Goal: Information Seeking & Learning: Learn about a topic

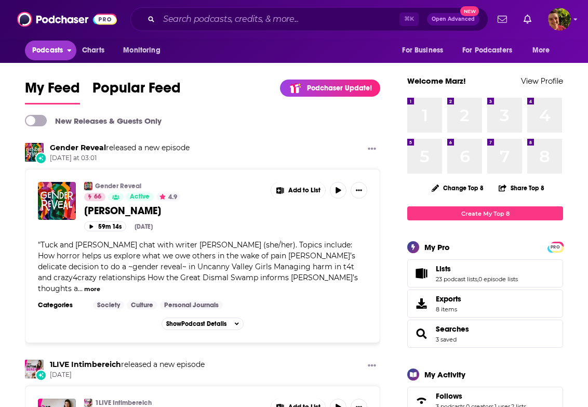
click at [61, 54] on span "Podcasts" at bounding box center [47, 50] width 31 height 15
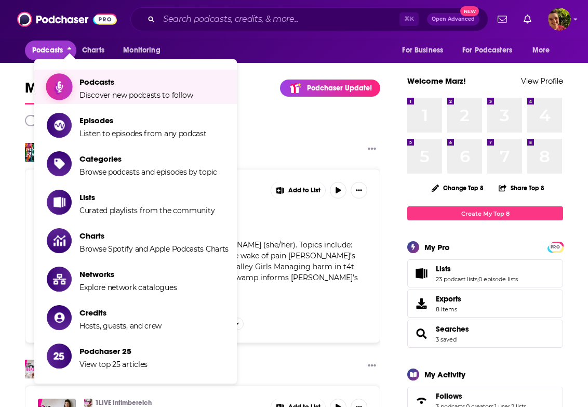
click at [76, 83] on link "Podcasts Discover new podcasts to follow" at bounding box center [138, 87] width 182 height 26
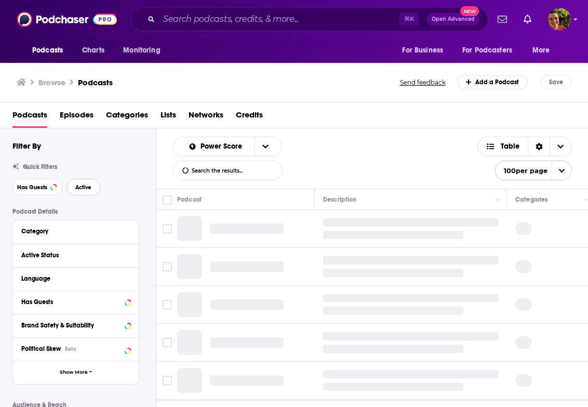
click at [72, 189] on button "Active" at bounding box center [84, 187] width 34 height 17
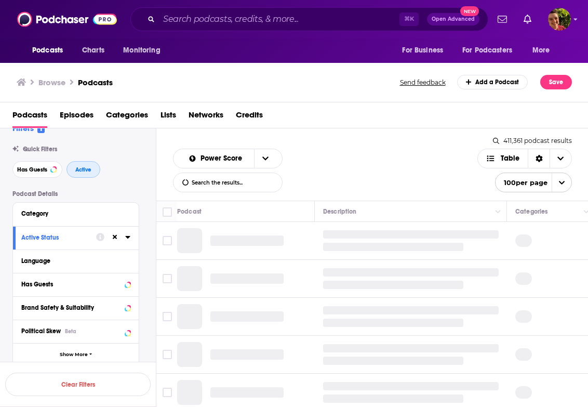
scroll to position [19, 0]
click at [111, 211] on div "Category" at bounding box center [69, 212] width 97 height 7
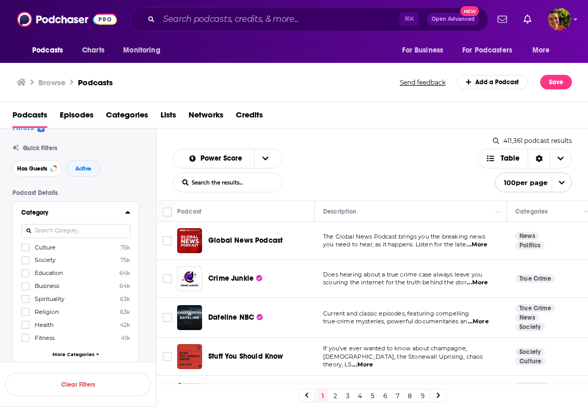
click at [96, 231] on input at bounding box center [75, 231] width 109 height 14
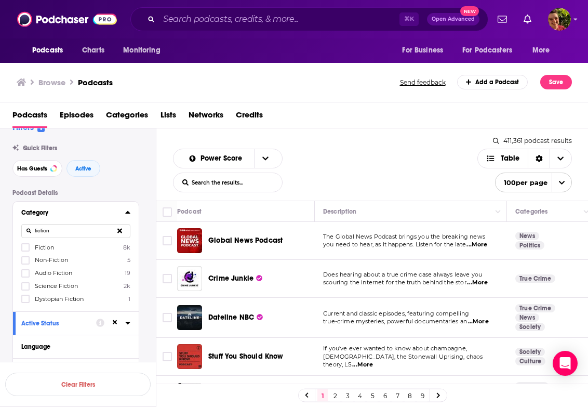
type input "fiction"
click at [49, 248] on span "Fiction" at bounding box center [44, 247] width 19 height 7
click at [25, 250] on input "multiSelectOption-fiction-0" at bounding box center [25, 250] width 0 height 0
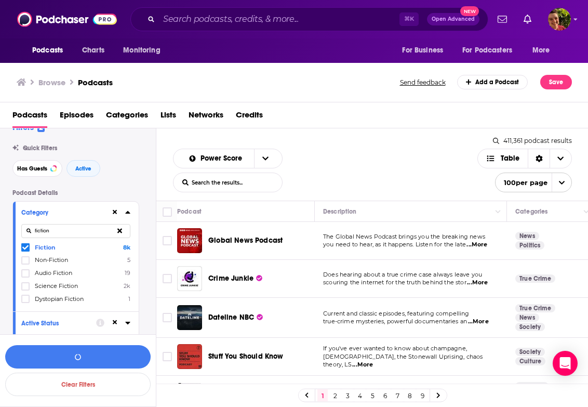
click at [37, 271] on span "Audio Fiction" at bounding box center [53, 272] width 37 height 7
click at [25, 276] on input "multiSelectOption-audio-fiction-category-2" at bounding box center [25, 276] width 0 height 0
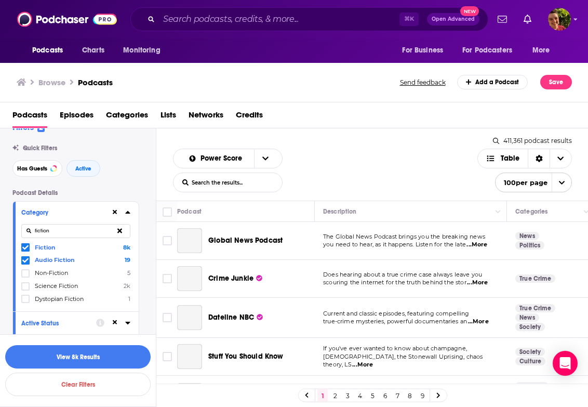
scroll to position [218, 0]
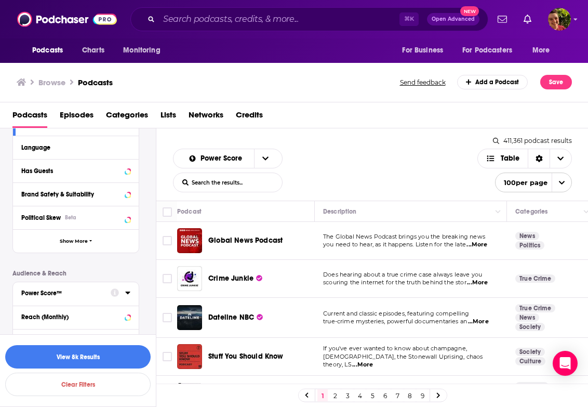
click at [73, 293] on div "Power Score™" at bounding box center [62, 292] width 83 height 7
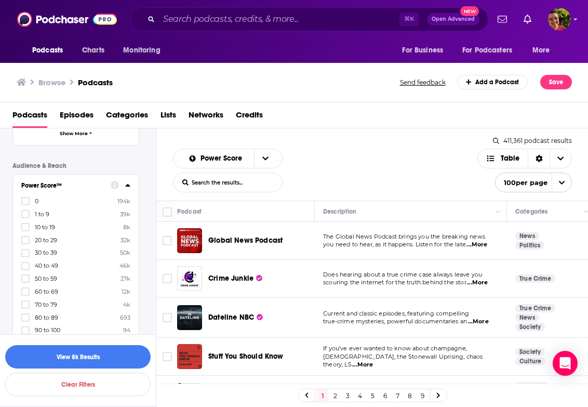
scroll to position [414, 0]
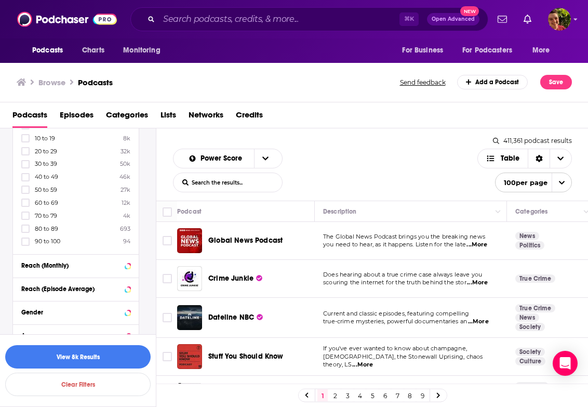
click at [55, 239] on span "90 to 100" at bounding box center [47, 240] width 25 height 7
click at [25, 245] on input "multiSelectOption-90-10" at bounding box center [25, 245] width 0 height 0
click at [42, 239] on span "80 to 89" at bounding box center [46, 240] width 23 height 7
click at [25, 245] on input "multiSelectOption-80-10" at bounding box center [25, 245] width 0 height 0
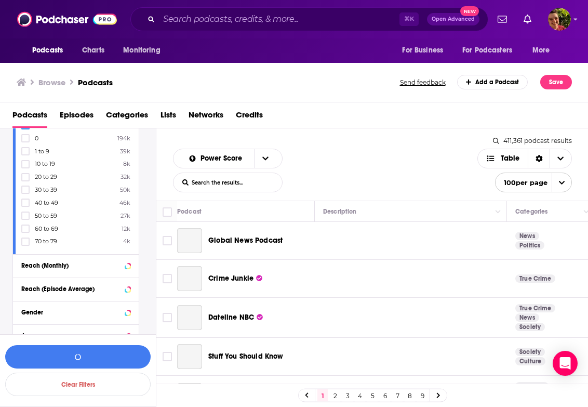
click at [42, 239] on span "70 to 79" at bounding box center [46, 240] width 22 height 7
click at [25, 245] on input "multiSelectOption-70-10" at bounding box center [25, 245] width 0 height 0
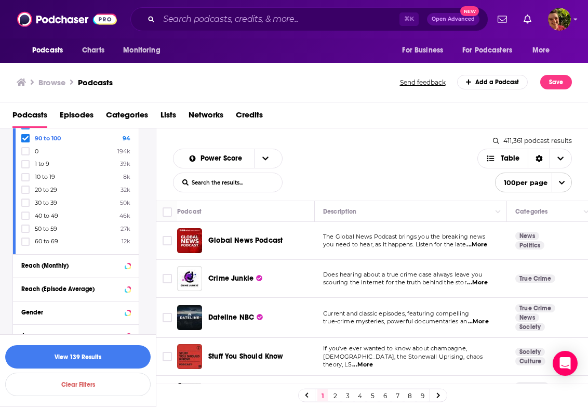
click at [42, 239] on span "60 to 69" at bounding box center [46, 240] width 23 height 7
click at [25, 245] on input "multiSelectOption-60-10" at bounding box center [25, 245] width 0 height 0
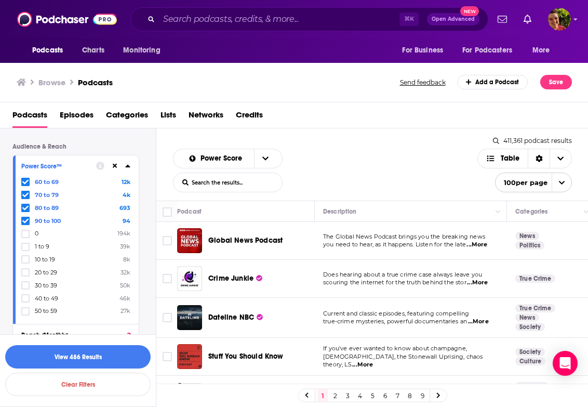
scroll to position [477, 0]
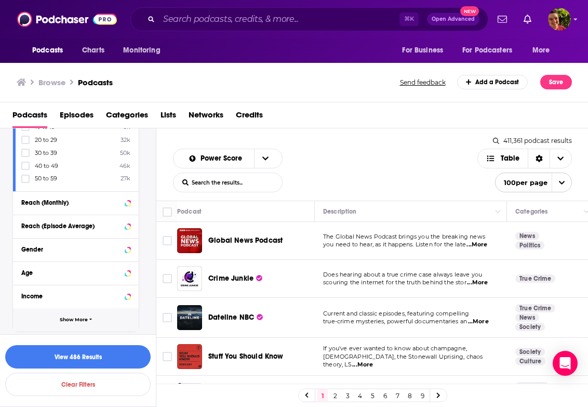
click at [69, 310] on button "Show More" at bounding box center [76, 319] width 126 height 23
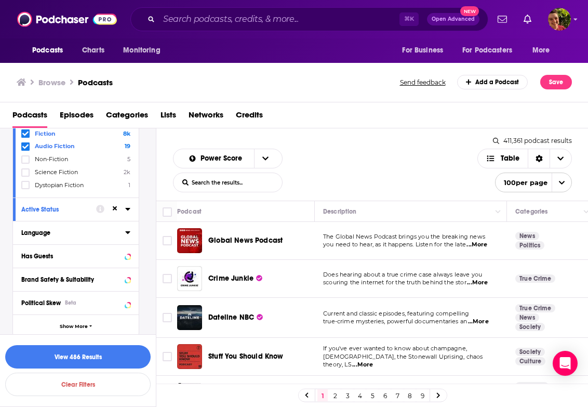
scroll to position [147, 0]
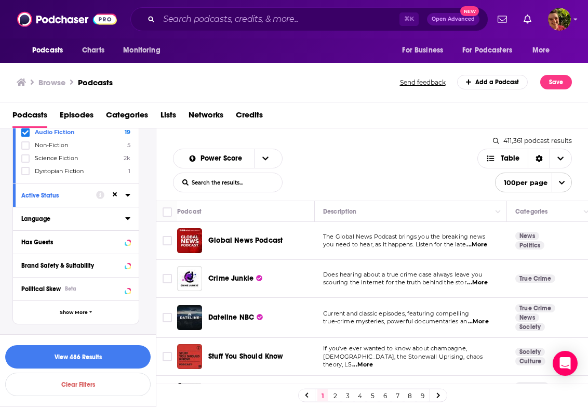
click at [80, 219] on div "Language" at bounding box center [69, 218] width 97 height 7
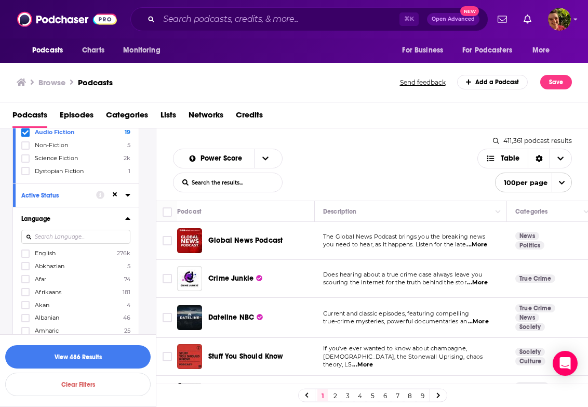
click at [50, 255] on span "English" at bounding box center [45, 252] width 21 height 7
click at [25, 257] on input "multiSelectOption-en-0" at bounding box center [25, 257] width 0 height 0
click at [79, 358] on button "View 326 Results" at bounding box center [78, 356] width 146 height 23
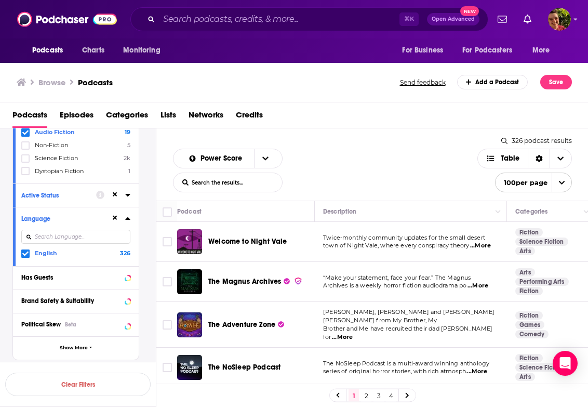
click at [268, 241] on div "Podcasts Charts Monitoring ⌘ K Open Advanced New For Business For Podcasters Mo…" at bounding box center [294, 203] width 588 height 407
click at [272, 240] on span "Welcome to Night Vale" at bounding box center [247, 241] width 79 height 9
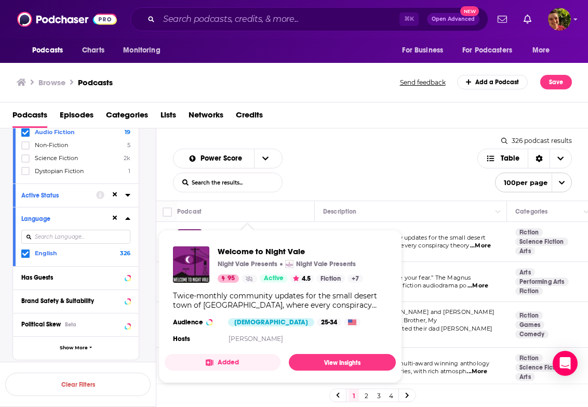
click at [353, 166] on div "Power Score List Search Input Search the results... Table" at bounding box center [325, 171] width 305 height 44
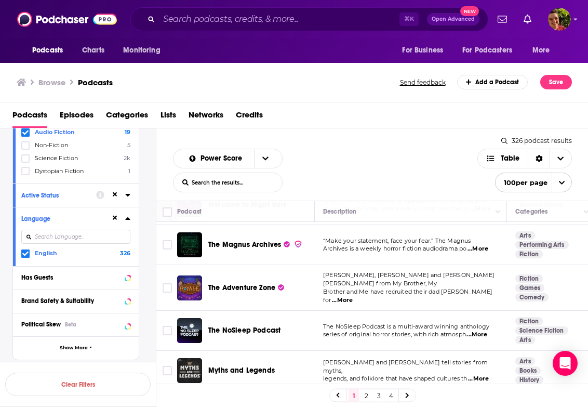
scroll to position [37, 0]
click at [275, 246] on span "The Magnus Archives" at bounding box center [244, 244] width 73 height 9
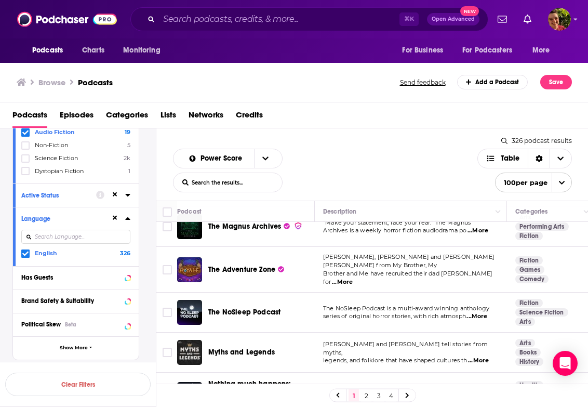
scroll to position [57, 0]
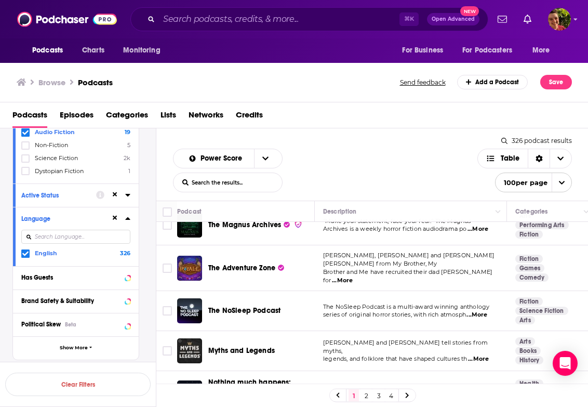
click at [265, 263] on div "Podcasts Charts Monitoring ⌘ K Open Advanced New For Business For Podcasters Mo…" at bounding box center [294, 203] width 588 height 407
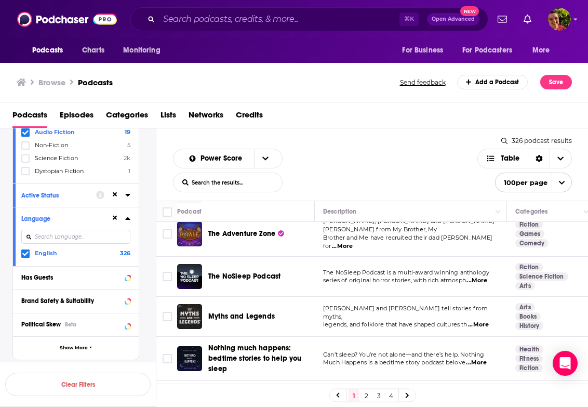
scroll to position [91, 0]
click at [269, 229] on div "Podcasts Charts Monitoring ⌘ K Open Advanced New For Business For Podcasters Mo…" at bounding box center [294, 203] width 588 height 407
click at [195, 230] on img "The Adventure Zone" at bounding box center [189, 233] width 25 height 25
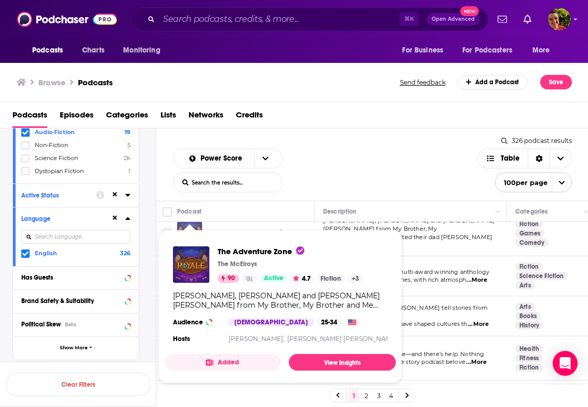
scroll to position [107, 0]
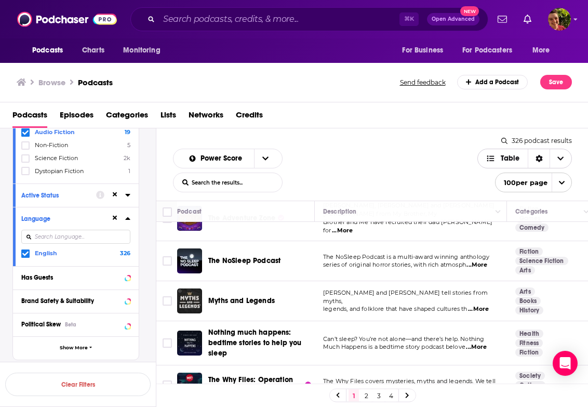
click at [515, 164] on span "Table" at bounding box center [503, 159] width 50 height 18
click at [514, 195] on span "Gallery" at bounding box center [531, 195] width 65 height 6
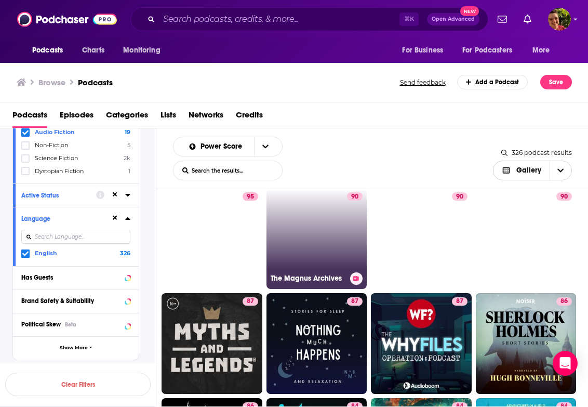
scroll to position [0, 0]
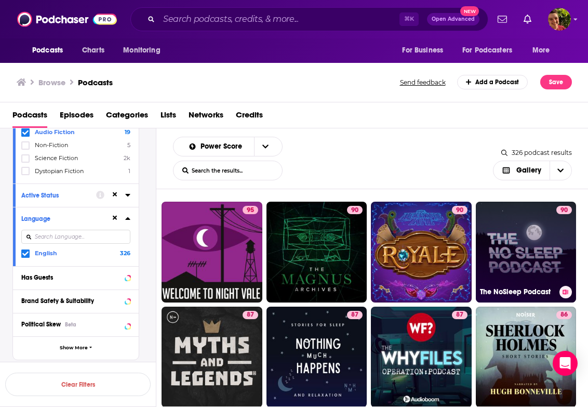
click at [504, 267] on link "90 The NoSleep Podcast" at bounding box center [526, 252] width 101 height 101
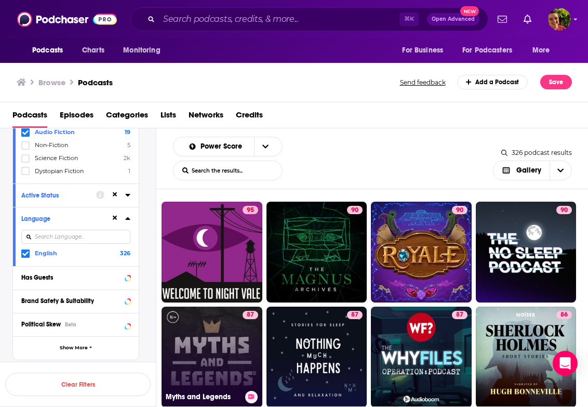
click at [199, 357] on link "87 Myths and Legends" at bounding box center [212, 357] width 101 height 101
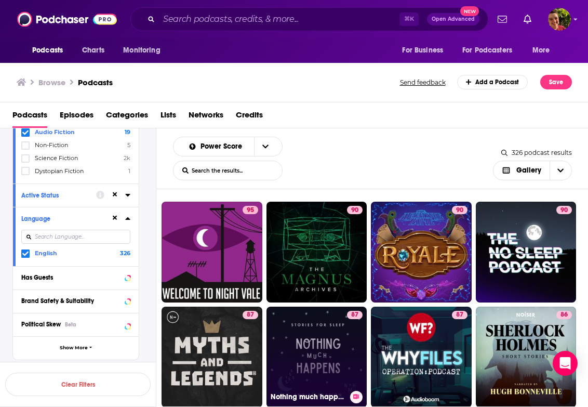
click at [322, 354] on link "87 Nothing much happens: bedtime stories to help you sleep" at bounding box center [317, 357] width 101 height 101
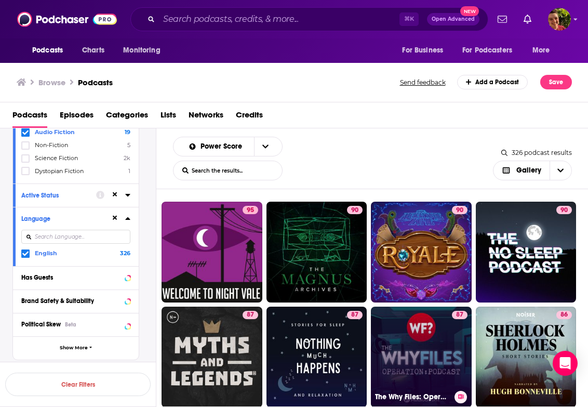
click at [407, 349] on link "87 The Why Files: Operation Podcast" at bounding box center [421, 357] width 101 height 101
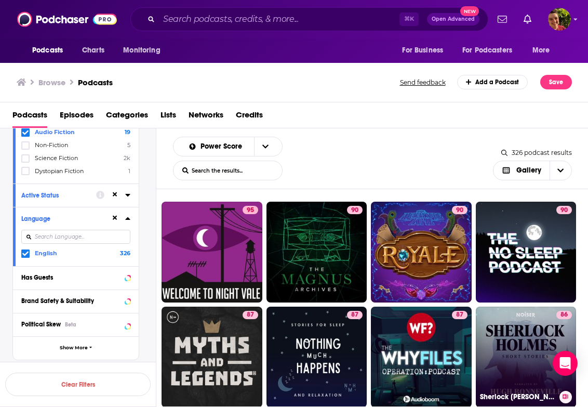
click at [503, 350] on link "86 Sherlock Holmes Short Stories" at bounding box center [526, 357] width 101 height 101
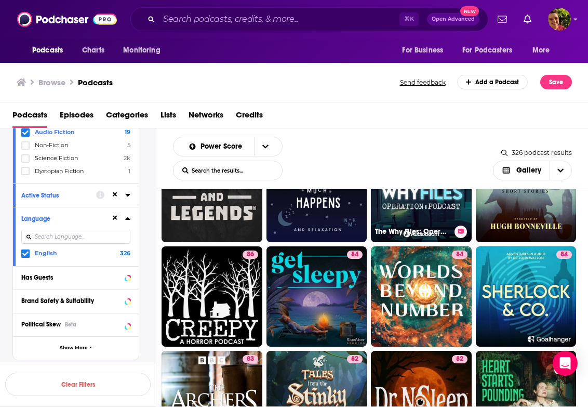
scroll to position [167, 0]
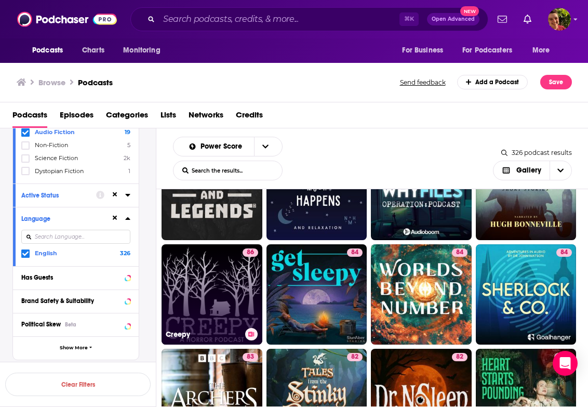
click at [244, 299] on div "86" at bounding box center [251, 288] width 16 height 80
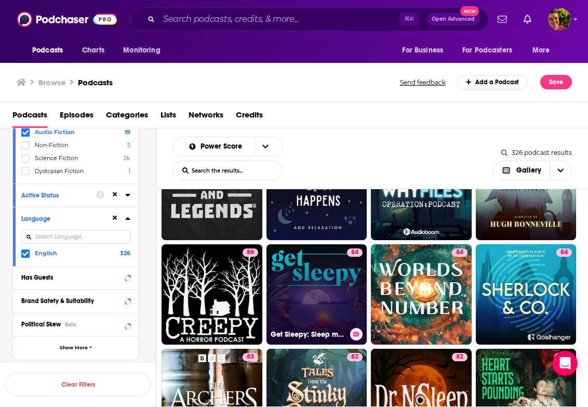
click at [334, 287] on link "84 Get Sleepy: Sleep meditation and stories" at bounding box center [317, 294] width 101 height 101
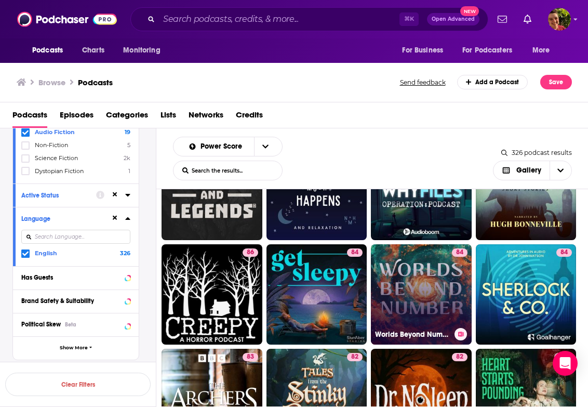
click at [412, 295] on link "84 Worlds Beyond Number" at bounding box center [421, 294] width 101 height 101
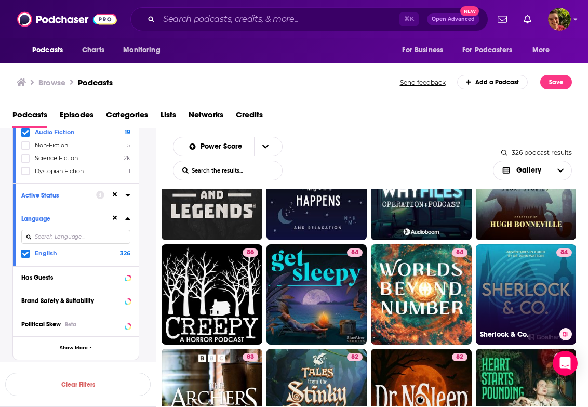
click at [507, 298] on link "84 Sherlock & Co." at bounding box center [526, 294] width 101 height 101
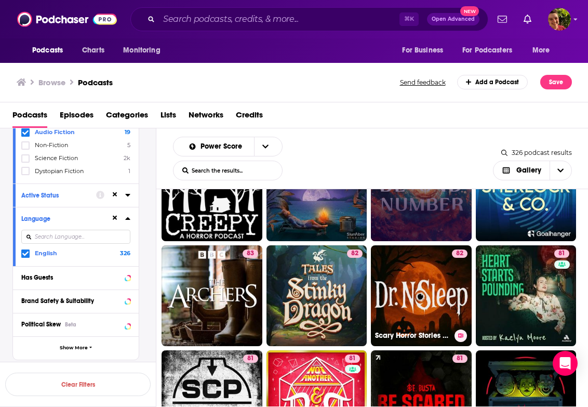
scroll to position [273, 0]
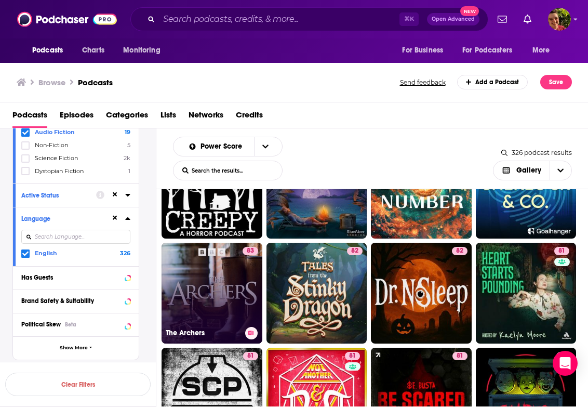
click at [229, 308] on link "83 The Archers" at bounding box center [212, 293] width 101 height 101
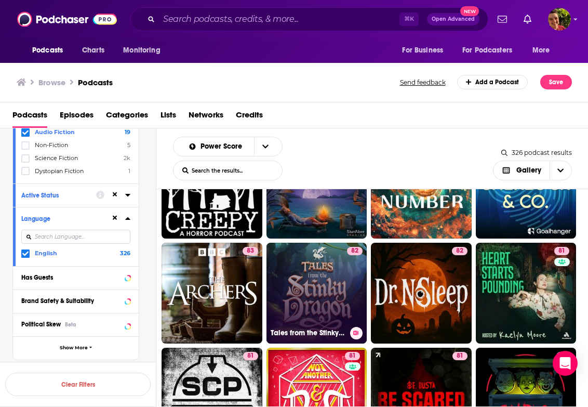
click at [286, 304] on link "82 Tales from the Stinky Dragon" at bounding box center [317, 293] width 101 height 101
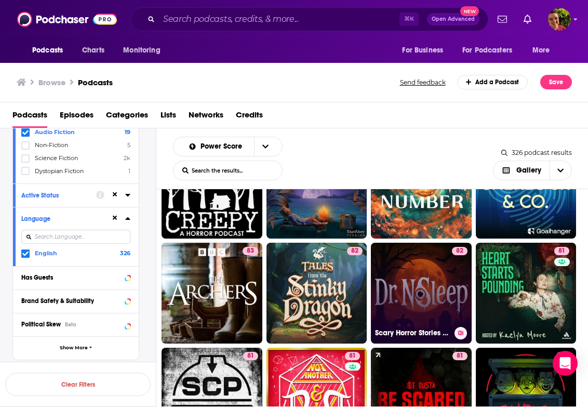
click at [392, 301] on link "82 Scary Horror Stories by Dr. NoSleep" at bounding box center [421, 293] width 101 height 101
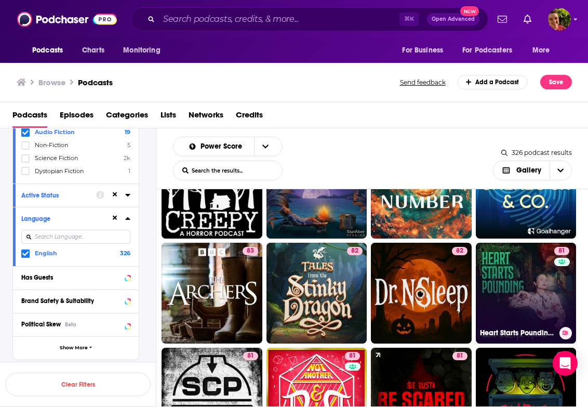
click at [510, 301] on link "81 Heart Starts Pounding: Horrors, Hauntings and Mysteries" at bounding box center [526, 293] width 101 height 101
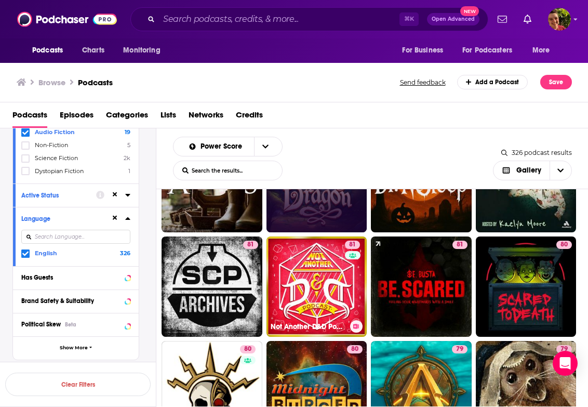
scroll to position [418, 0]
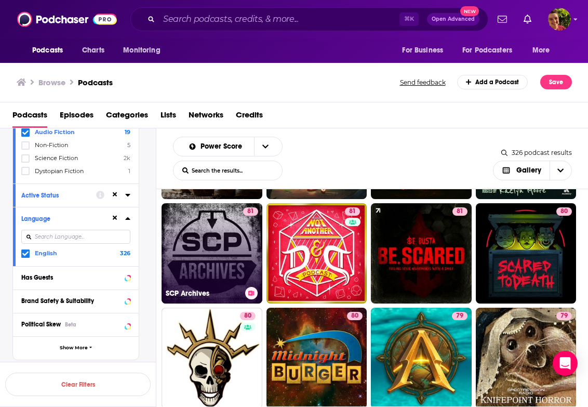
click at [221, 261] on link "81 SCP Archives" at bounding box center [212, 253] width 101 height 101
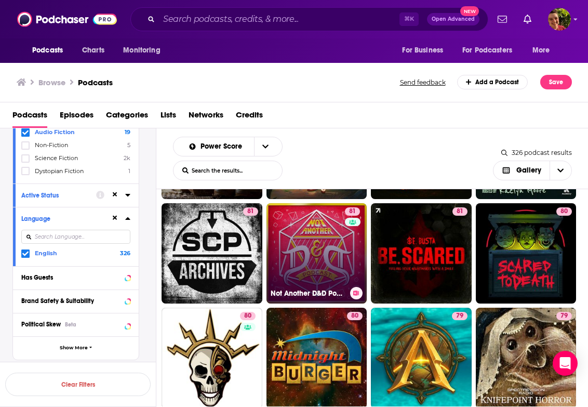
click at [315, 264] on link "81 Not Another D&D Podcast" at bounding box center [317, 253] width 101 height 101
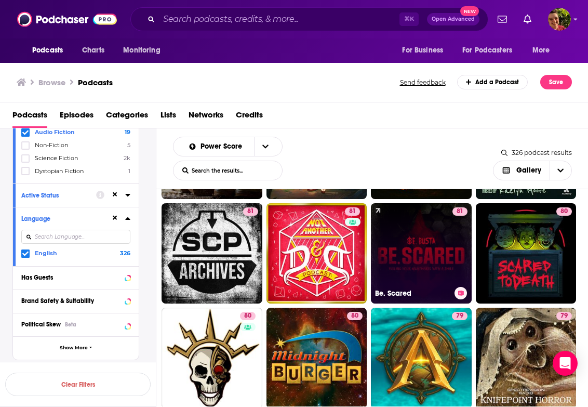
click at [405, 265] on link "81 Be. Scared" at bounding box center [421, 253] width 101 height 101
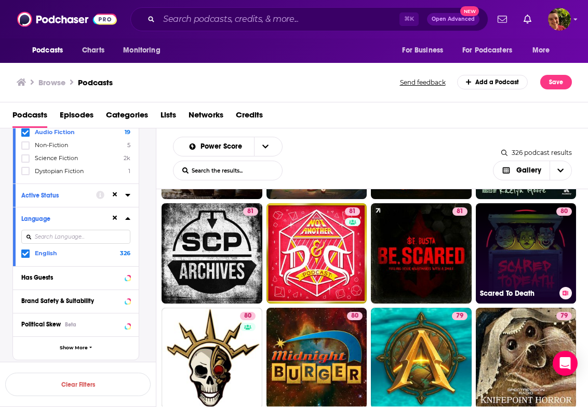
click at [527, 266] on link "80 Scared To Death" at bounding box center [526, 253] width 101 height 101
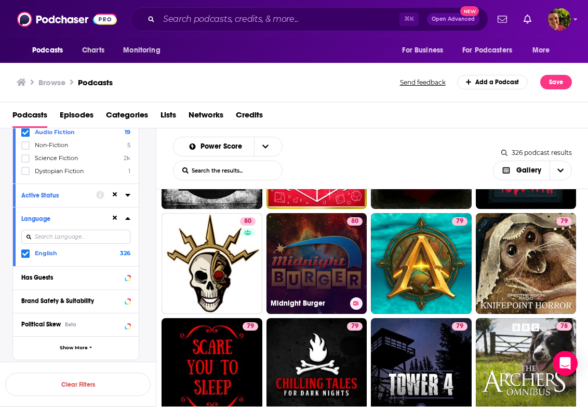
scroll to position [516, 0]
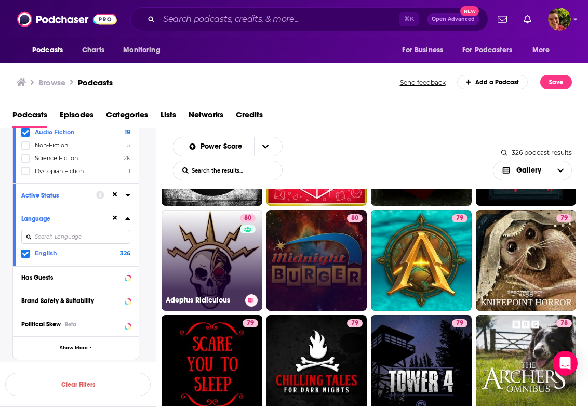
click at [231, 275] on link "80 Adeptus Ridiculous" at bounding box center [212, 260] width 101 height 101
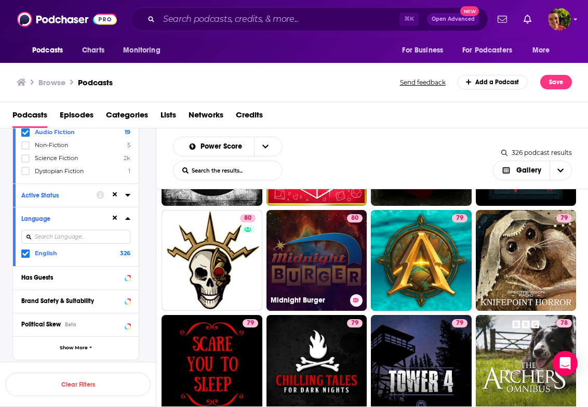
click at [309, 267] on link "80 Midnight Burger" at bounding box center [317, 260] width 101 height 101
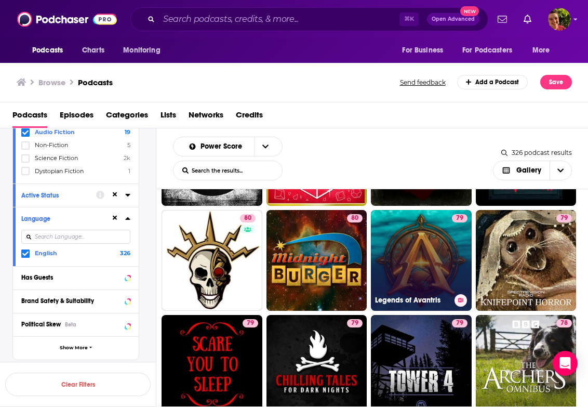
click at [418, 271] on link "79 Legends of Avantris" at bounding box center [421, 260] width 101 height 101
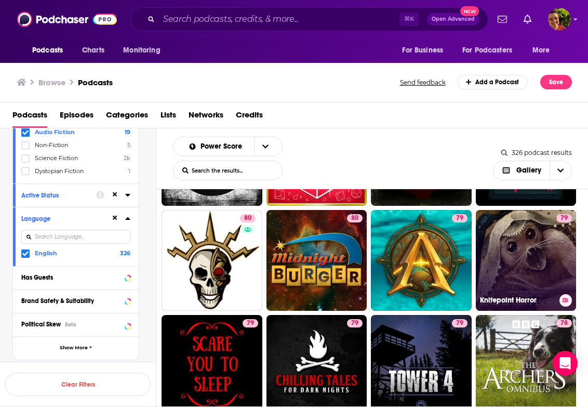
click at [508, 273] on link "79 Knifepoint Horror" at bounding box center [526, 260] width 101 height 101
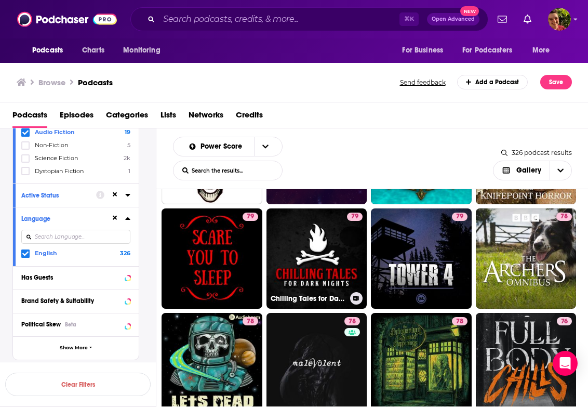
scroll to position [624, 0]
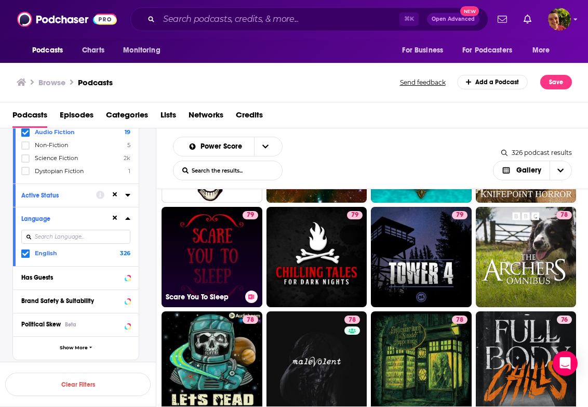
click at [225, 275] on link "79 Scare You To Sleep" at bounding box center [212, 257] width 101 height 101
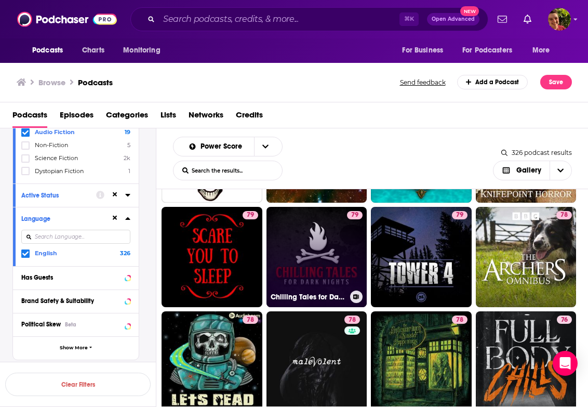
click at [312, 266] on link "79 Chilling Tales for Dark Nights: A Horror Anthology and Scary Stories Series …" at bounding box center [317, 257] width 101 height 101
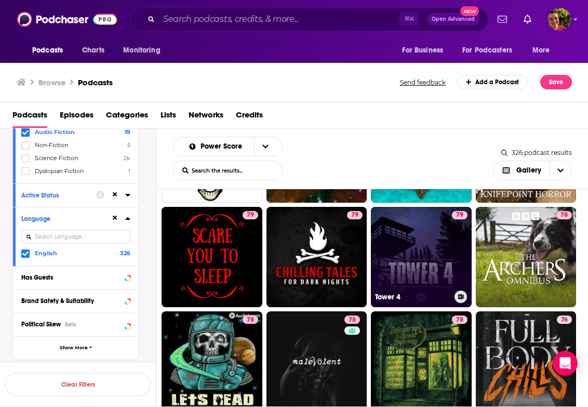
click at [417, 267] on link "79 Tower 4" at bounding box center [421, 257] width 101 height 101
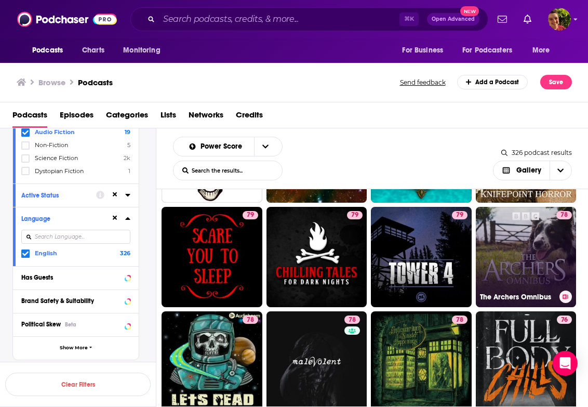
click at [510, 267] on link "78 The Archers Omnibus" at bounding box center [526, 257] width 101 height 101
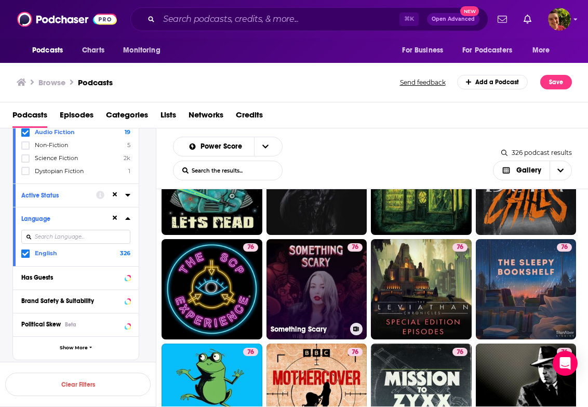
scroll to position [782, 0]
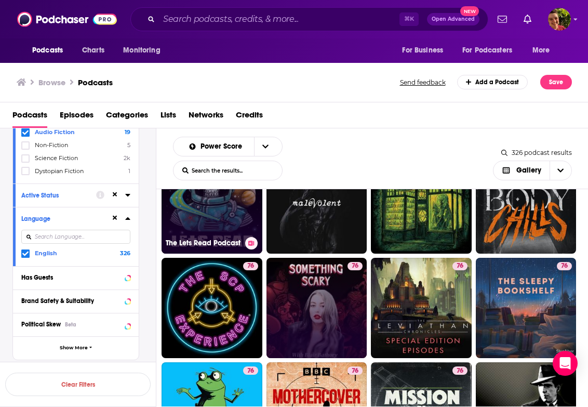
click at [232, 225] on link "78 The Lets Read Podcast" at bounding box center [212, 203] width 101 height 101
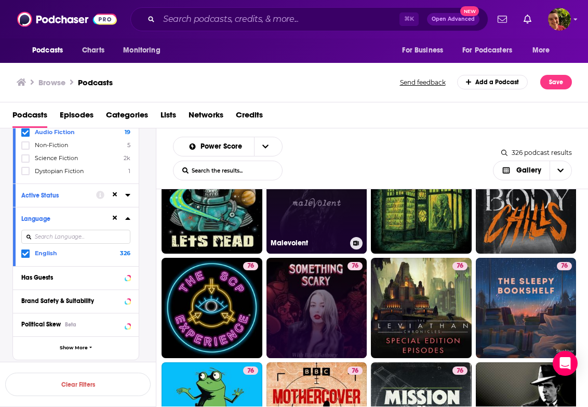
click at [305, 231] on link "78 Malevolent" at bounding box center [317, 203] width 101 height 101
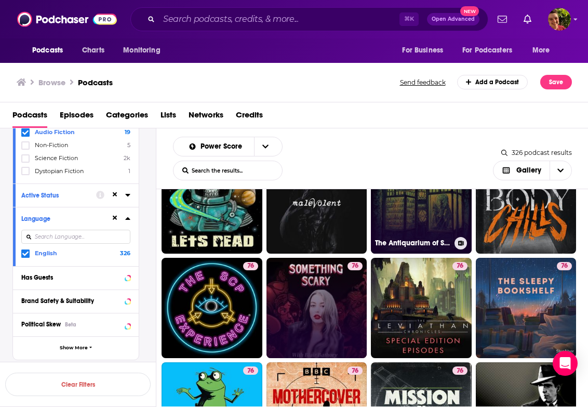
click at [406, 228] on link "78 The Antiquarium of Sinister Happenings" at bounding box center [421, 203] width 101 height 101
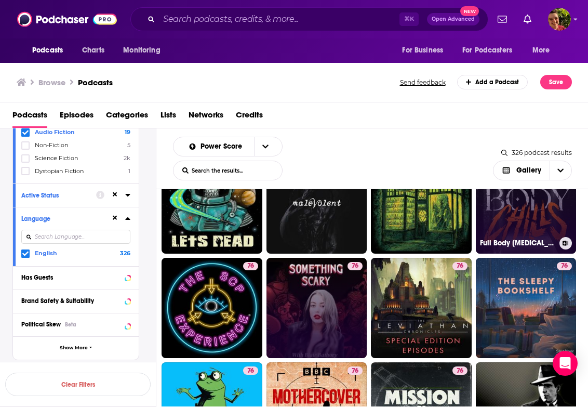
click at [527, 217] on link "76 Full Body Chills" at bounding box center [526, 203] width 101 height 101
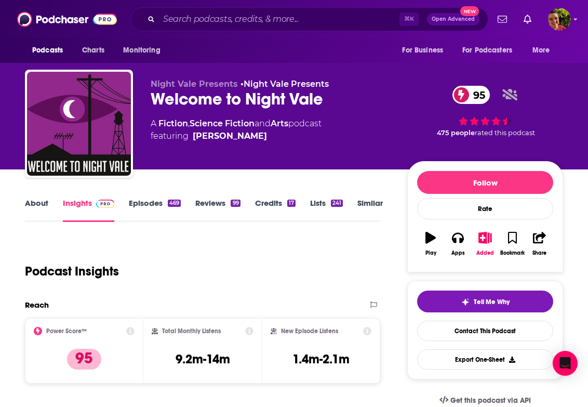
click at [201, 98] on div "Welcome to Night Vale 95" at bounding box center [271, 99] width 240 height 20
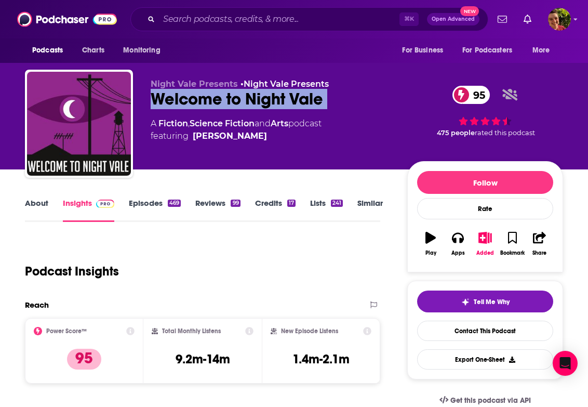
click at [201, 98] on div "Welcome to Night Vale 95" at bounding box center [271, 99] width 240 height 20
copy div "Welcome to Night Vale 95"
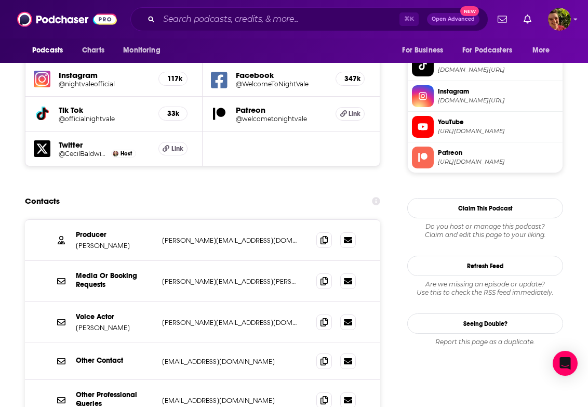
scroll to position [961, 0]
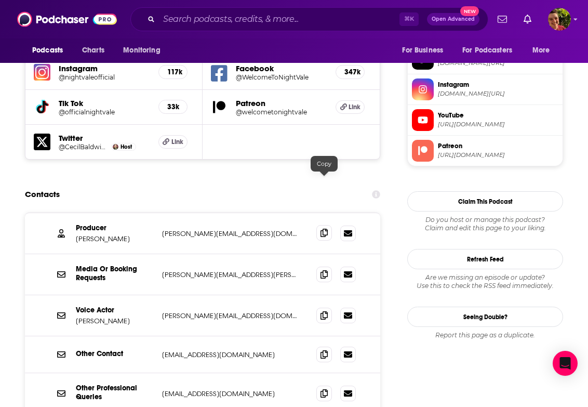
click at [322, 229] on icon at bounding box center [324, 233] width 7 height 8
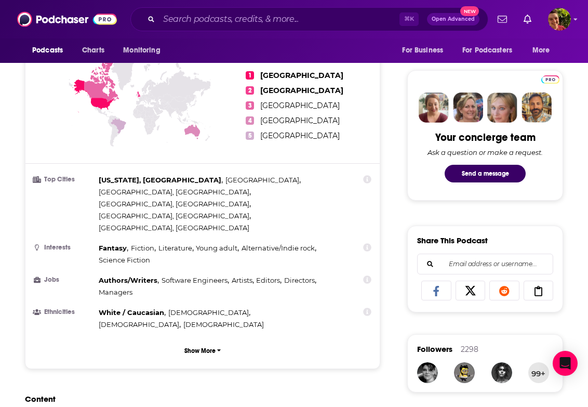
scroll to position [0, 0]
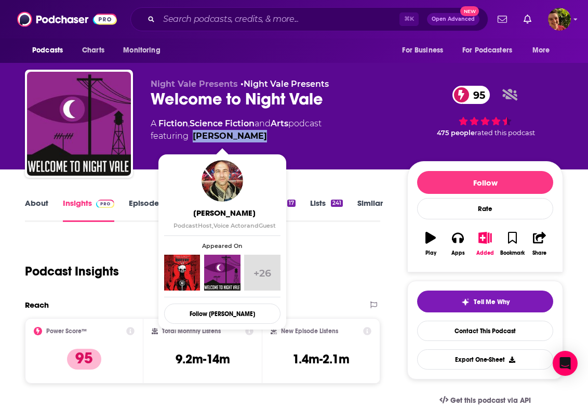
drag, startPoint x: 254, startPoint y: 144, endPoint x: 195, endPoint y: 139, distance: 58.9
click at [195, 139] on div "Night Vale Presents • Night Vale Presents Welcome to Night Vale 95 A Fiction , …" at bounding box center [271, 120] width 240 height 83
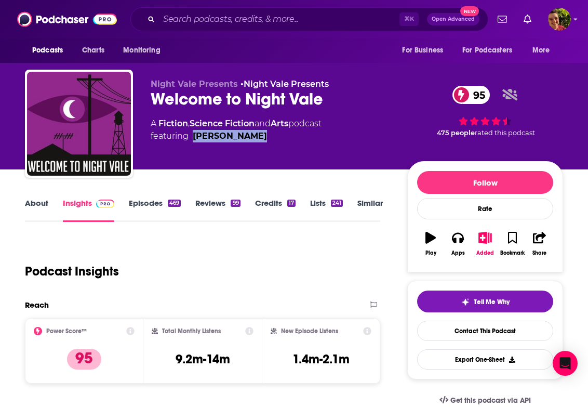
copy link "Cecil Baldwin"
click at [184, 248] on div "Podcast Insights" at bounding box center [198, 265] width 347 height 53
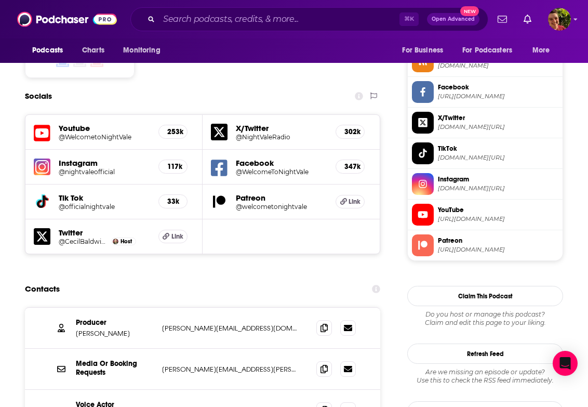
scroll to position [1035, 0]
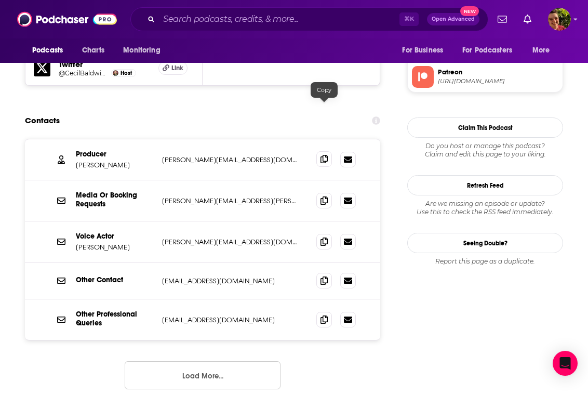
click at [326, 155] on icon at bounding box center [324, 159] width 7 height 8
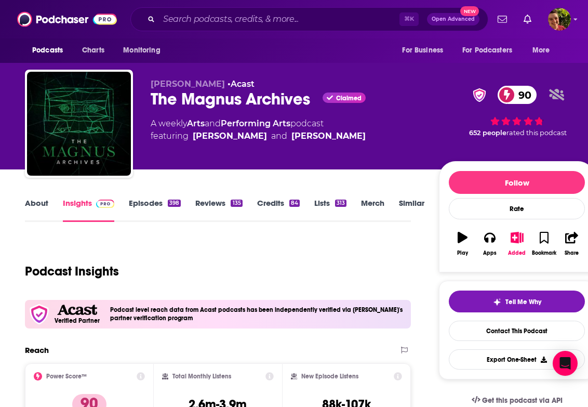
click at [180, 111] on div "Rusty Quill • Acast The Magnus Archives Claimed 90 A weekly Arts and Performing…" at bounding box center [287, 120] width 272 height 83
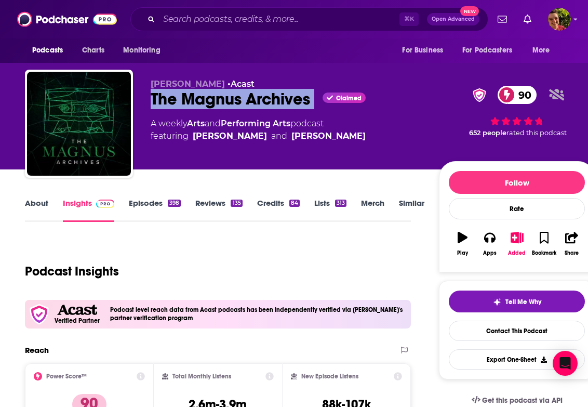
click at [180, 111] on div "Rusty Quill • Acast The Magnus Archives Claimed 90 A weekly Arts and Performing…" at bounding box center [287, 120] width 272 height 83
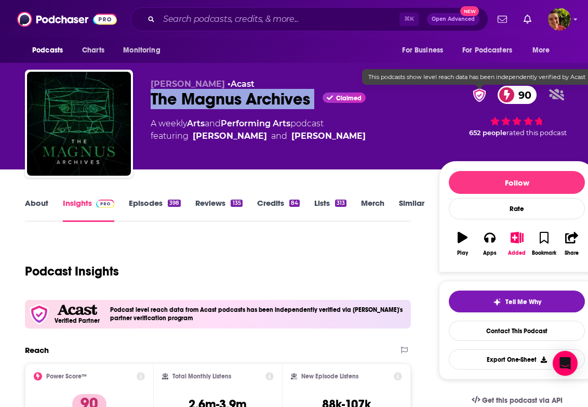
copy div "The Magnus Archives"
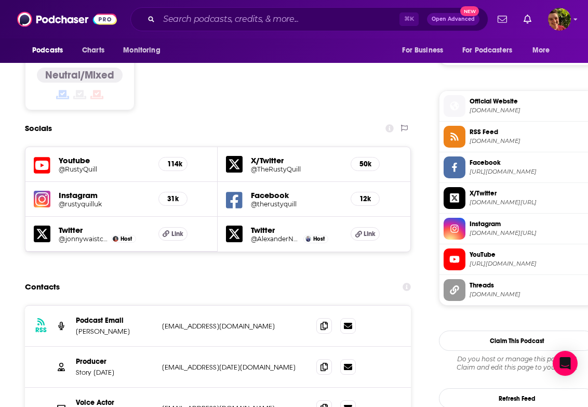
scroll to position [1004, 0]
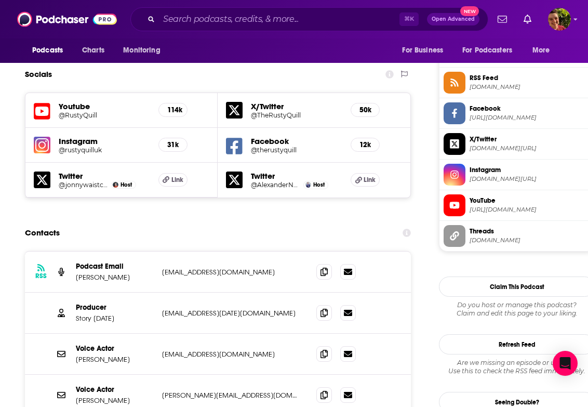
scroll to position [1103, 0]
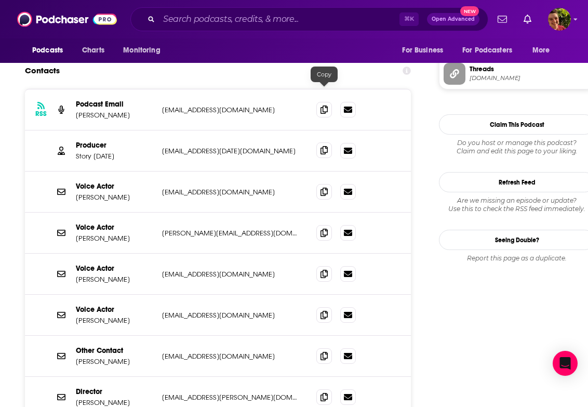
click at [326, 146] on icon at bounding box center [324, 150] width 7 height 8
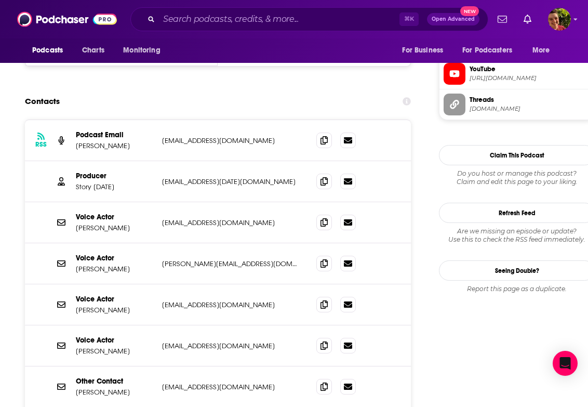
scroll to position [1072, 0]
click at [326, 177] on icon at bounding box center [324, 181] width 7 height 8
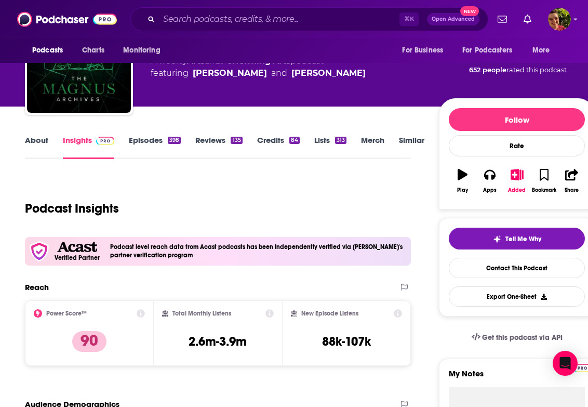
scroll to position [0, 0]
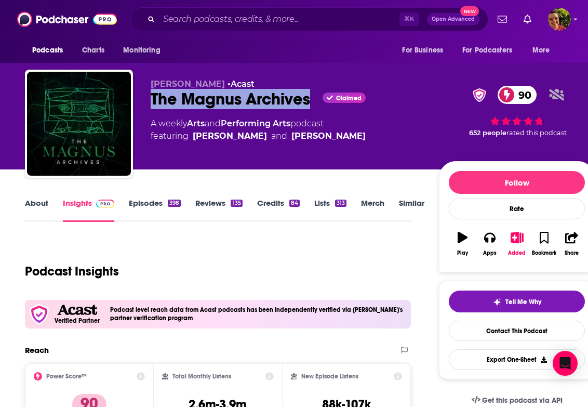
copy div "The Magnus Archives"
drag, startPoint x: 282, startPoint y: 93, endPoint x: 314, endPoint y: 102, distance: 32.9
click at [314, 102] on div "Rusty Quill • Acast The Magnus Archives Claimed 90 A weekly Arts and Performing…" at bounding box center [287, 120] width 272 height 83
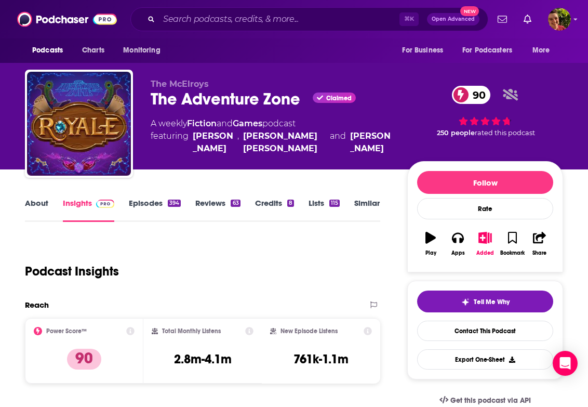
click at [226, 96] on div "The Adventure Zone Claimed 90" at bounding box center [271, 99] width 240 height 20
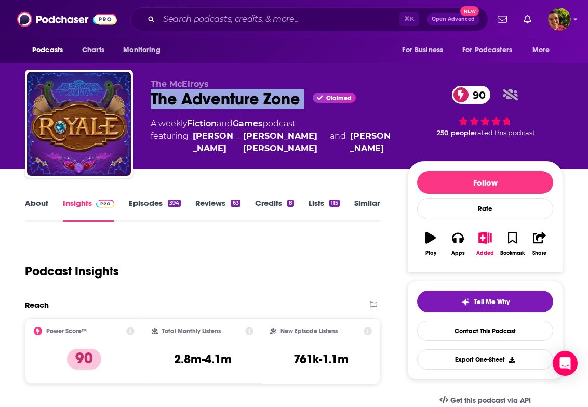
click at [226, 96] on div "The Adventure Zone Claimed 90" at bounding box center [271, 99] width 240 height 20
copy div "The Adventure Zone"
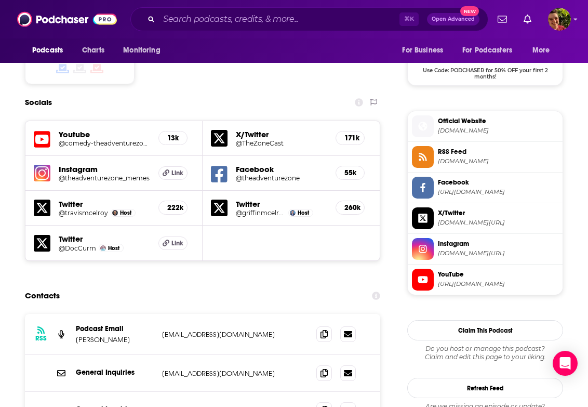
scroll to position [973, 0]
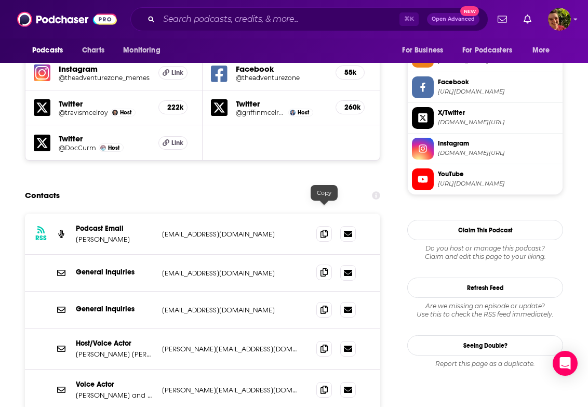
click at [323, 268] on icon at bounding box center [324, 272] width 7 height 8
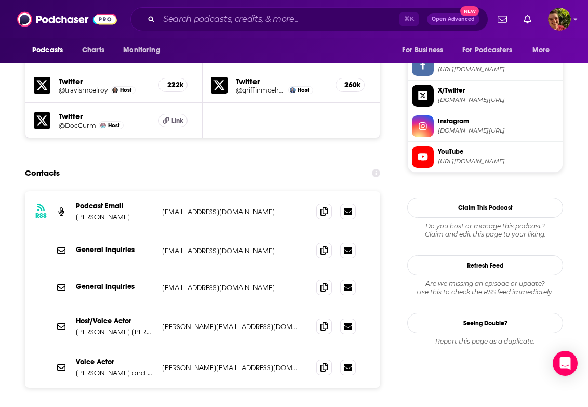
scroll to position [994, 0]
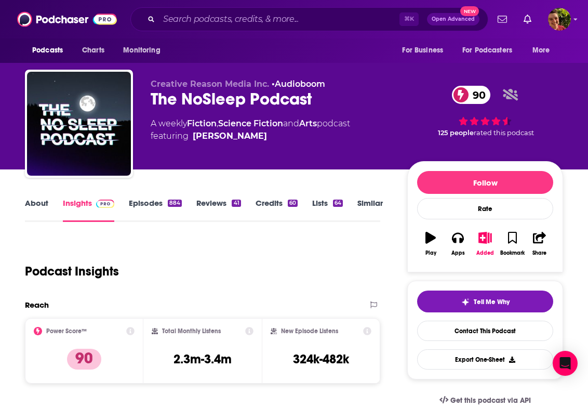
click at [176, 103] on div "The NoSleep Podcast 90" at bounding box center [271, 99] width 240 height 20
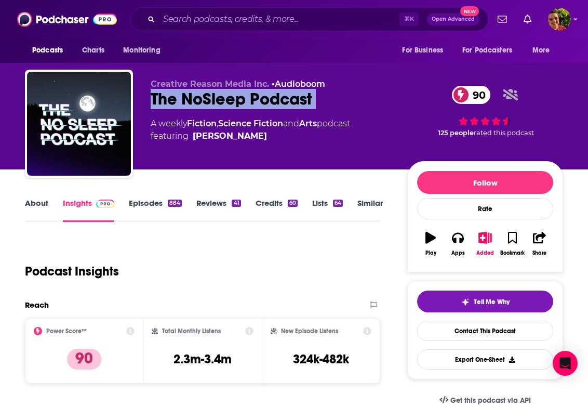
click at [176, 103] on div "The NoSleep Podcast 90" at bounding box center [271, 99] width 240 height 20
copy div "The NoSleep Podcast 90"
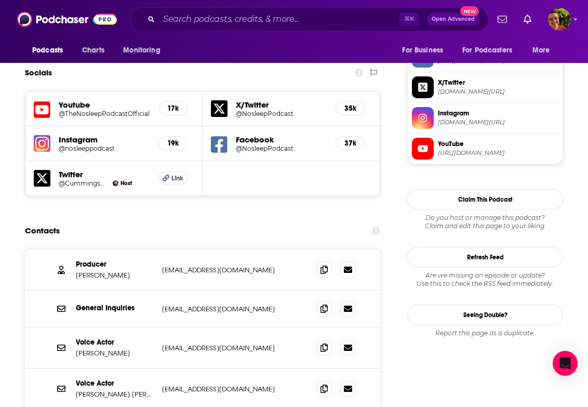
scroll to position [1026, 0]
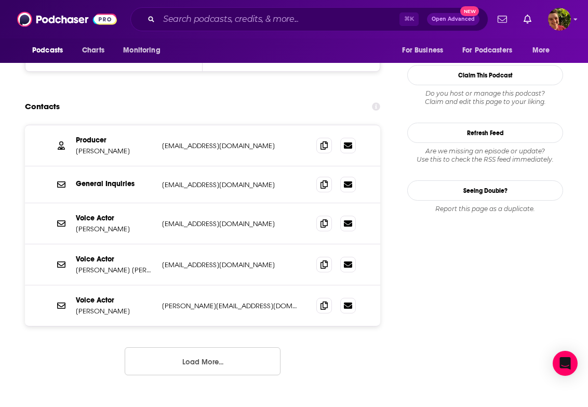
click at [229, 347] on button "Load More..." at bounding box center [203, 361] width 156 height 28
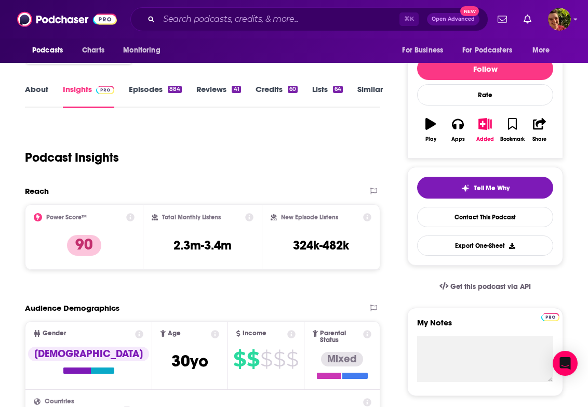
scroll to position [0, 0]
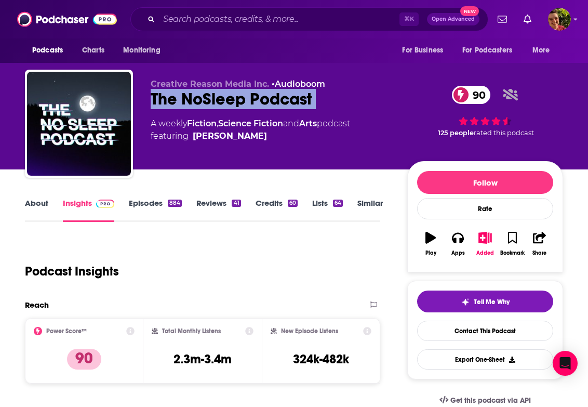
click at [140, 209] on link "Episodes 884" at bounding box center [155, 210] width 53 height 24
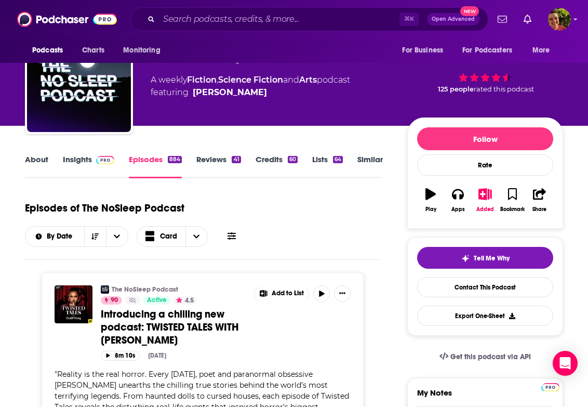
scroll to position [76, 0]
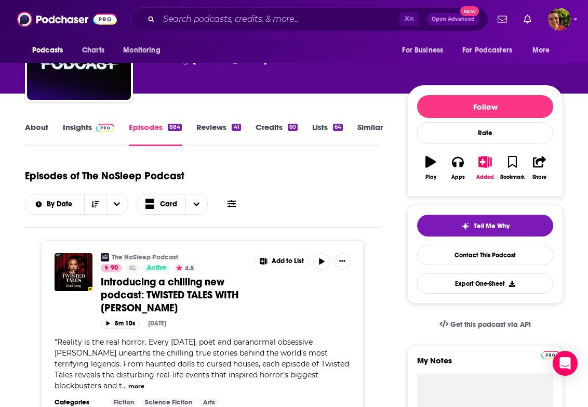
click at [98, 134] on link "Insights" at bounding box center [88, 134] width 51 height 24
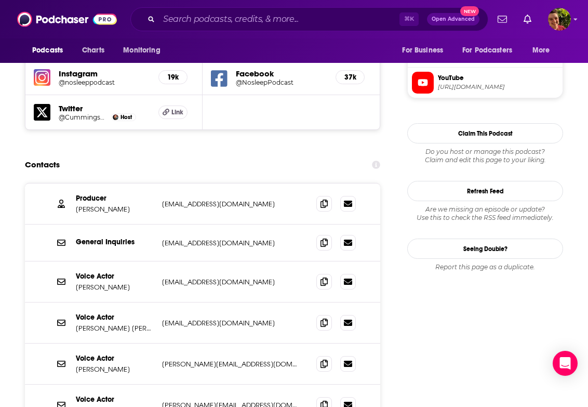
scroll to position [965, 0]
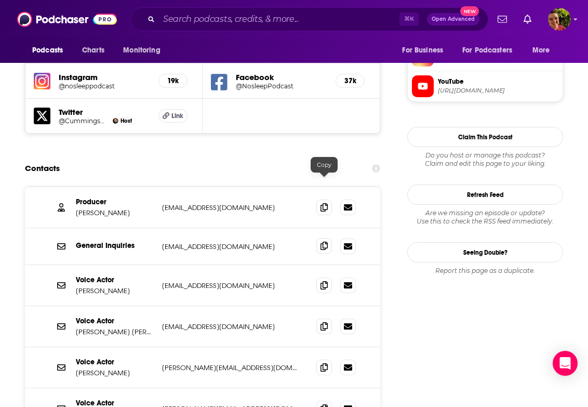
click at [325, 242] on icon at bounding box center [324, 246] width 7 height 8
click at [326, 203] on icon at bounding box center [324, 207] width 7 height 8
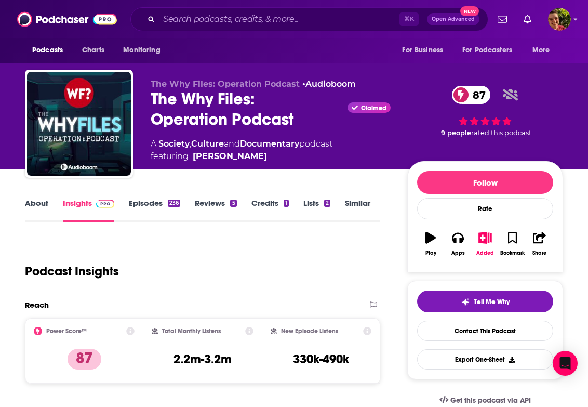
click at [186, 97] on div "The Why Files: Operation Podcast Claimed 87" at bounding box center [271, 109] width 240 height 41
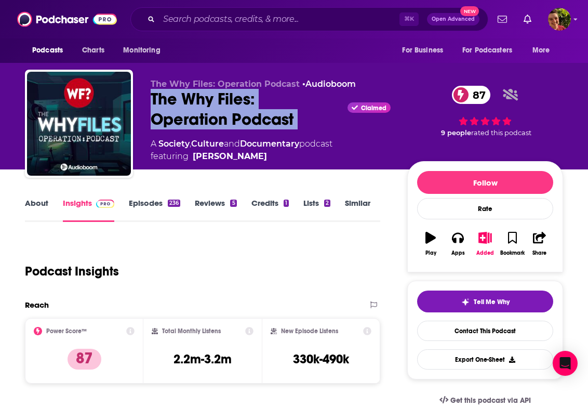
click at [186, 97] on div "The Why Files: Operation Podcast Claimed 87" at bounding box center [271, 109] width 240 height 41
click at [175, 98] on div "The Why Files: Operation Podcast Claimed 87" at bounding box center [271, 109] width 240 height 41
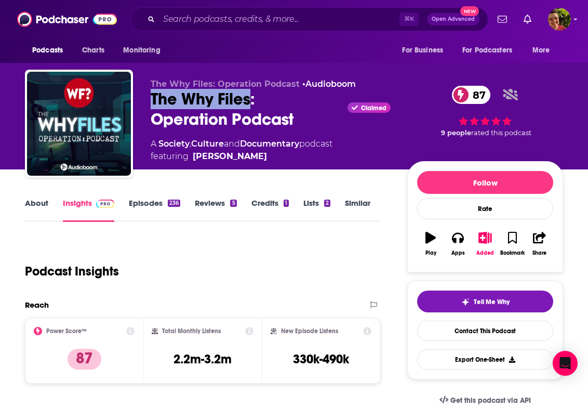
drag, startPoint x: 149, startPoint y: 95, endPoint x: 248, endPoint y: 100, distance: 99.4
click at [248, 100] on div "The Why Files: Operation Podcast • Audioboom The Why Files: Operation Podcast C…" at bounding box center [294, 126] width 538 height 112
copy h2 "The Why Files"
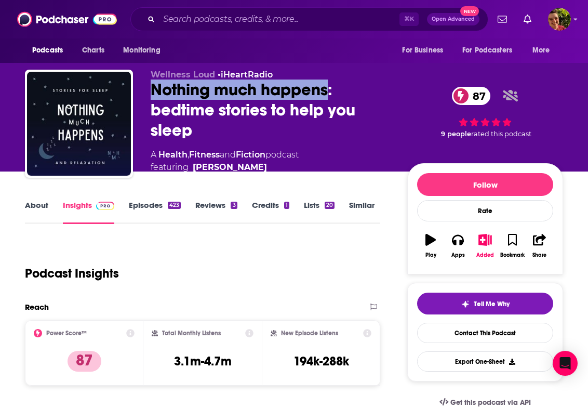
drag, startPoint x: 140, startPoint y: 91, endPoint x: 326, endPoint y: 95, distance: 186.6
click at [326, 95] on div "Wellness Loud • iHeartRadio Nothing much happens: bedtime stories to help you s…" at bounding box center [294, 127] width 538 height 114
copy h2 "Nothing much happens"
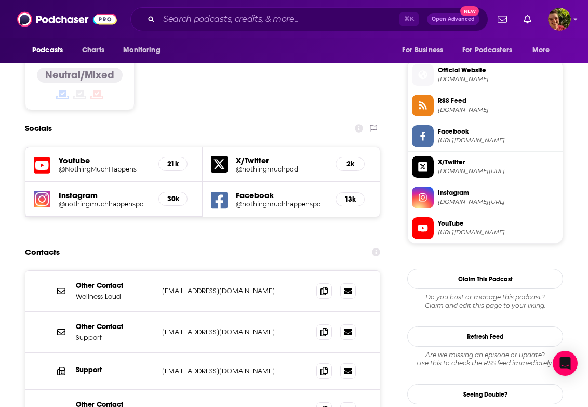
scroll to position [844, 0]
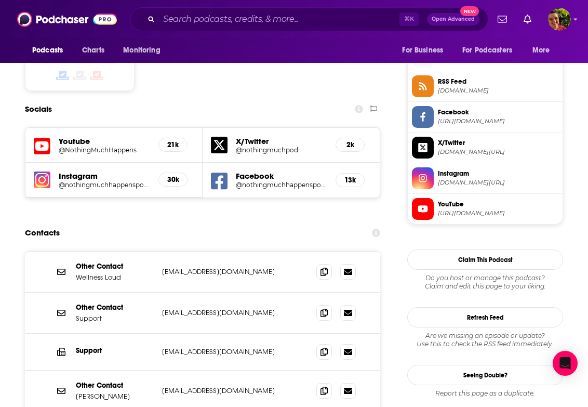
click at [116, 392] on p "Kathryn Nicolai" at bounding box center [115, 396] width 78 height 9
copy p "Kathryn Nicolai"
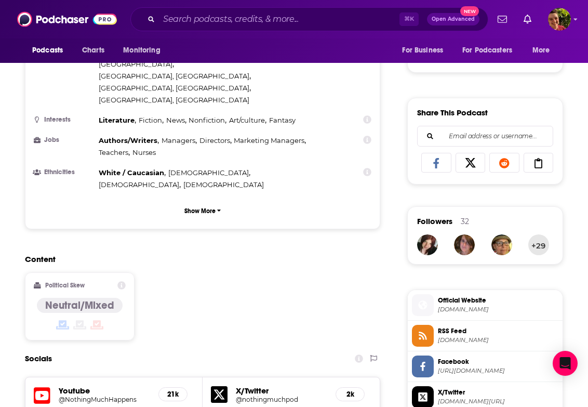
scroll to position [778, 0]
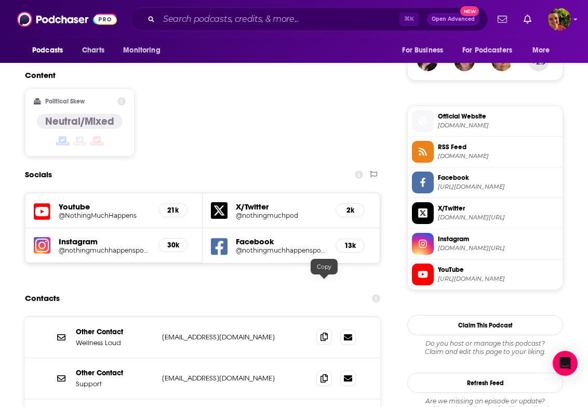
click at [322, 333] on icon at bounding box center [324, 337] width 7 height 8
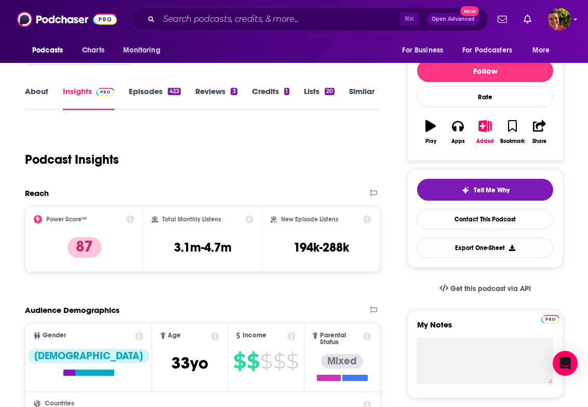
scroll to position [0, 0]
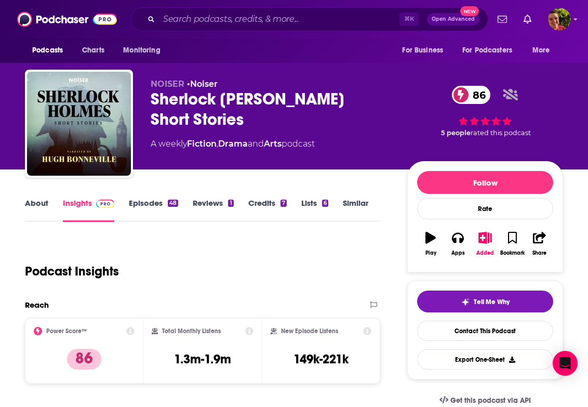
click at [192, 104] on div "Sherlock [PERSON_NAME] Short Stories 86" at bounding box center [271, 109] width 240 height 41
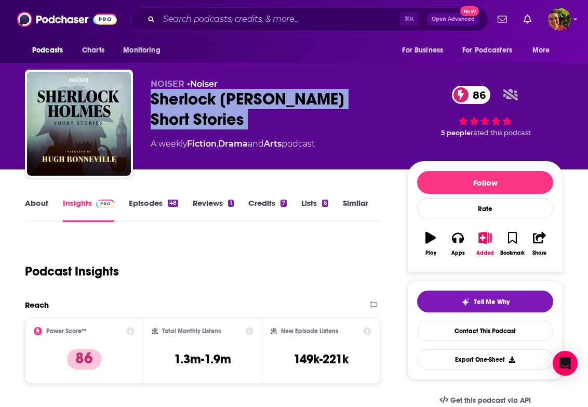
click at [192, 104] on div "Sherlock [PERSON_NAME] Short Stories 86" at bounding box center [271, 109] width 240 height 41
copy div "Sherlock [PERSON_NAME] Short Stories 86"
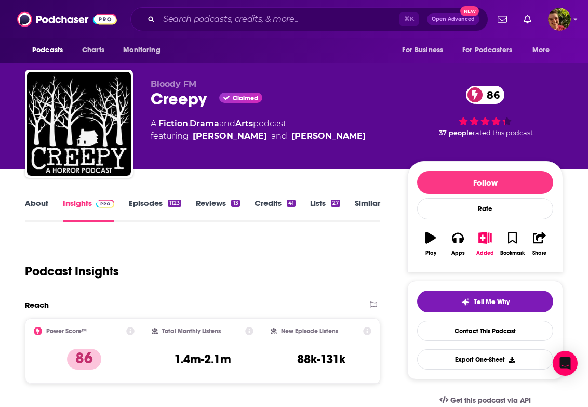
click at [188, 99] on div "Creepy Claimed 86" at bounding box center [271, 99] width 240 height 20
copy div "Creepy"
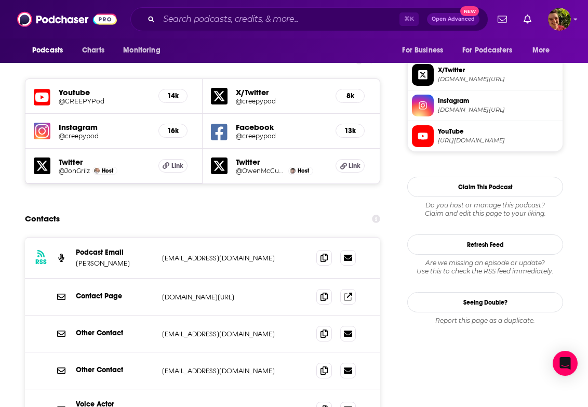
scroll to position [950, 0]
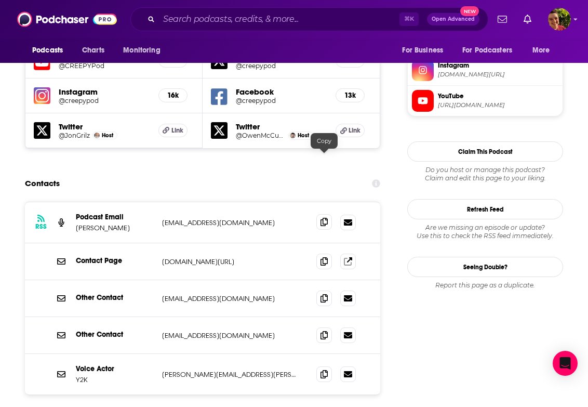
click at [328, 214] on span at bounding box center [324, 222] width 16 height 16
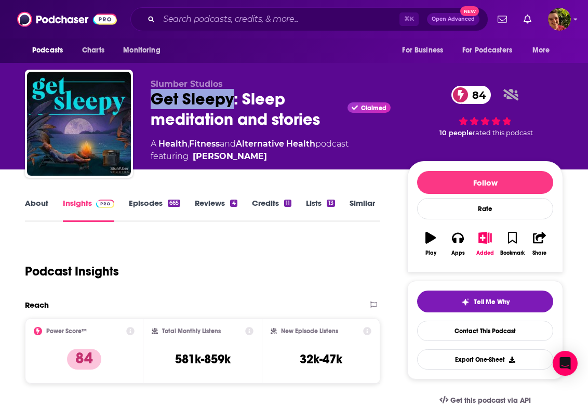
drag, startPoint x: 152, startPoint y: 97, endPoint x: 230, endPoint y: 106, distance: 78.0
click at [230, 106] on div "Get Sleepy: Sleep meditation and stories Claimed 84" at bounding box center [271, 109] width 240 height 41
copy h2 "Get Sleepy"
click at [32, 205] on link "About" at bounding box center [36, 210] width 23 height 24
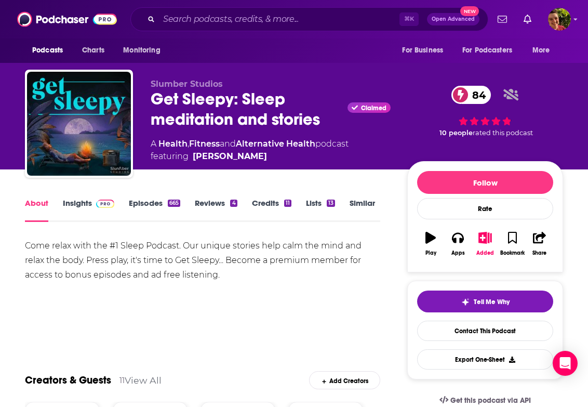
click at [70, 203] on link "Insights" at bounding box center [88, 210] width 51 height 24
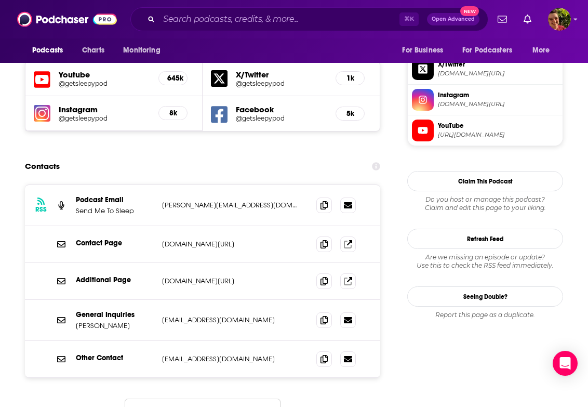
scroll to position [919, 0]
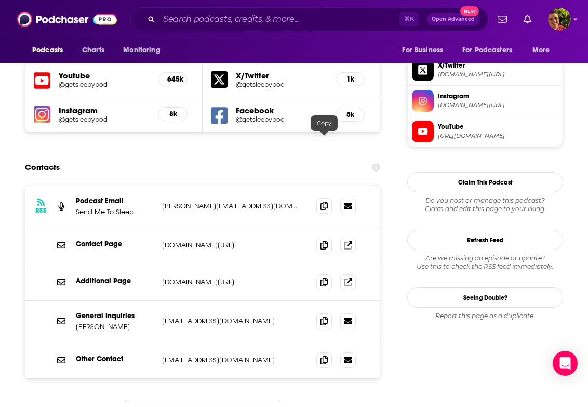
click at [323, 198] on span at bounding box center [324, 206] width 16 height 16
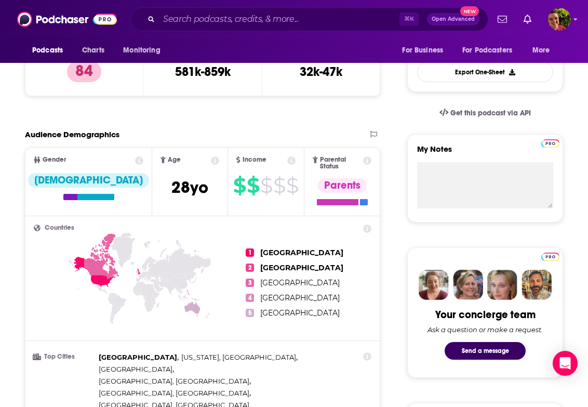
scroll to position [0, 0]
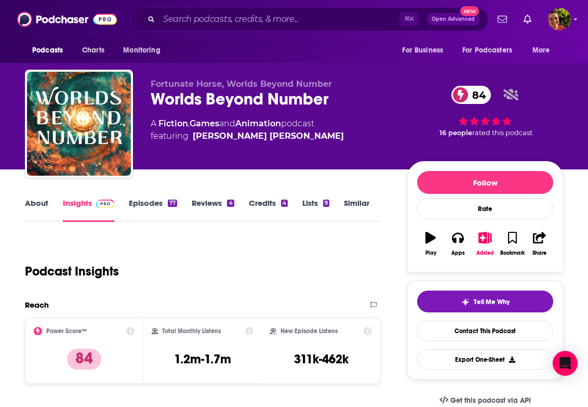
click at [192, 96] on div "Worlds Beyond Number 84" at bounding box center [271, 99] width 240 height 20
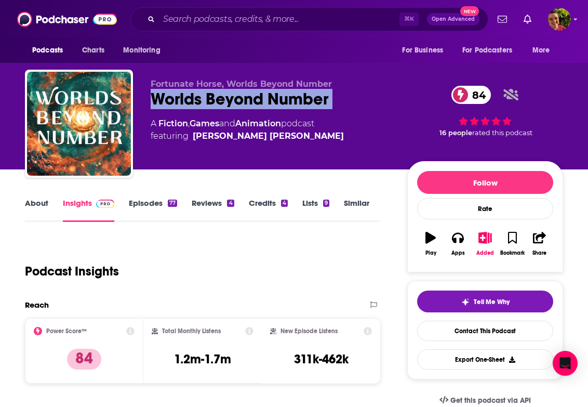
click at [192, 96] on div "Worlds Beyond Number 84" at bounding box center [271, 99] width 240 height 20
copy div "Worlds Beyond Number 84"
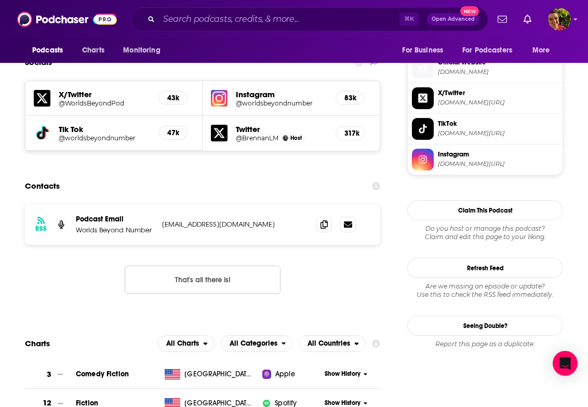
scroll to position [904, 0]
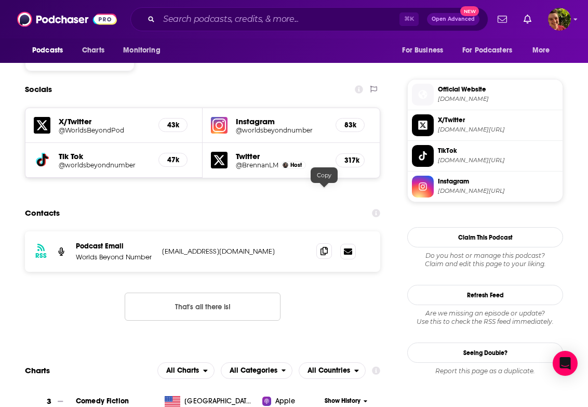
click at [324, 247] on icon at bounding box center [324, 251] width 7 height 8
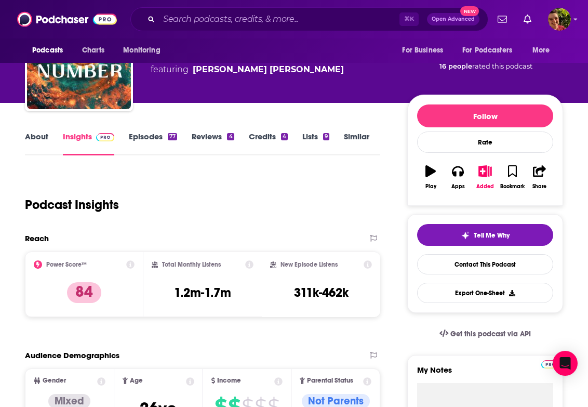
scroll to position [0, 0]
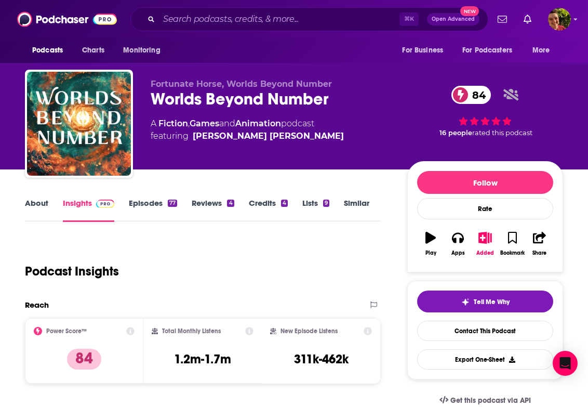
drag, startPoint x: 313, startPoint y: 137, endPoint x: 228, endPoint y: 137, distance: 85.2
click at [228, 137] on span "featuring Brennan Lee Mulligan" at bounding box center [247, 136] width 193 height 12
copy span "Brennan"
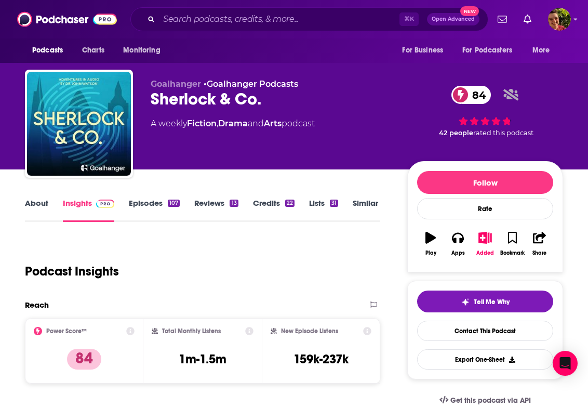
click at [171, 93] on div "Sherlock & Co. 84" at bounding box center [271, 99] width 240 height 20
copy div "Sherlock & Co. 84"
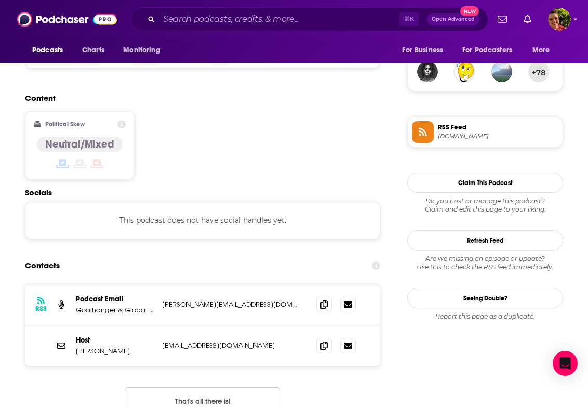
scroll to position [804, 0]
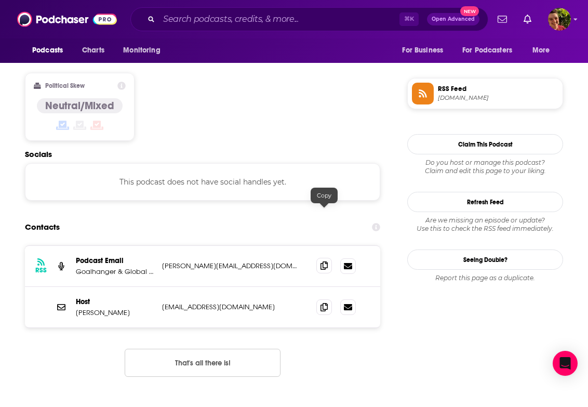
click at [332, 258] on span at bounding box center [324, 266] width 16 height 16
click at [323, 302] on icon at bounding box center [324, 306] width 7 height 8
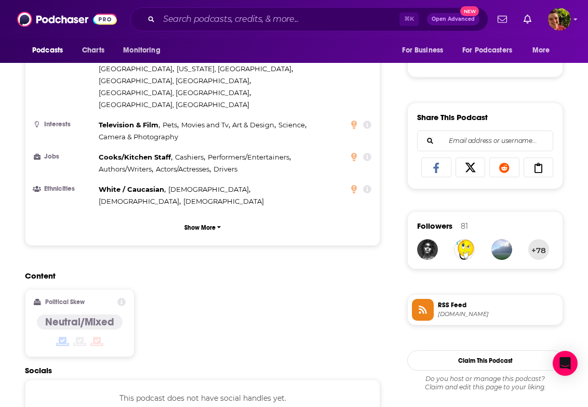
scroll to position [805, 0]
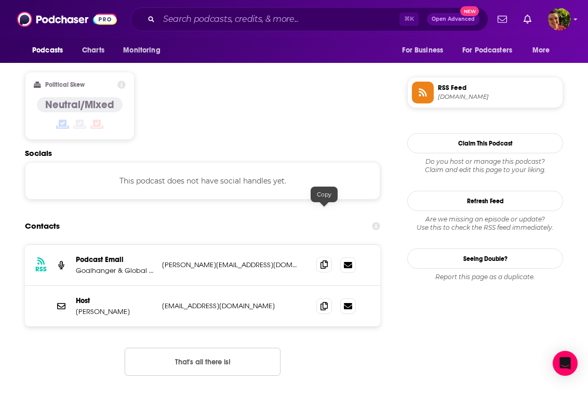
click at [330, 257] on span at bounding box center [324, 265] width 16 height 16
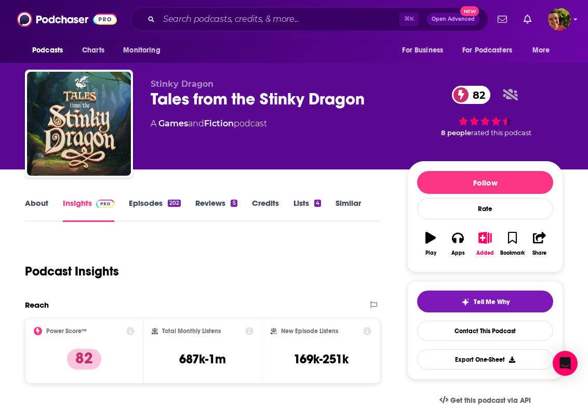
click at [204, 103] on div "Tales from the Stinky Dragon 82" at bounding box center [271, 99] width 240 height 20
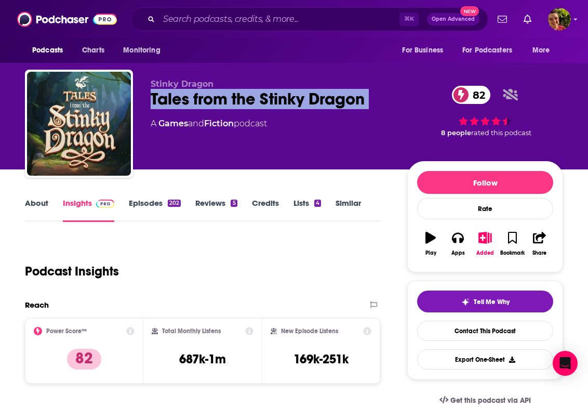
click at [204, 103] on div "Tales from the Stinky Dragon 82" at bounding box center [271, 99] width 240 height 20
copy div "Tales from the Stinky Dragon 82"
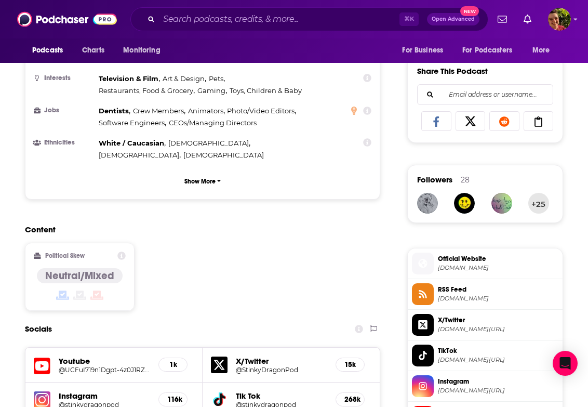
scroll to position [837, 0]
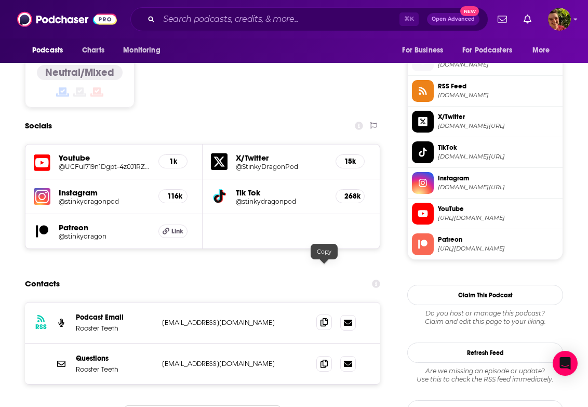
click at [321, 318] on icon at bounding box center [324, 322] width 7 height 8
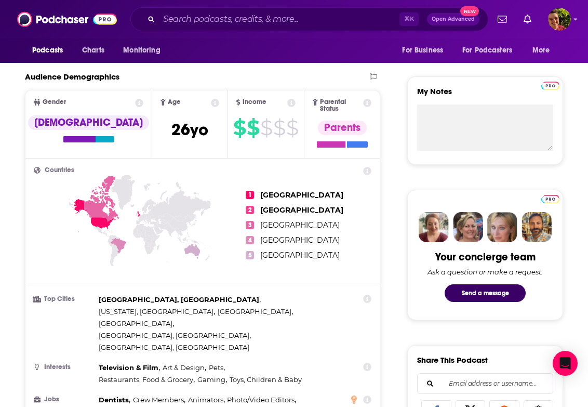
scroll to position [0, 0]
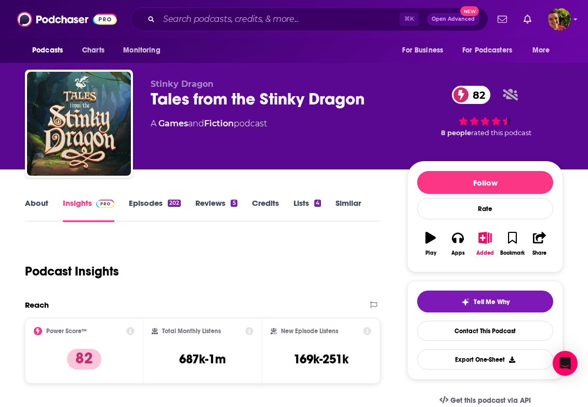
click at [38, 203] on link "About" at bounding box center [36, 210] width 23 height 24
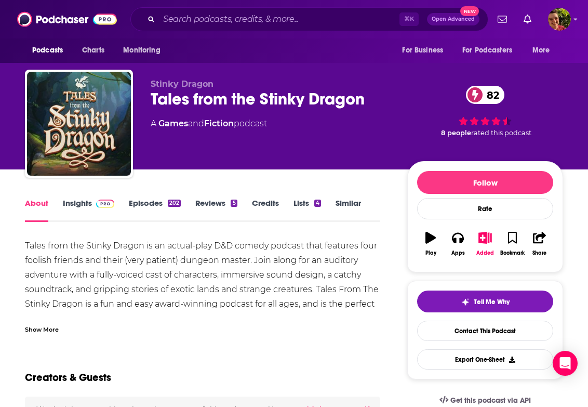
click at [53, 316] on div "Show More" at bounding box center [202, 325] width 355 height 18
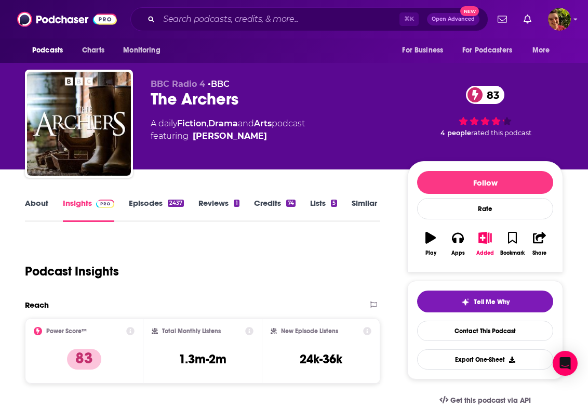
click at [195, 90] on div "The Archers 83" at bounding box center [271, 99] width 240 height 20
copy div "The Archers 83"
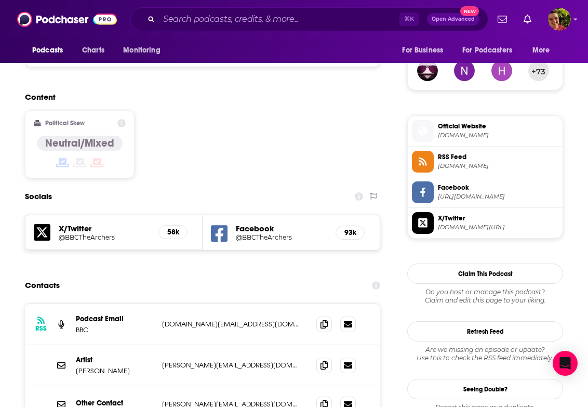
scroll to position [788, 0]
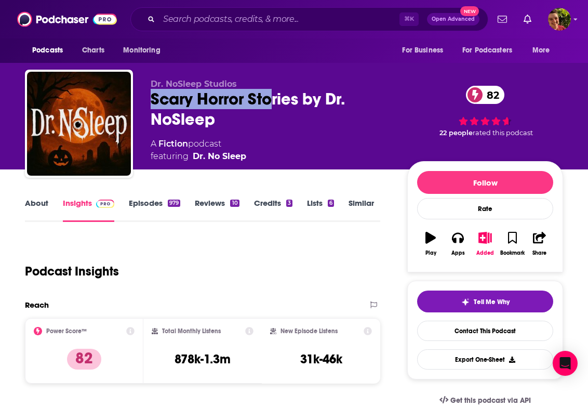
drag, startPoint x: 144, startPoint y: 98, endPoint x: 274, endPoint y: 108, distance: 130.3
click at [274, 108] on div "Dr. NoSleep Studios Scary Horror Stories by Dr. NoSleep 82 A Fiction podcast fe…" at bounding box center [294, 126] width 538 height 112
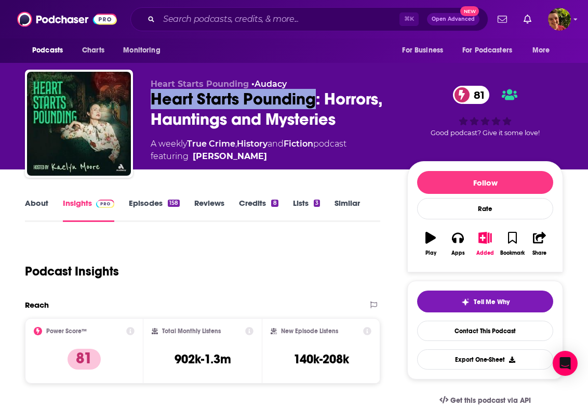
drag, startPoint x: 151, startPoint y: 94, endPoint x: 318, endPoint y: 92, distance: 167.3
click at [318, 92] on div "Heart Starts Pounding: Horrors, Hauntings and Mysteries 81" at bounding box center [271, 109] width 240 height 41
copy h2 "Heart Starts Pounding"
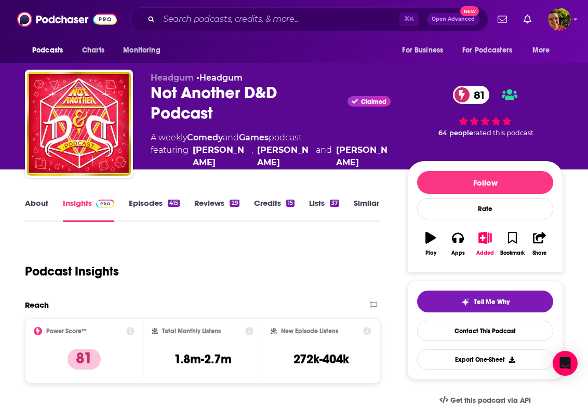
click at [181, 85] on div "Not Another D&D Podcast Claimed 81" at bounding box center [271, 103] width 240 height 41
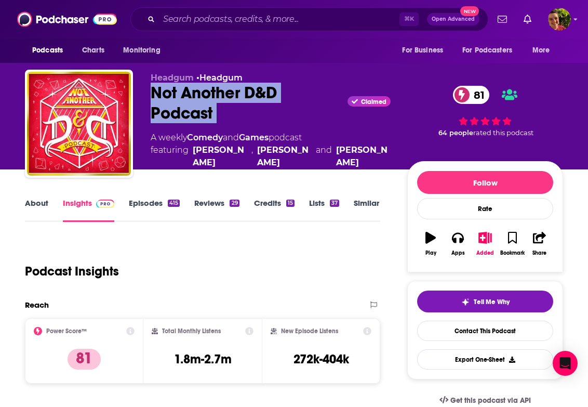
click at [181, 85] on div "Not Another D&D Podcast Claimed 81" at bounding box center [271, 103] width 240 height 41
copy div "Not Another D&D Podcast"
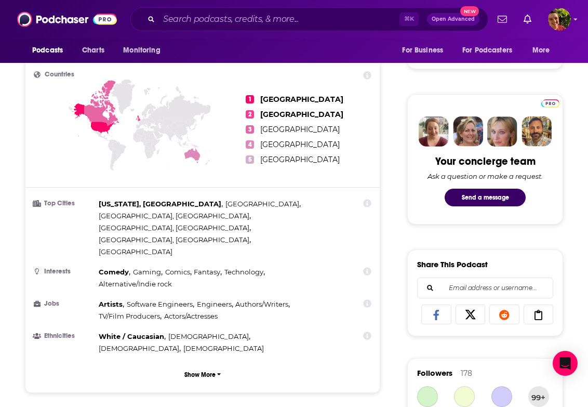
scroll to position [805, 0]
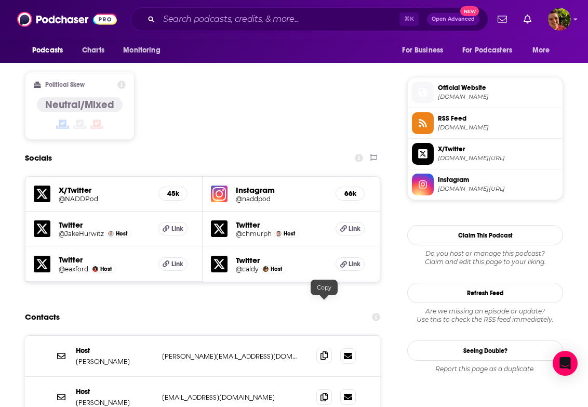
click at [323, 351] on icon at bounding box center [324, 355] width 7 height 8
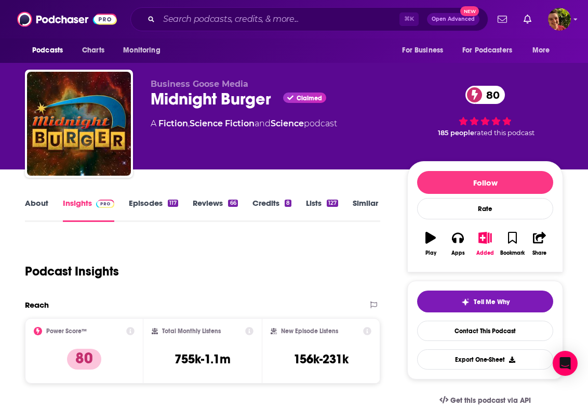
click at [194, 109] on div "Business Goose Media Midnight Burger Claimed 80 A Fiction , Science Fiction and…" at bounding box center [271, 120] width 240 height 83
copy div "Midnight Burger"
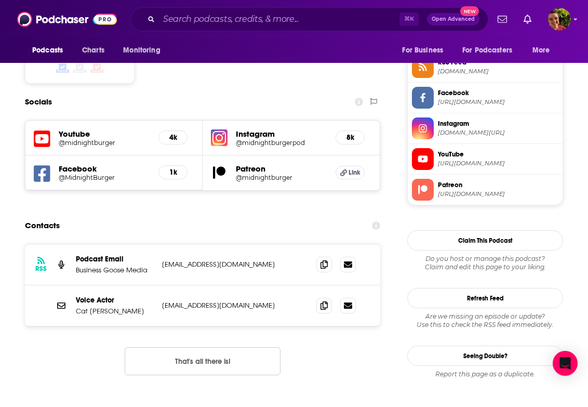
scroll to position [918, 0]
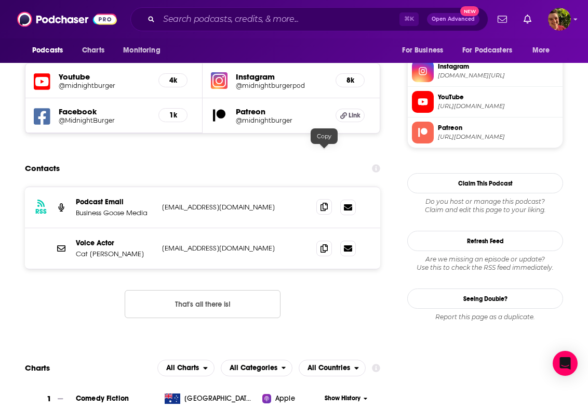
click at [322, 203] on icon at bounding box center [324, 207] width 7 height 8
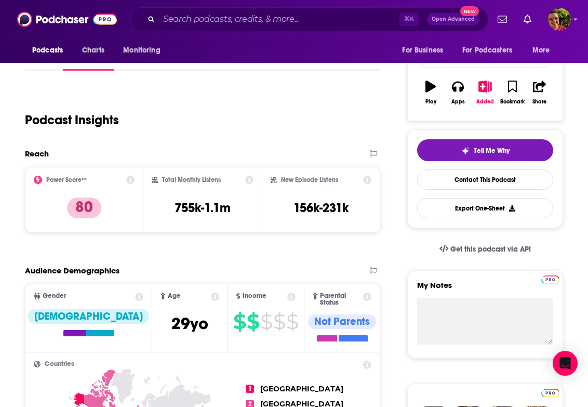
scroll to position [0, 0]
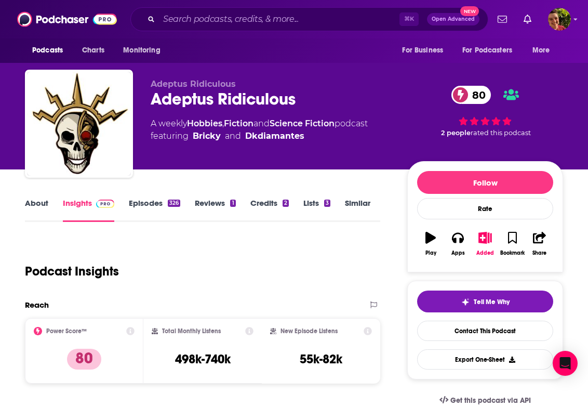
click at [203, 99] on div "Adeptus Ridiculous 80" at bounding box center [271, 99] width 240 height 20
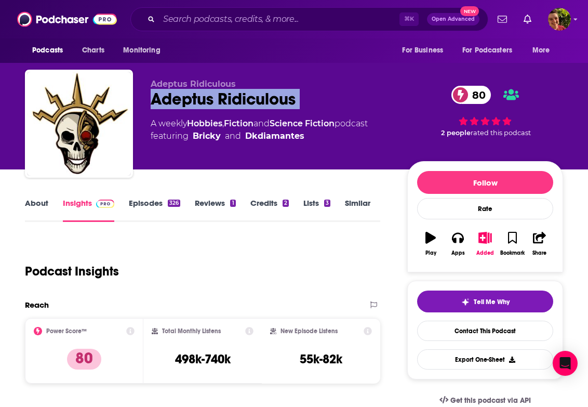
click at [203, 99] on div "Adeptus Ridiculous 80" at bounding box center [271, 99] width 240 height 20
copy div "Adeptus Ridiculous 80"
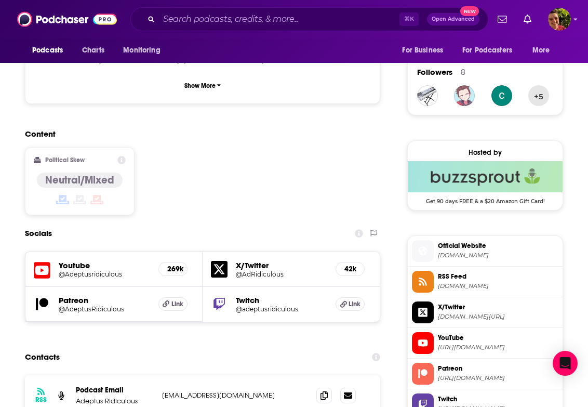
scroll to position [751, 0]
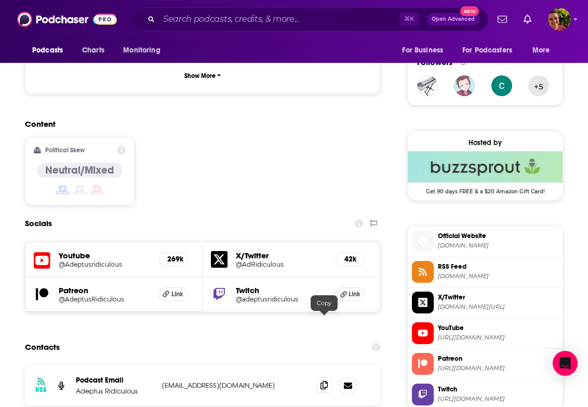
click at [327, 381] on icon at bounding box center [324, 385] width 7 height 8
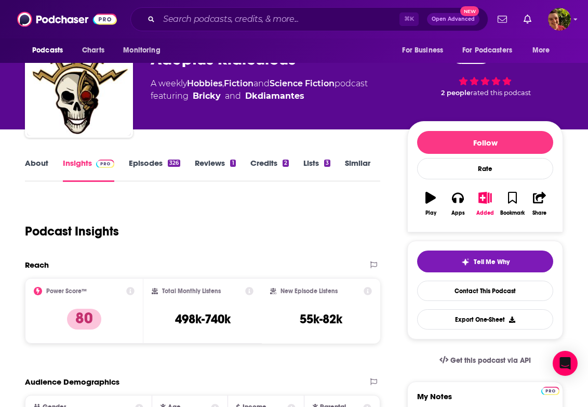
scroll to position [0, 0]
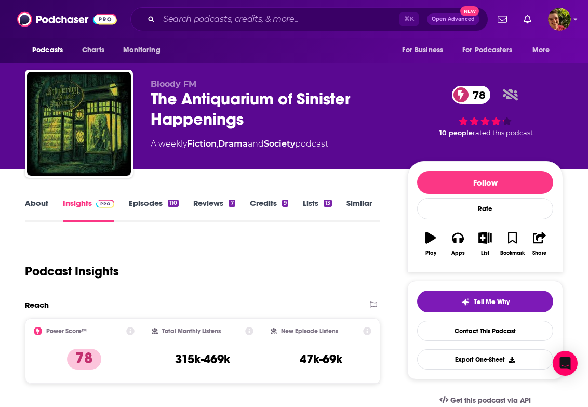
click at [202, 102] on div "The Antiquarium of Sinister Happenings 78" at bounding box center [271, 109] width 240 height 41
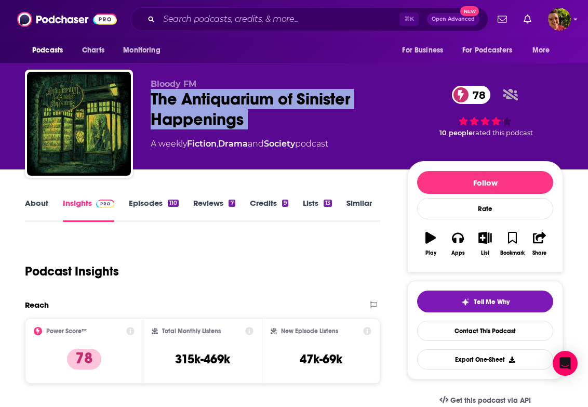
click at [202, 102] on div "The Antiquarium of Sinister Happenings 78" at bounding box center [271, 109] width 240 height 41
copy div "The Antiquarium of Sinister Happenings 78"
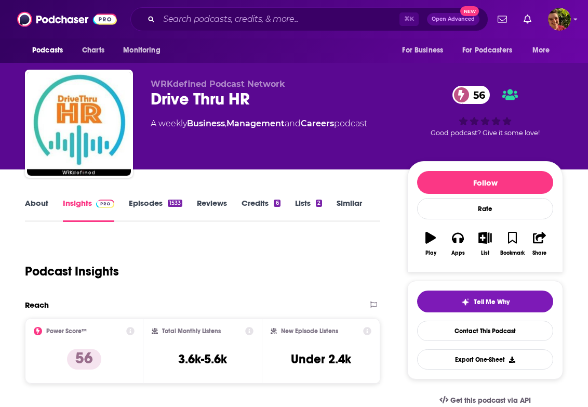
click at [202, 102] on div "Drive Thru HR 56" at bounding box center [271, 99] width 240 height 20
copy div "Drive Thru HR 56"
click at [307, 133] on div "WRKdefined Podcast Network Drive Thru HR 56 A weekly Business , Management and …" at bounding box center [271, 120] width 240 height 83
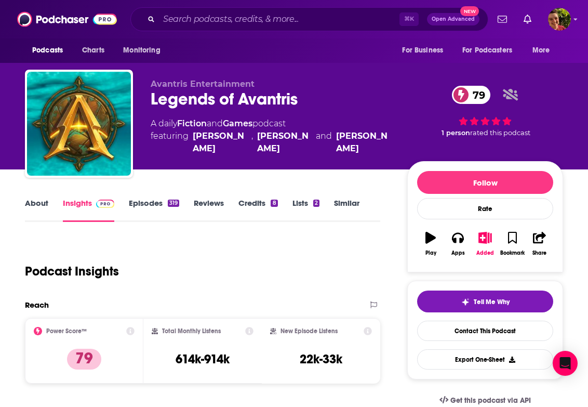
click at [199, 97] on div "Legends of Avantris 79" at bounding box center [271, 99] width 240 height 20
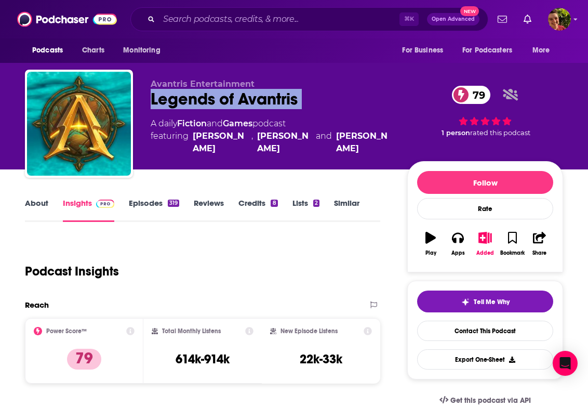
click at [199, 97] on div "Legends of Avantris 79" at bounding box center [271, 99] width 240 height 20
copy div "Legends of Avantris 79"
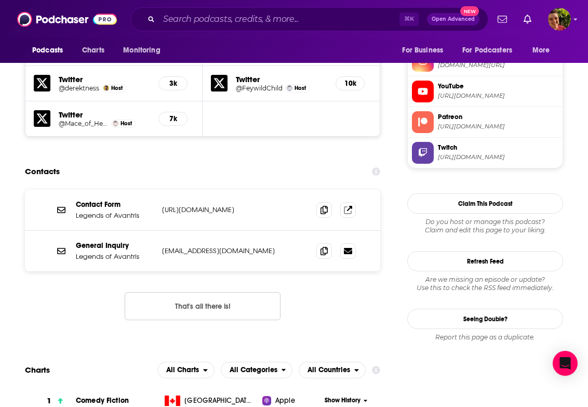
scroll to position [1002, 0]
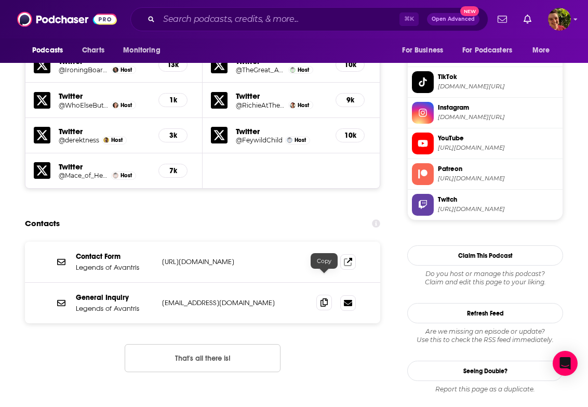
click at [329, 295] on span at bounding box center [324, 303] width 16 height 16
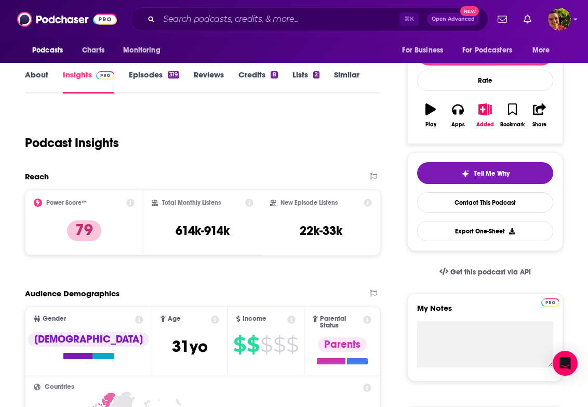
scroll to position [0, 0]
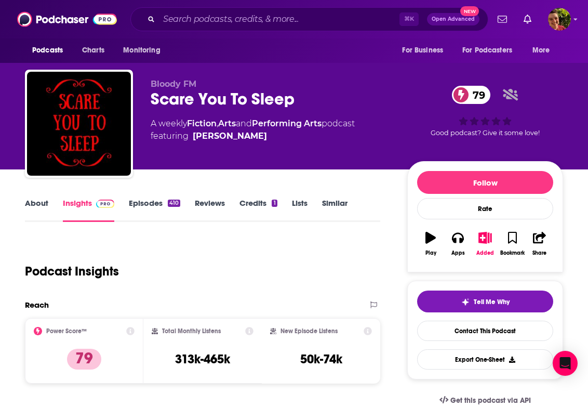
click at [191, 107] on div "Scare You To Sleep 79" at bounding box center [271, 99] width 240 height 20
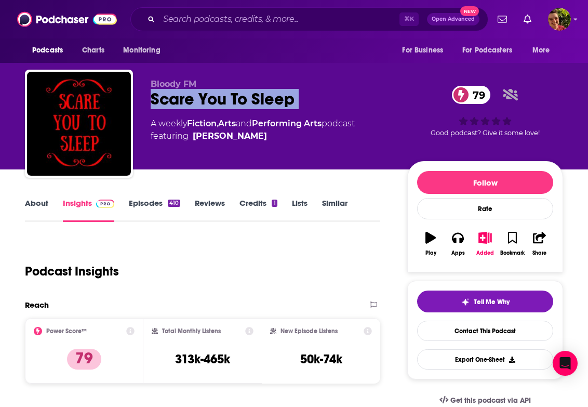
click at [191, 107] on div "Scare You To Sleep 79" at bounding box center [271, 99] width 240 height 20
copy div "Scare You To Sleep 79"
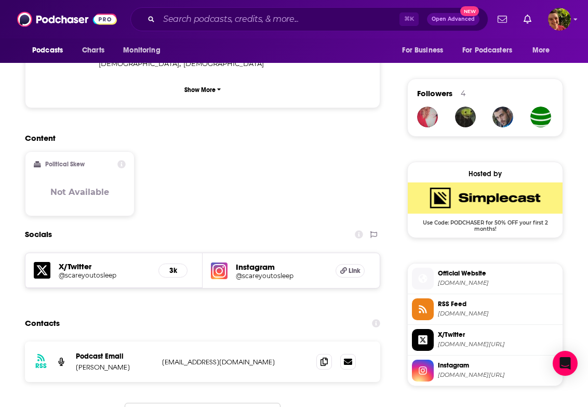
scroll to position [793, 0]
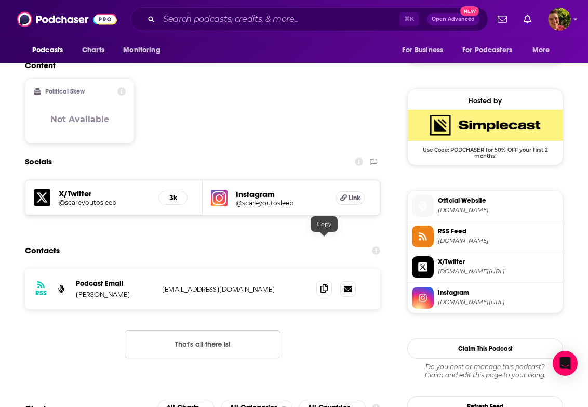
click at [326, 284] on icon at bounding box center [324, 288] width 7 height 8
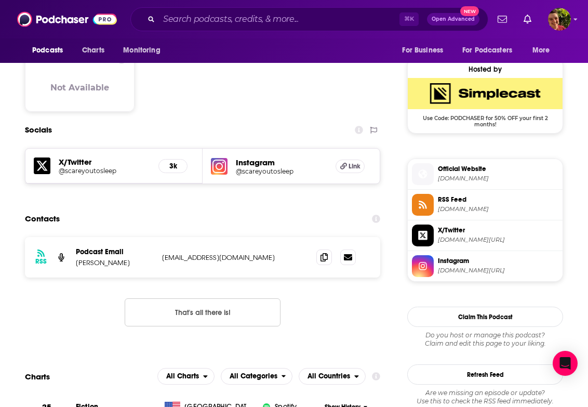
scroll to position [851, 0]
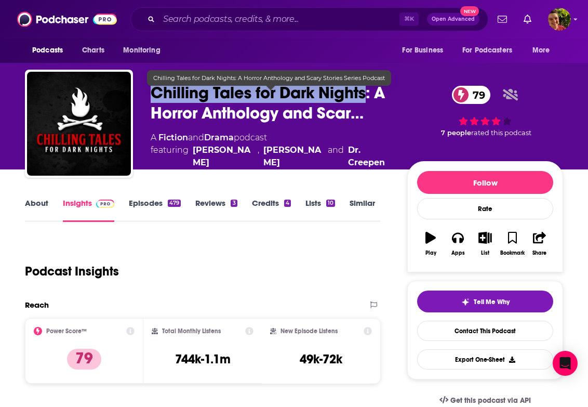
drag, startPoint x: 159, startPoint y: 97, endPoint x: 367, endPoint y: 101, distance: 207.9
click at [367, 101] on span "Chilling Tales for Dark Nights: A Horror Anthology and Scar…" at bounding box center [271, 103] width 240 height 41
copy h2 "Chilling Tales for Dark Nights"
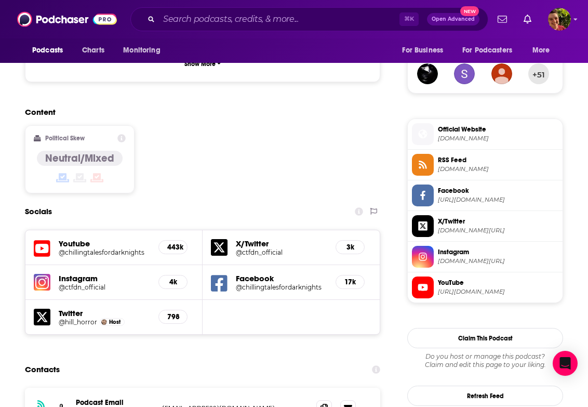
scroll to position [815, 0]
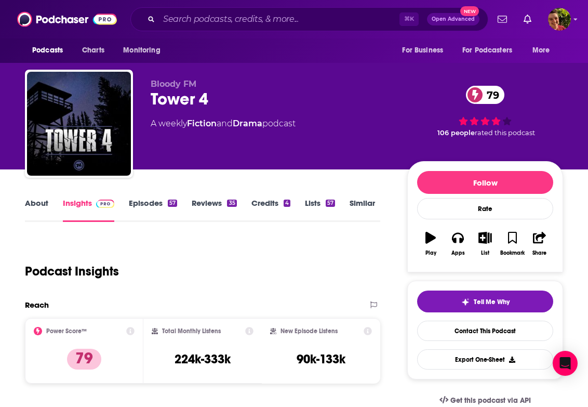
click at [187, 113] on div "Bloody FM Tower 4 79 A weekly Fiction and Drama podcast" at bounding box center [271, 120] width 240 height 83
click at [187, 102] on div "Tower 4 79" at bounding box center [271, 99] width 240 height 20
copy div "Tower 4 79"
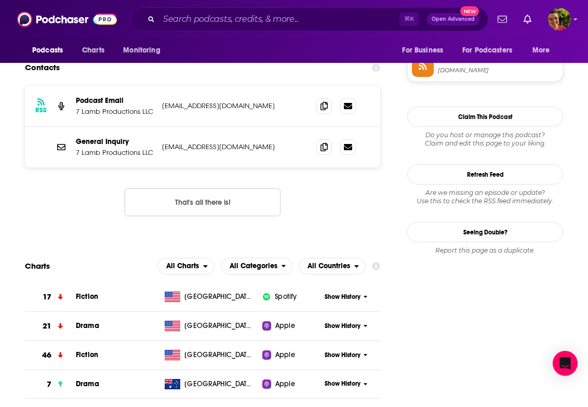
scroll to position [745, 0]
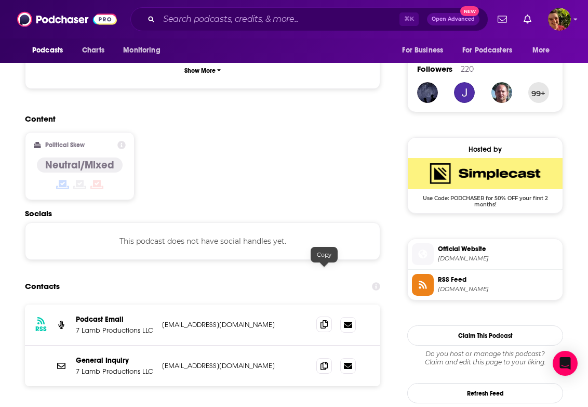
click at [323, 320] on icon at bounding box center [324, 324] width 7 height 8
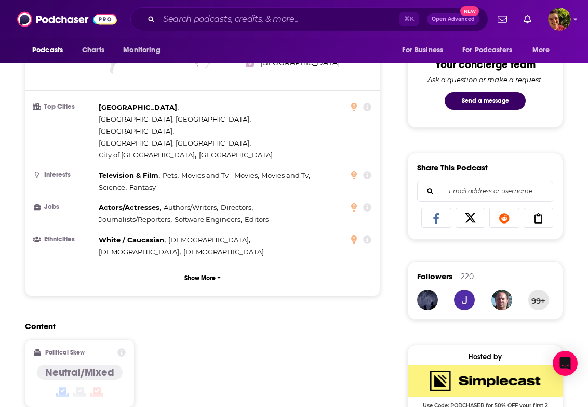
scroll to position [0, 0]
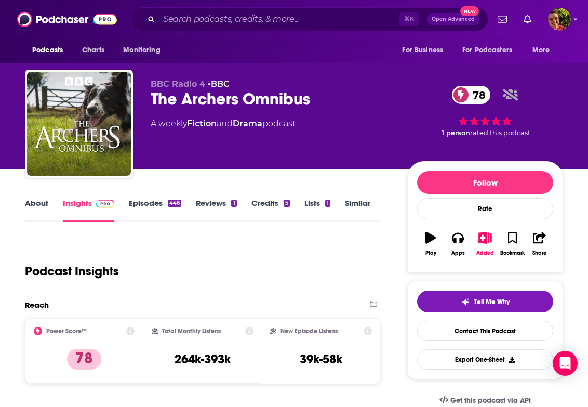
click at [196, 104] on div "The Archers Omnibus 78" at bounding box center [271, 99] width 240 height 20
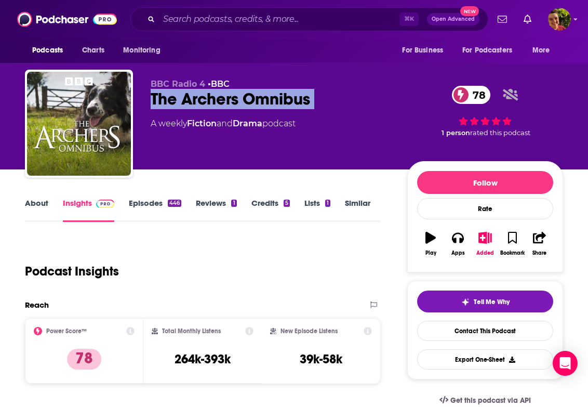
click at [196, 104] on div "The Archers Omnibus 78" at bounding box center [271, 99] width 240 height 20
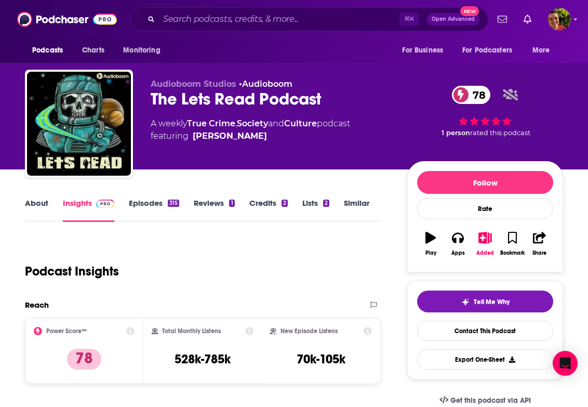
click at [215, 96] on div "The Lets Read Podcast 78" at bounding box center [271, 99] width 240 height 20
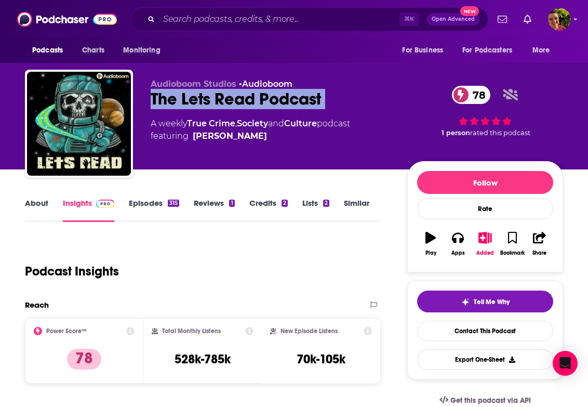
click at [215, 96] on div "The Lets Read Podcast 78" at bounding box center [271, 99] width 240 height 20
copy div "The Lets Read Podcast 78"
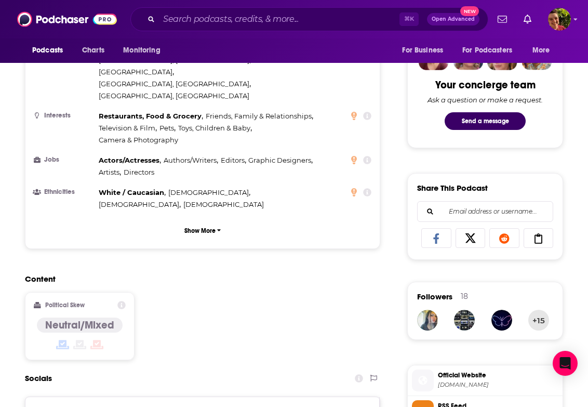
scroll to position [777, 0]
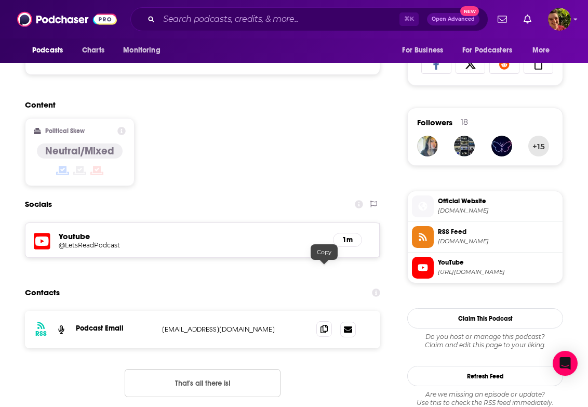
click at [329, 321] on span at bounding box center [324, 329] width 16 height 16
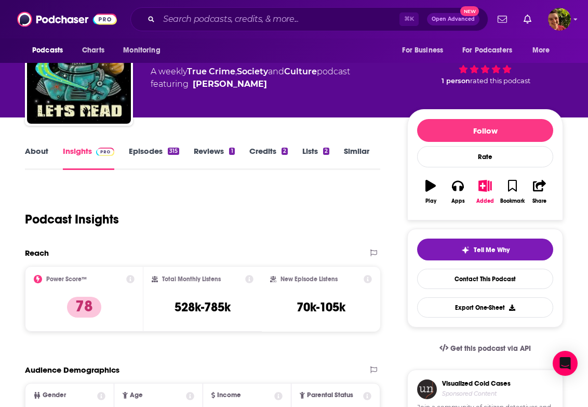
scroll to position [0, 0]
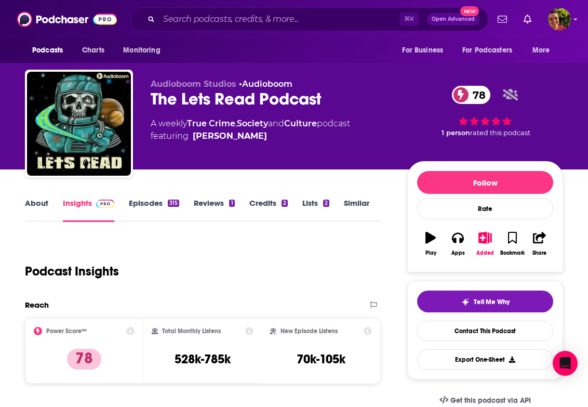
drag, startPoint x: 290, startPoint y: 139, endPoint x: 253, endPoint y: 137, distance: 37.4
click at [253, 137] on span "featuring [PERSON_NAME]" at bounding box center [251, 136] width 200 height 12
copy span "[PERSON_NAME]"
click at [38, 209] on link "About" at bounding box center [36, 210] width 23 height 24
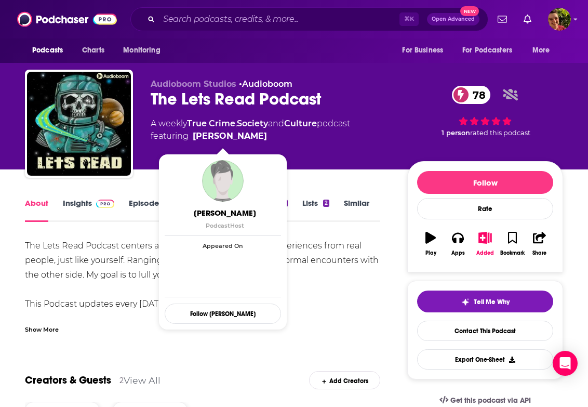
drag, startPoint x: 252, startPoint y: 152, endPoint x: 193, endPoint y: 136, distance: 60.9
click at [193, 136] on div "Audioboom Studios • Audioboom The Lets Read Podcast 78 A weekly True Crime , So…" at bounding box center [271, 120] width 240 height 83
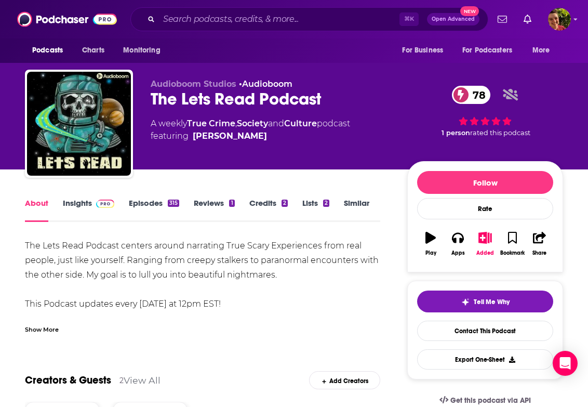
click at [133, 166] on div at bounding box center [79, 124] width 108 height 108
click at [76, 199] on link "Insights" at bounding box center [88, 210] width 51 height 24
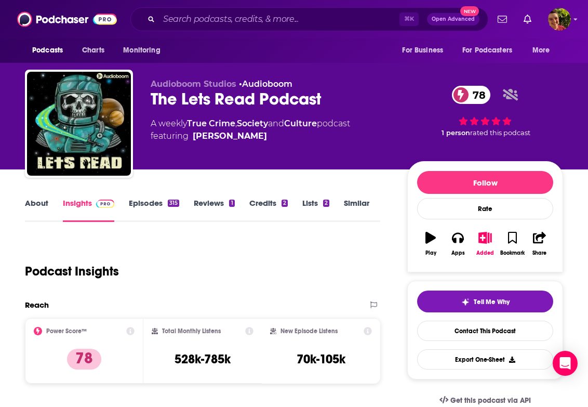
click at [137, 242] on div "Podcast Insights" at bounding box center [198, 265] width 347 height 53
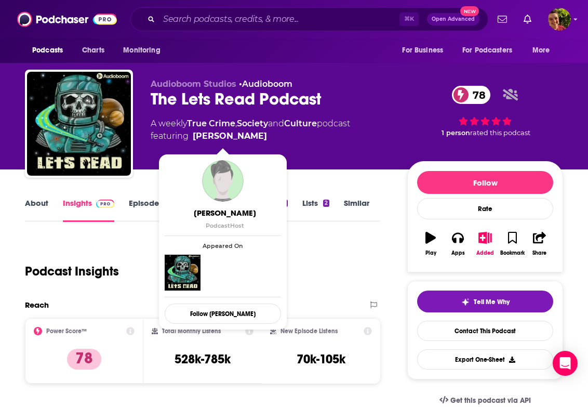
drag, startPoint x: 253, startPoint y: 151, endPoint x: 194, endPoint y: 141, distance: 59.5
click at [194, 141] on div "Audioboom Studios • Audioboom The Lets Read Podcast 78 A weekly True Crime , So…" at bounding box center [271, 120] width 240 height 83
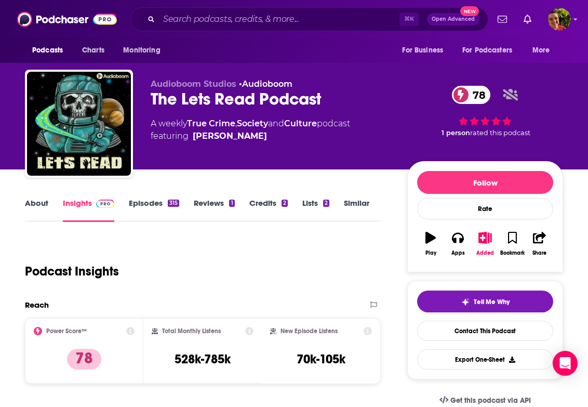
copy link "Victor Phillips"
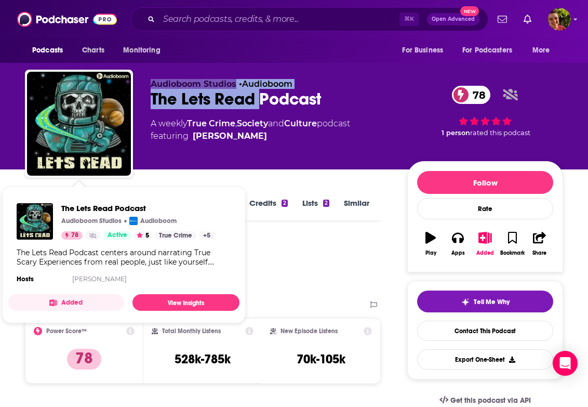
drag, startPoint x: 259, startPoint y: 99, endPoint x: 124, endPoint y: 107, distance: 135.3
click at [124, 107] on div "Audioboom Studios • Audioboom The Lets Read Podcast 78 A weekly True Crime , So…" at bounding box center [294, 126] width 538 height 112
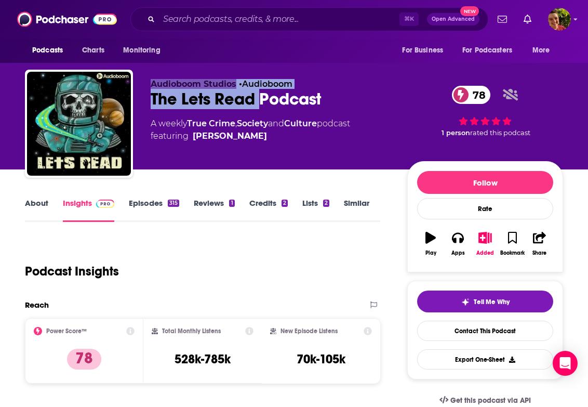
click at [246, 104] on div "The Lets Read Podcast 78" at bounding box center [271, 99] width 240 height 20
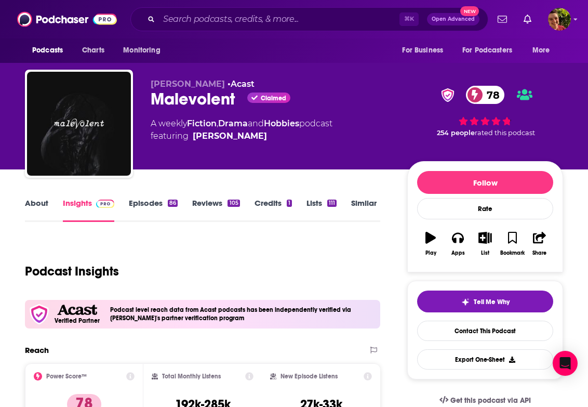
click at [209, 103] on div "Malevolent Claimed 78" at bounding box center [271, 99] width 240 height 20
copy div "Malevolent"
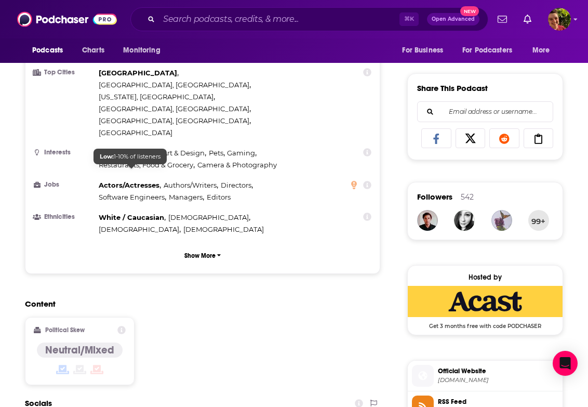
scroll to position [973, 0]
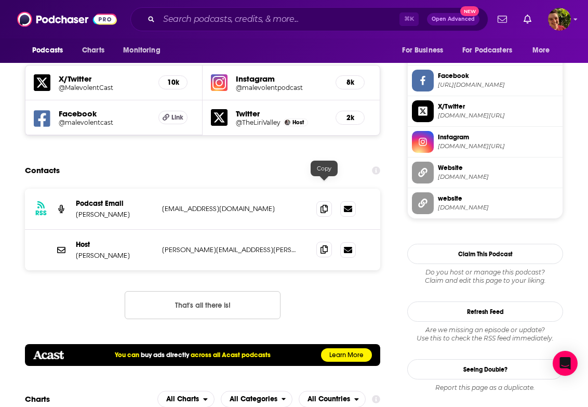
click at [321, 245] on icon at bounding box center [324, 249] width 7 height 8
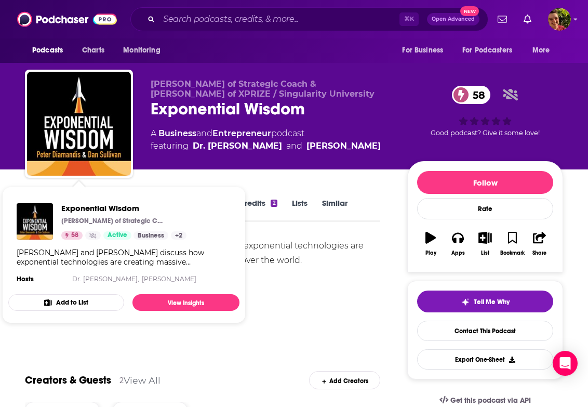
scroll to position [2, 0]
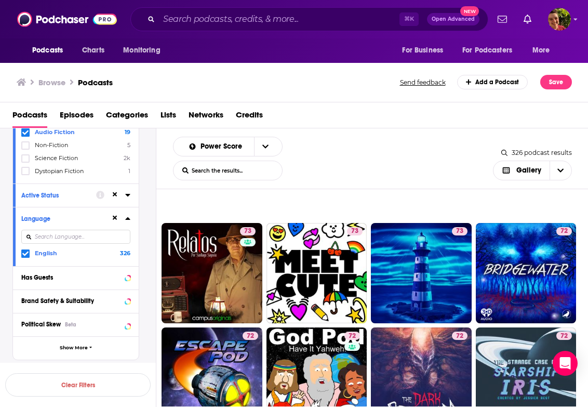
scroll to position [1474, 0]
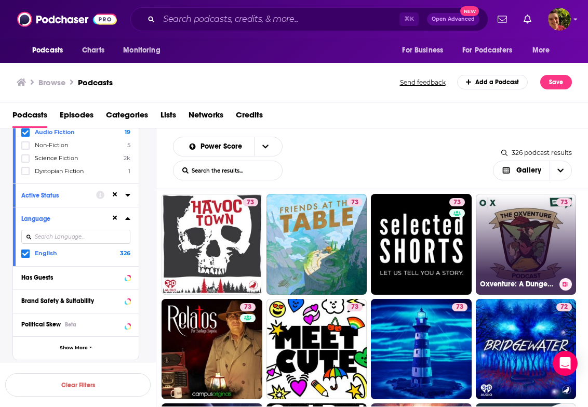
click at [511, 220] on link "73 Oxventure: A Dungeons & Dragons Podcast" at bounding box center [526, 244] width 101 height 101
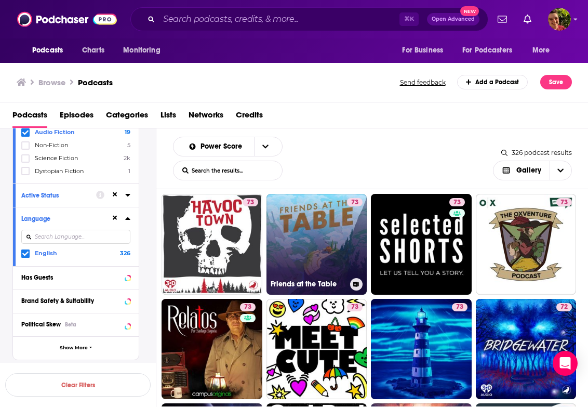
click at [332, 268] on link "73 Friends at the Table" at bounding box center [317, 244] width 101 height 101
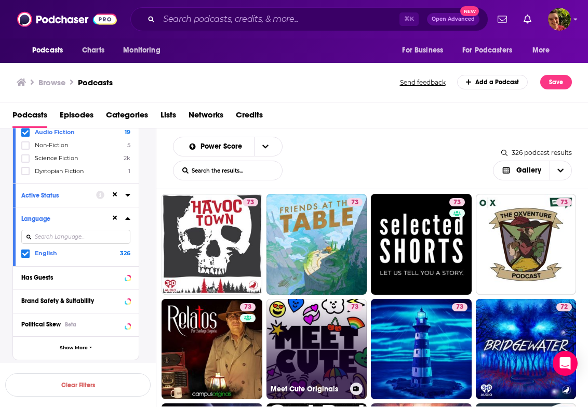
click at [310, 347] on link "73 Meet Cute Originals" at bounding box center [317, 349] width 101 height 101
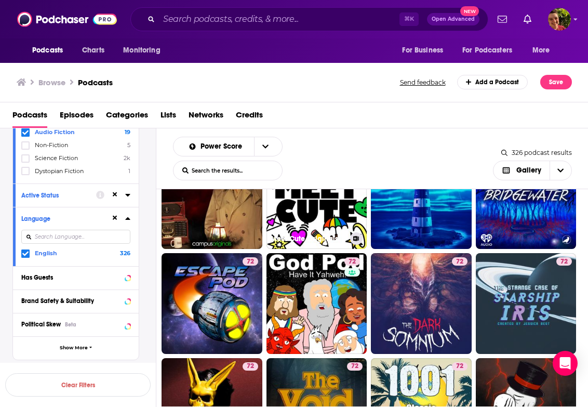
scroll to position [1626, 0]
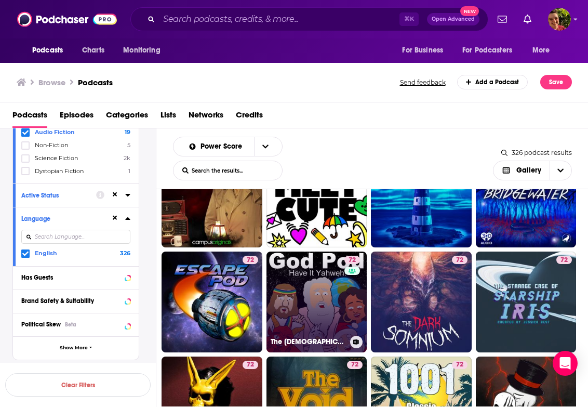
click at [321, 280] on link "72 The God Pod" at bounding box center [317, 302] width 101 height 101
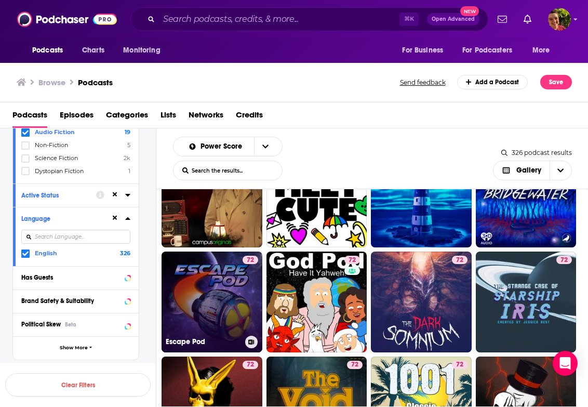
click at [247, 300] on div "72" at bounding box center [251, 296] width 16 height 80
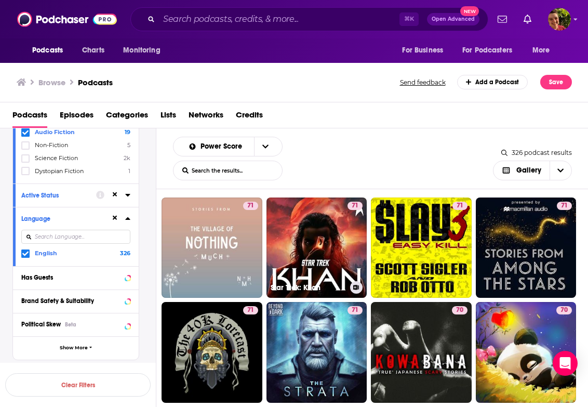
scroll to position [2102, 0]
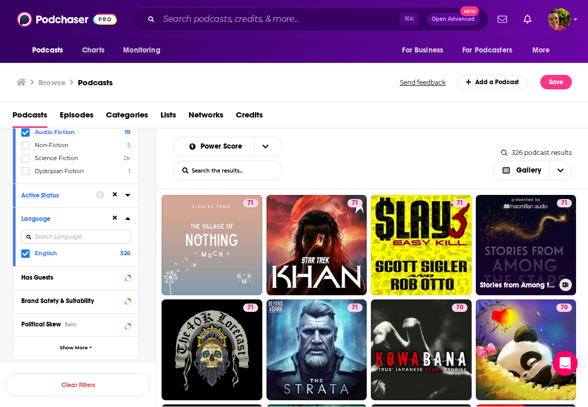
click at [545, 236] on link "71 Stories from Among the Stars" at bounding box center [526, 245] width 101 height 101
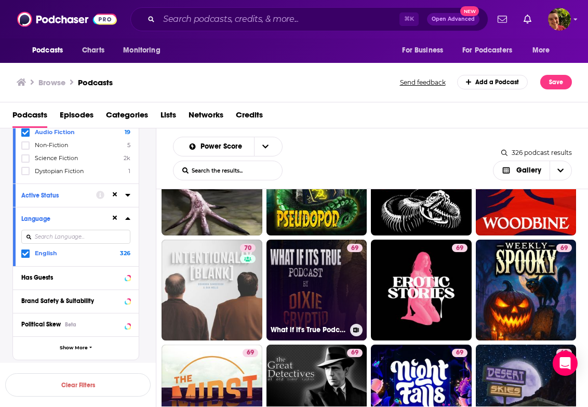
scroll to position [2402, 0]
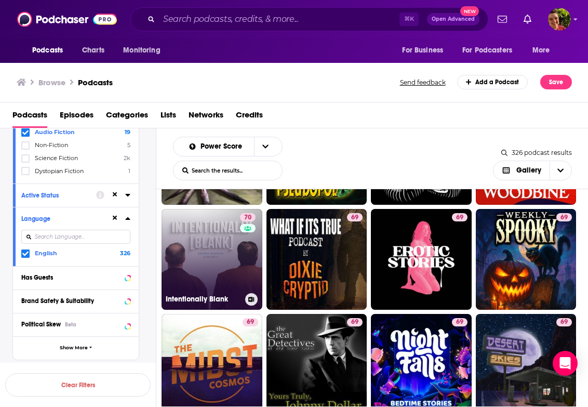
click at [233, 274] on link "70 Intentionally Blank" at bounding box center [212, 259] width 101 height 101
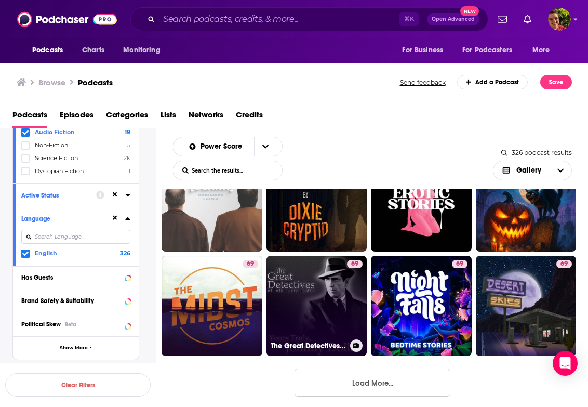
scroll to position [2461, 0]
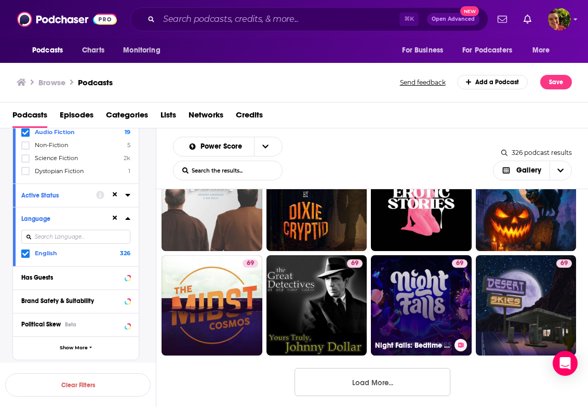
click at [447, 306] on link "69 Night Falls: Bedtime Story, Sleep Story, Sleep Podcast" at bounding box center [421, 305] width 101 height 101
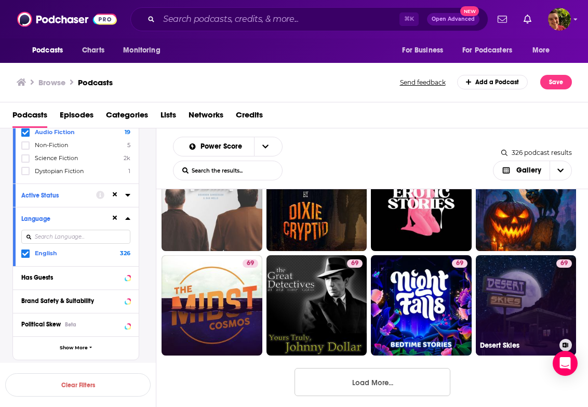
click at [509, 306] on link "69 Desert Skies" at bounding box center [526, 305] width 101 height 101
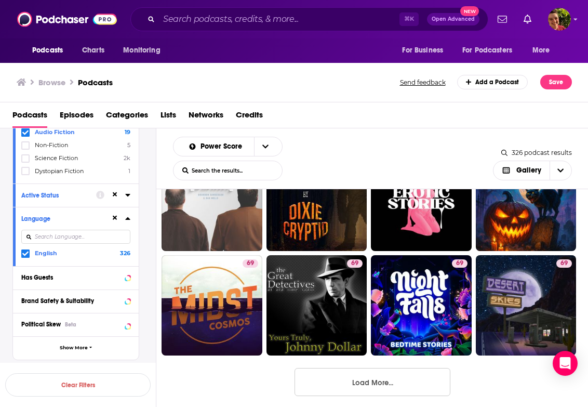
click at [389, 385] on button "Load More..." at bounding box center [373, 382] width 156 height 28
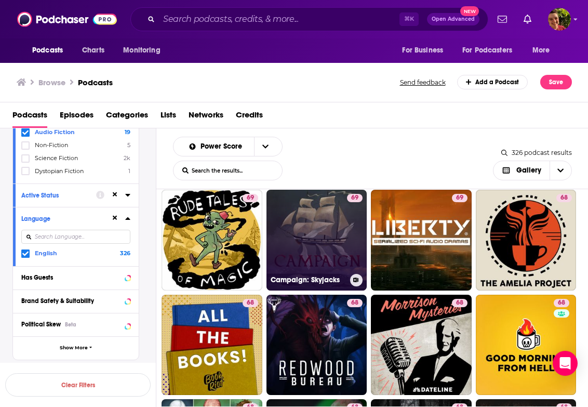
scroll to position [2743, 0]
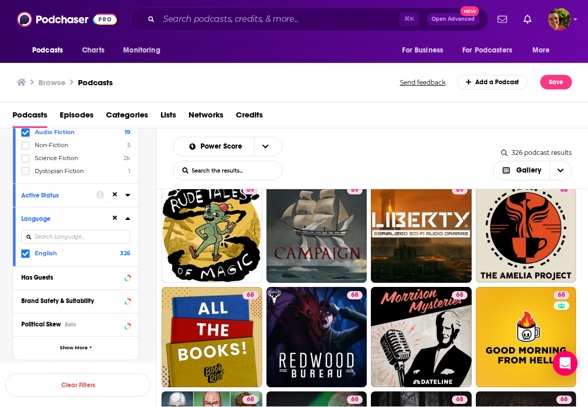
click at [51, 135] on span "Audio Fiction" at bounding box center [55, 131] width 40 height 7
click at [25, 135] on input "multiSelectOption-audio-fiction-category-1" at bounding box center [25, 135] width 0 height 0
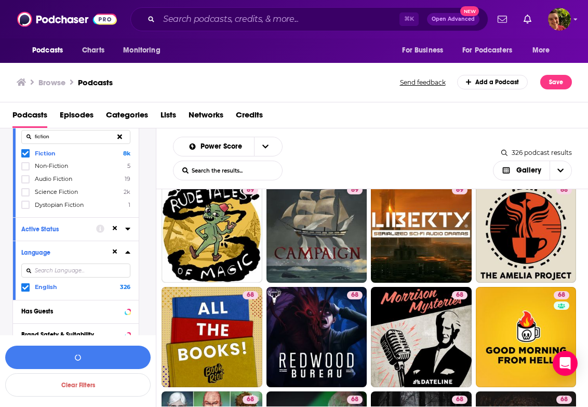
scroll to position [49, 0]
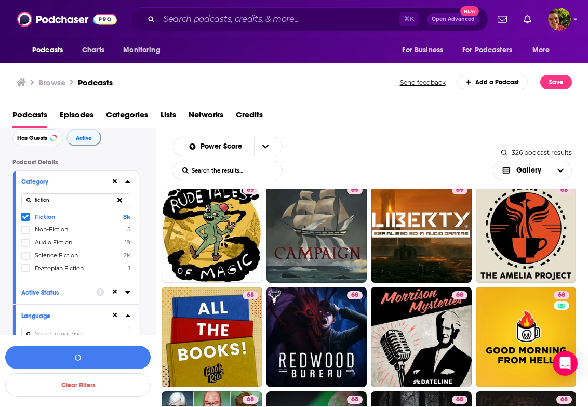
click at [44, 217] on span "Fiction" at bounding box center [45, 216] width 21 height 7
click at [25, 219] on input "multiSelectOption-fiction-0" at bounding box center [25, 219] width 0 height 0
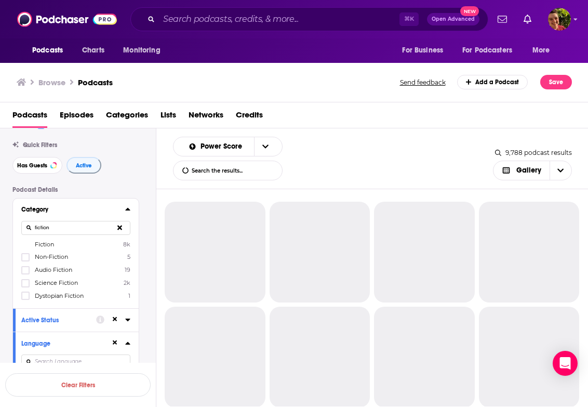
scroll to position [14, 0]
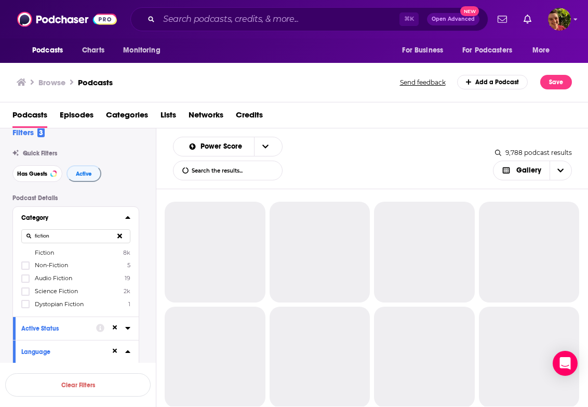
click at [58, 236] on input "fiction" at bounding box center [75, 236] width 109 height 14
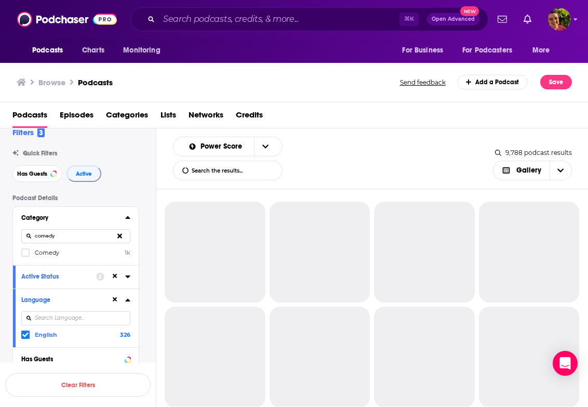
type input "comedy"
click at [45, 248] on div "comedy" at bounding box center [75, 236] width 109 height 24
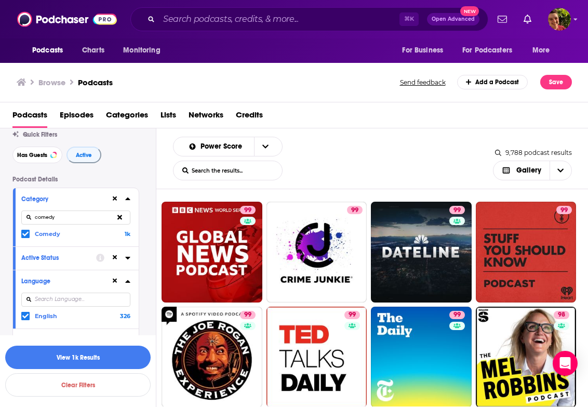
scroll to position [38, 0]
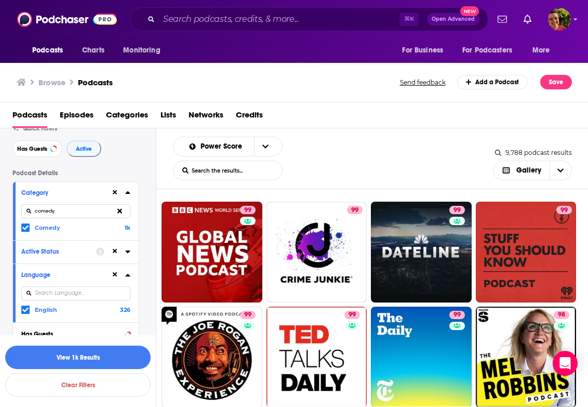
click at [127, 250] on icon at bounding box center [127, 251] width 5 height 8
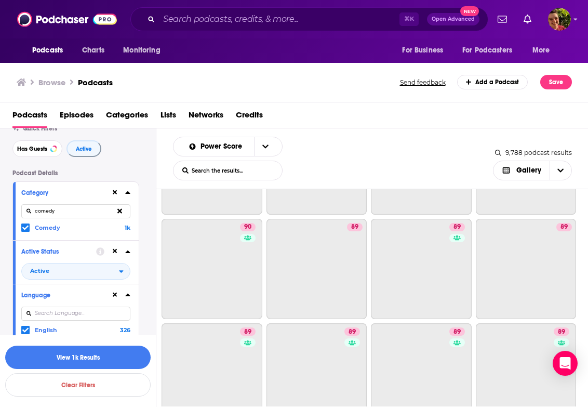
scroll to position [2467, 0]
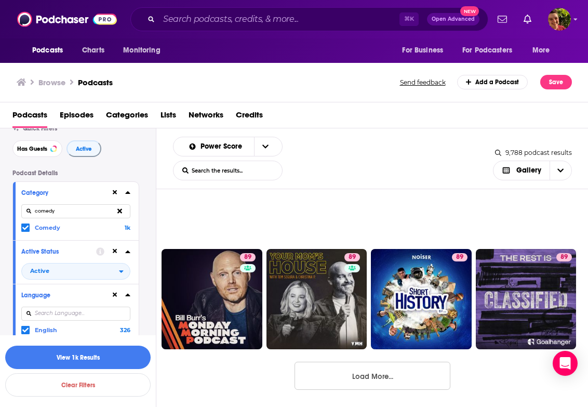
click at [320, 371] on button "Load More..." at bounding box center [373, 376] width 156 height 28
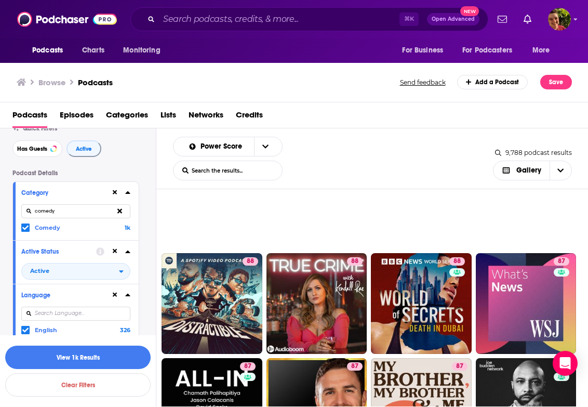
scroll to position [3642, 0]
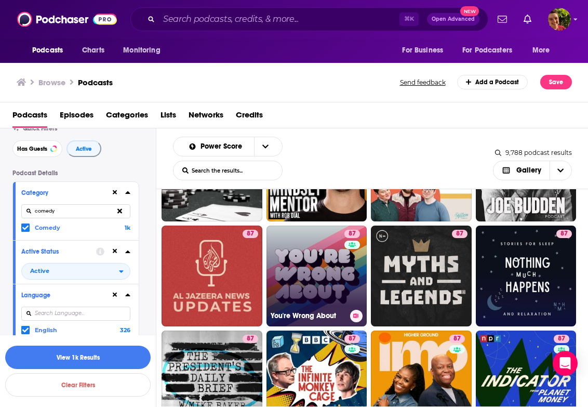
click at [297, 275] on link "87 You're Wrong About" at bounding box center [317, 276] width 101 height 101
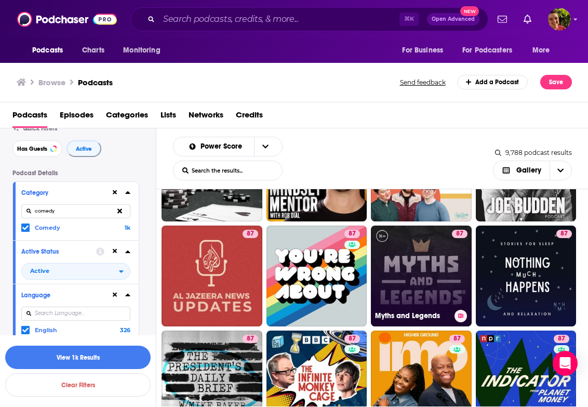
click at [400, 264] on link "87 Myths and Legends" at bounding box center [421, 276] width 101 height 101
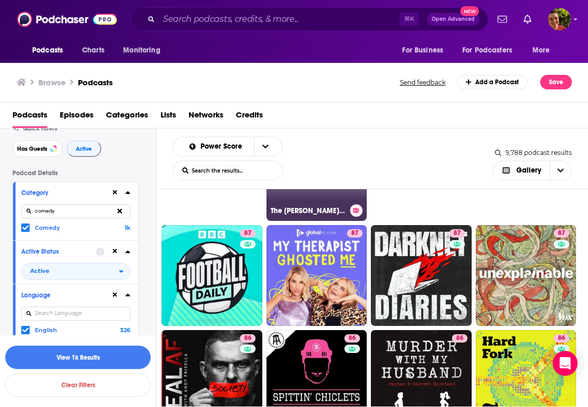
scroll to position [4393, 0]
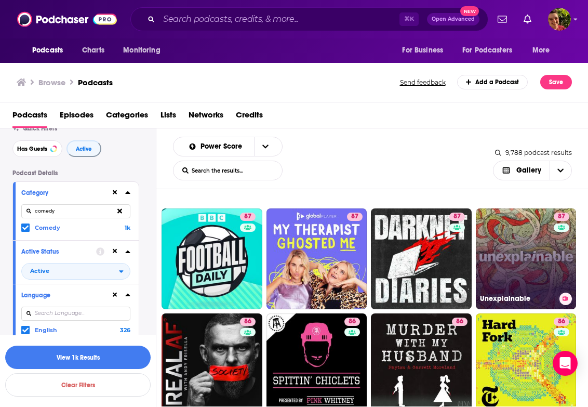
click at [517, 264] on link "87 Unexplainable" at bounding box center [526, 258] width 101 height 101
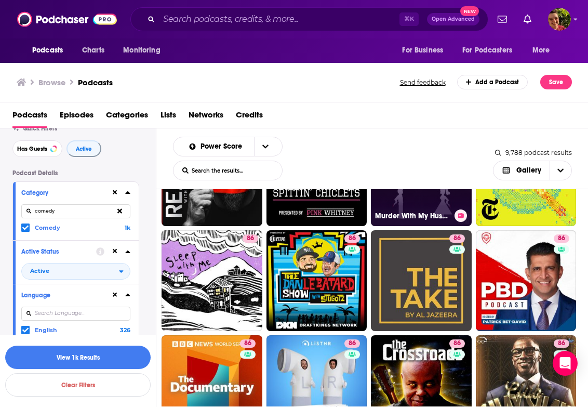
scroll to position [4611, 0]
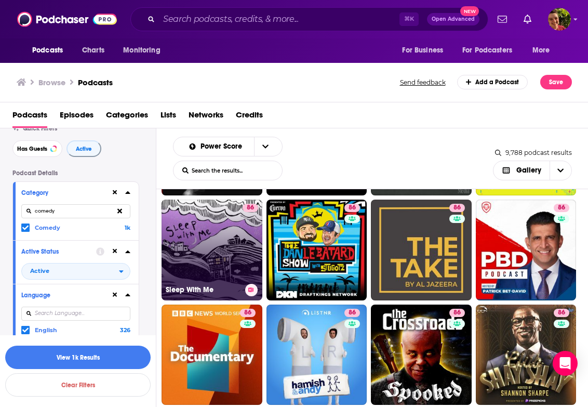
click at [246, 260] on div "86" at bounding box center [251, 244] width 16 height 80
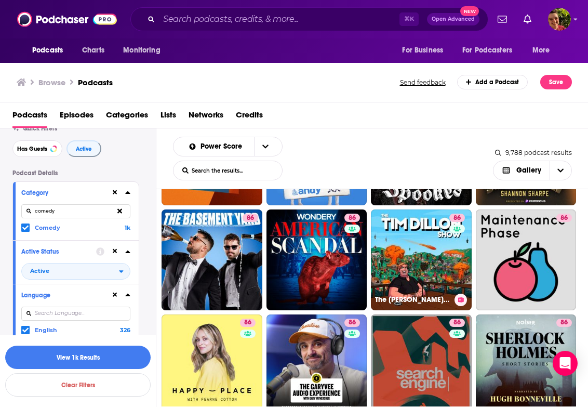
scroll to position [4816, 0]
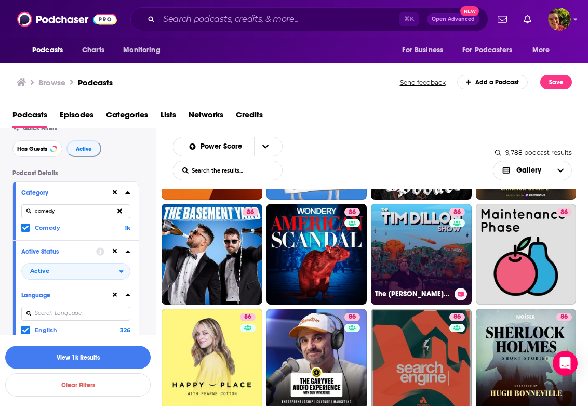
click at [447, 263] on link "86 The Tim Dillon Show" at bounding box center [421, 254] width 101 height 101
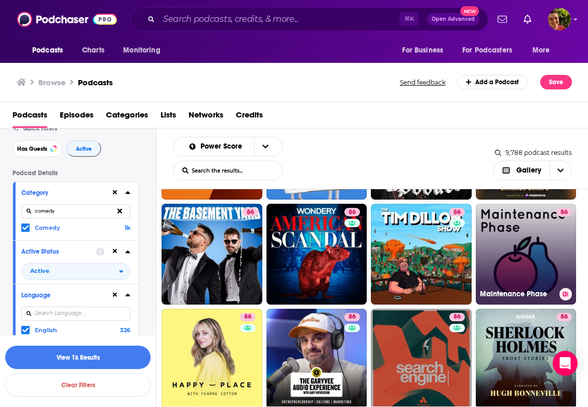
click at [487, 259] on link "86 Maintenance Phase" at bounding box center [526, 254] width 101 height 101
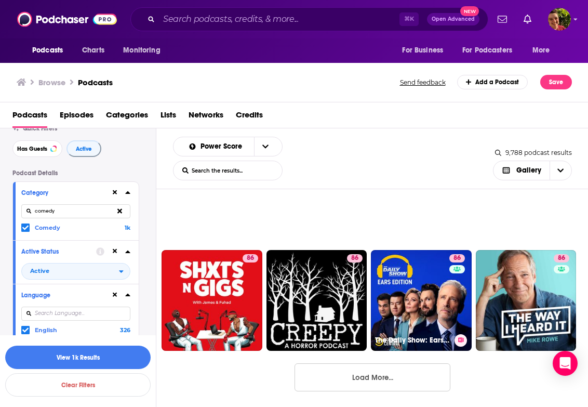
scroll to position [5086, 0]
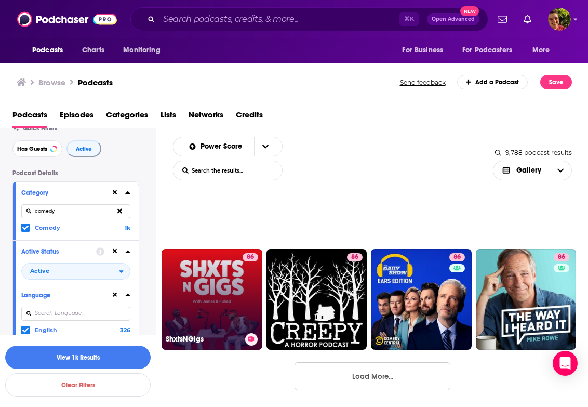
click at [240, 310] on link "86 ShxtsNGigs" at bounding box center [212, 299] width 101 height 101
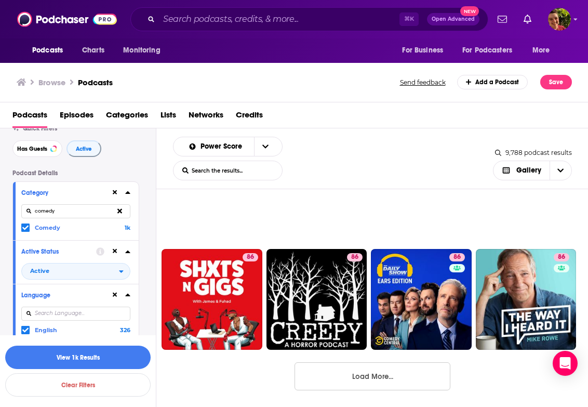
click at [349, 368] on button "Load More..." at bounding box center [373, 376] width 156 height 28
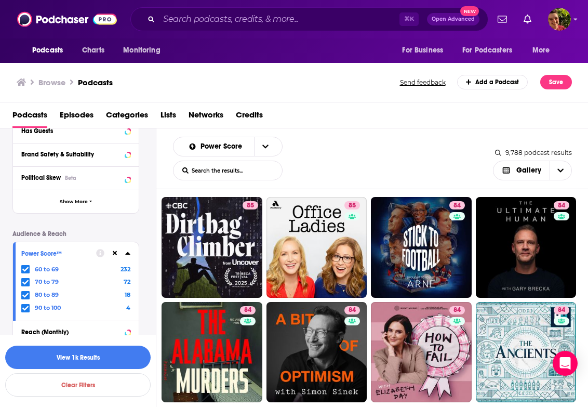
scroll to position [469, 0]
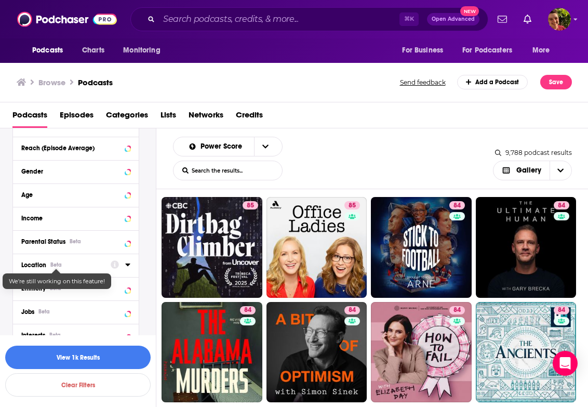
click at [48, 266] on div "Location Beta" at bounding box center [62, 264] width 83 height 7
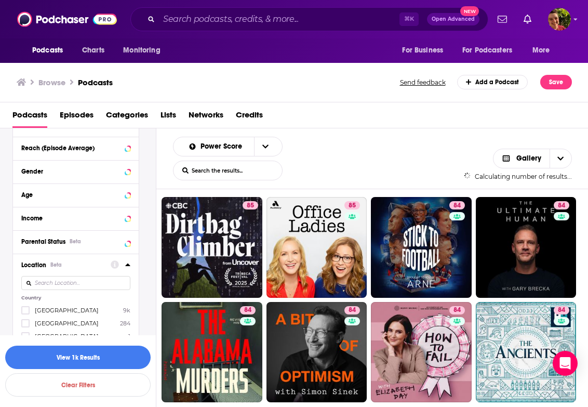
scroll to position [488, 0]
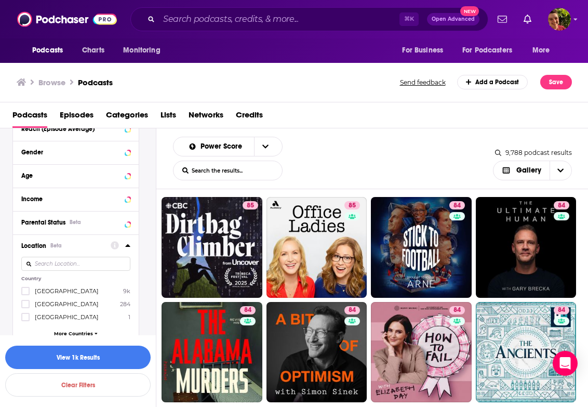
click at [67, 291] on span "[GEOGRAPHIC_DATA]" at bounding box center [67, 290] width 64 height 7
click at [25, 294] on input "multiSelectOption-unitedstates-0" at bounding box center [25, 294] width 0 height 0
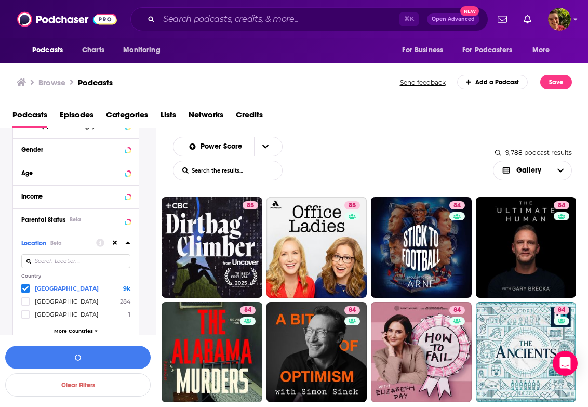
scroll to position [486, 0]
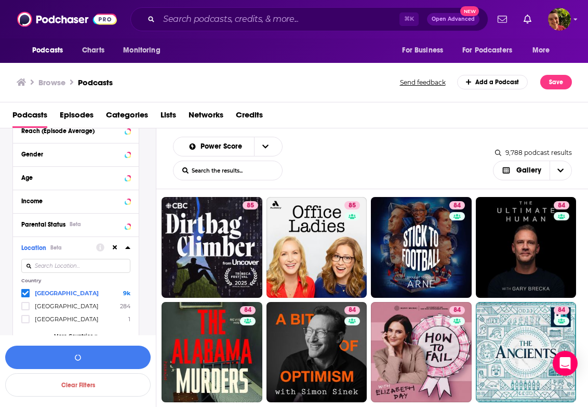
click at [64, 218] on div "Parental Status Beta" at bounding box center [76, 224] width 126 height 23
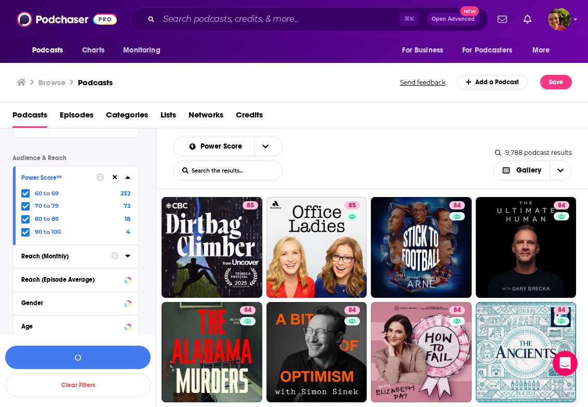
scroll to position [144, 0]
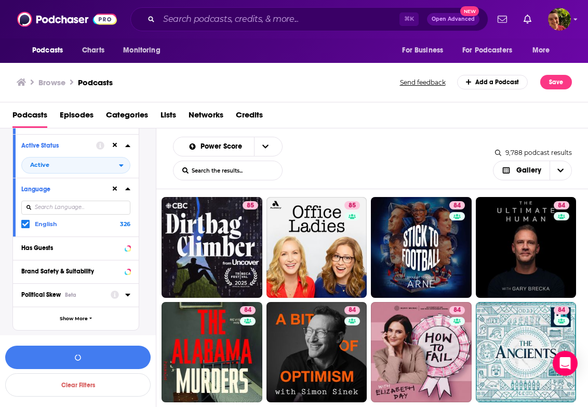
click at [65, 292] on button "Political Skew Beta" at bounding box center [65, 294] width 89 height 13
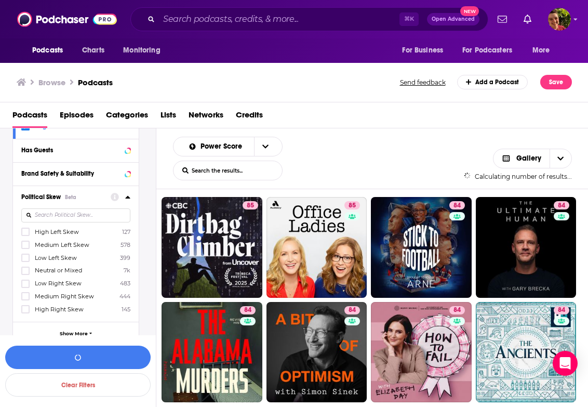
scroll to position [268, 0]
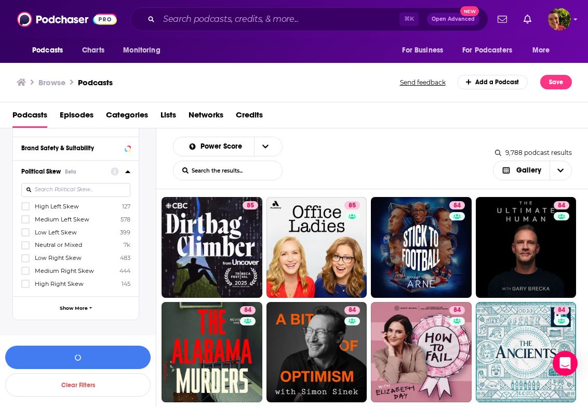
click at [64, 209] on span "High Left Skew" at bounding box center [57, 206] width 44 height 7
click at [25, 209] on input "multiSelectOption-Strong_Left-0" at bounding box center [25, 209] width 0 height 0
click at [68, 220] on span "Medium Left Skew" at bounding box center [62, 219] width 55 height 7
click at [25, 222] on input "multiSelectOption-Left-1" at bounding box center [25, 222] width 0 height 0
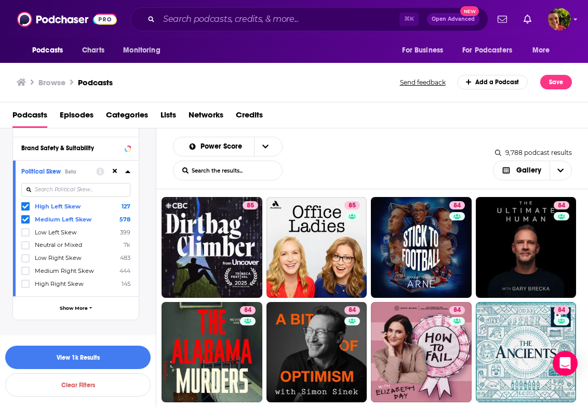
click at [66, 233] on span "Low Left Skew" at bounding box center [56, 232] width 42 height 7
click at [25, 235] on input "multiSelectOption-Low_Left-2" at bounding box center [25, 235] width 0 height 0
click at [96, 354] on button "View 174 Results" at bounding box center [78, 357] width 146 height 23
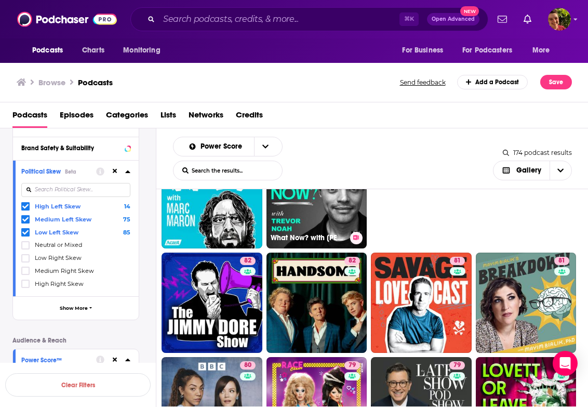
scroll to position [144, 0]
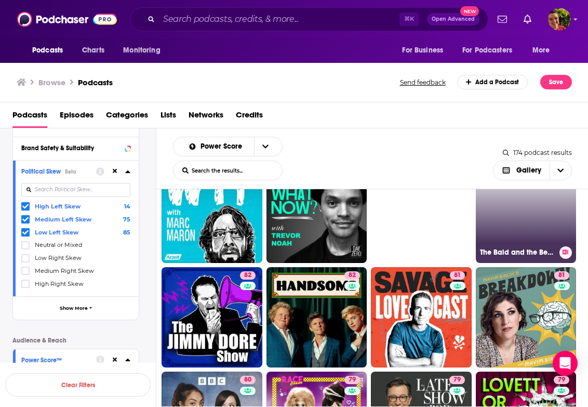
click at [528, 232] on link "83 The Bald and the Beautiful with Trixie and Katya" at bounding box center [526, 212] width 101 height 101
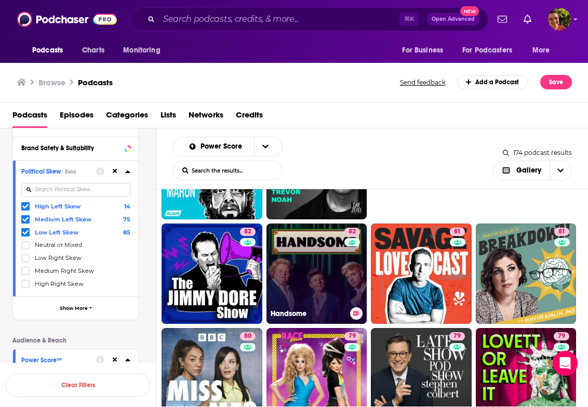
scroll to position [191, 0]
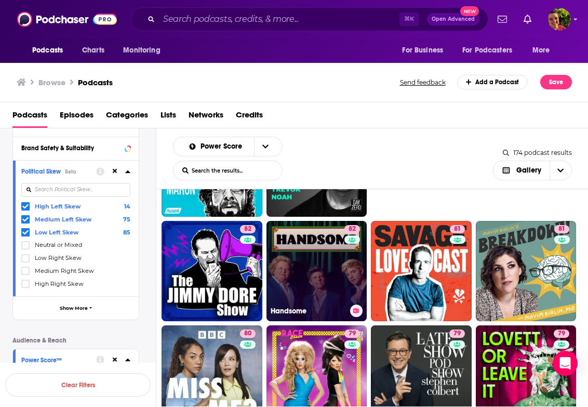
click at [306, 292] on link "82 Handsome" at bounding box center [317, 271] width 101 height 101
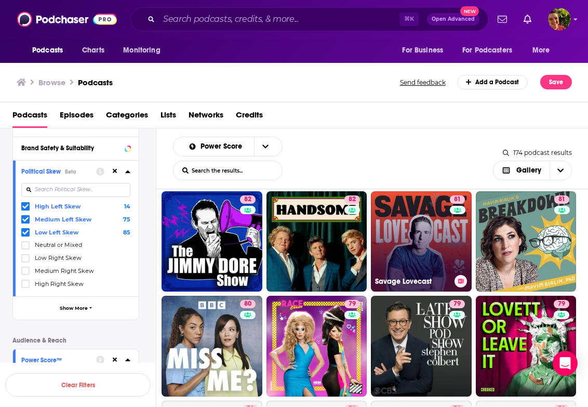
scroll to position [222, 0]
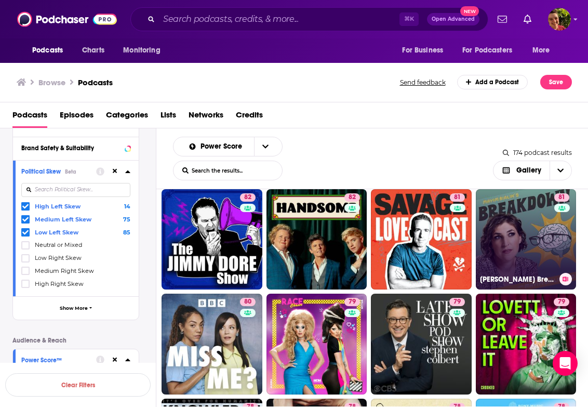
click at [504, 254] on link "81 Mayim Bialik's Breakdown" at bounding box center [526, 239] width 101 height 101
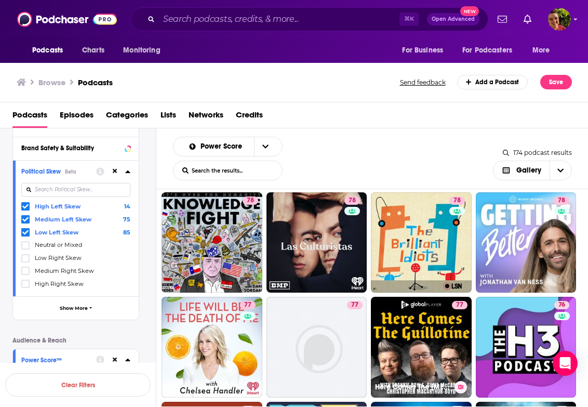
scroll to position [422, 0]
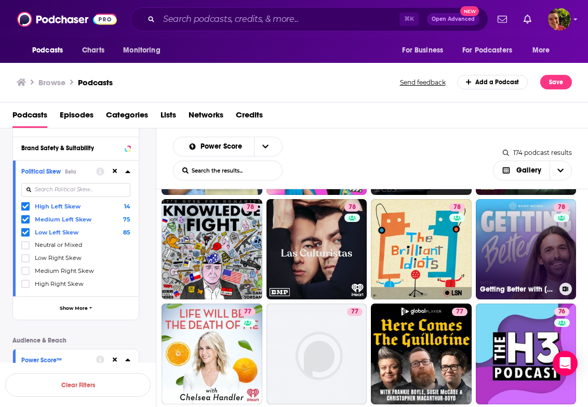
click at [507, 267] on link "78 Getting Better with Jonathan Van Ness" at bounding box center [526, 249] width 101 height 101
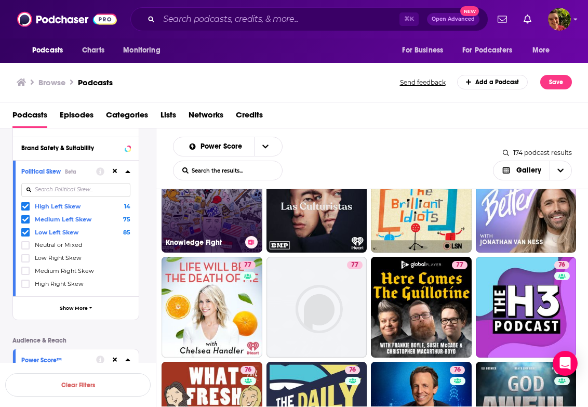
scroll to position [469, 0]
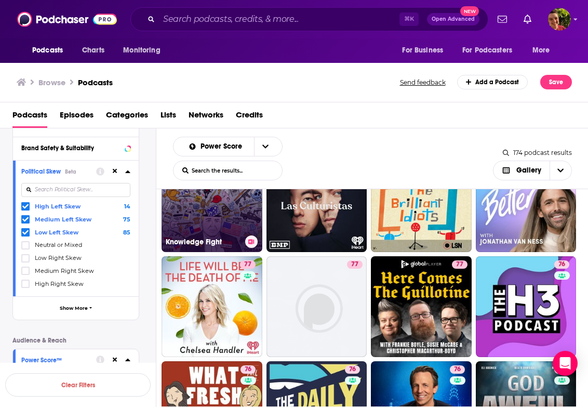
click at [228, 199] on link "78 Knowledge Fight" at bounding box center [212, 202] width 101 height 101
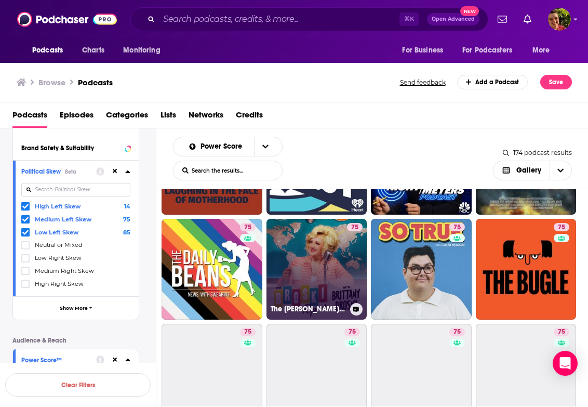
scroll to position [733, 0]
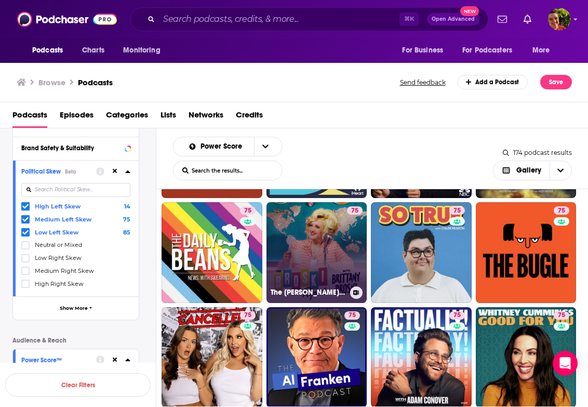
click at [314, 253] on link "75 The Broski Report with Brittany Broski" at bounding box center [317, 252] width 101 height 101
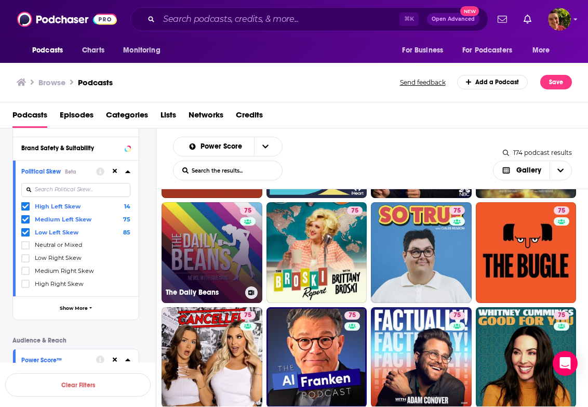
click at [232, 262] on link "75 The Daily Beans" at bounding box center [212, 252] width 101 height 101
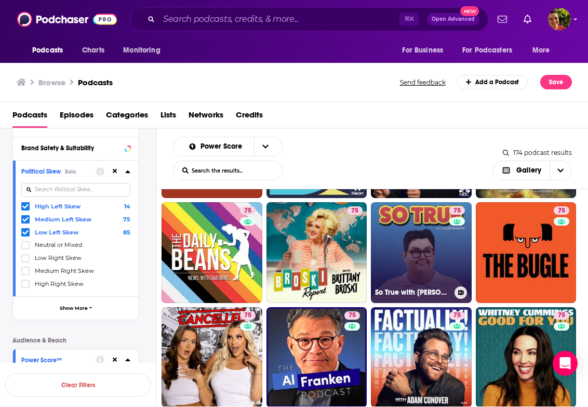
click at [426, 283] on link "75 So True with Caleb Hearon" at bounding box center [421, 252] width 101 height 101
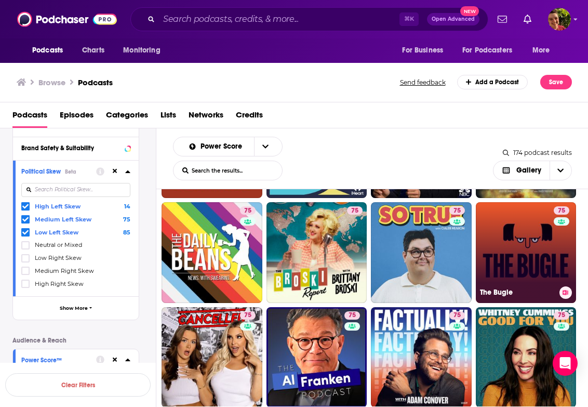
click at [509, 267] on link "75 The Bugle" at bounding box center [526, 252] width 101 height 101
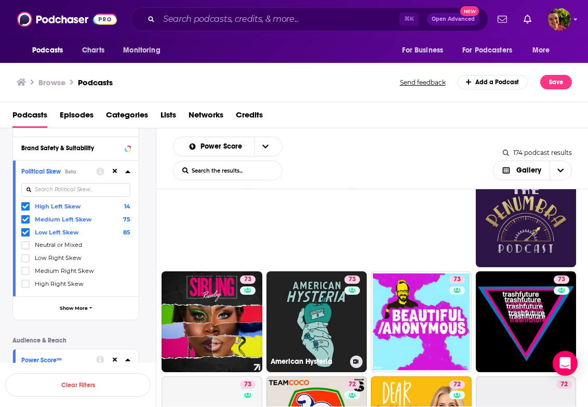
scroll to position [993, 0]
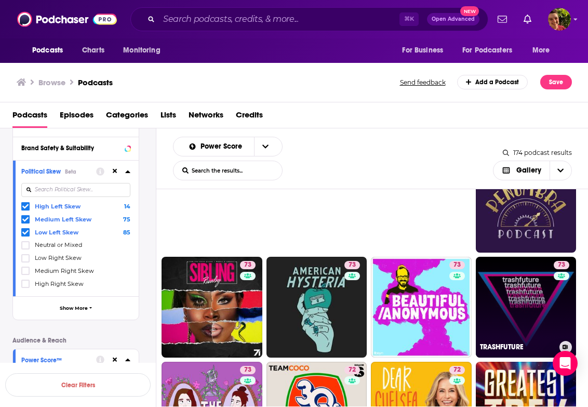
click at [509, 318] on link "73 TRASHFUTURE" at bounding box center [526, 307] width 101 height 101
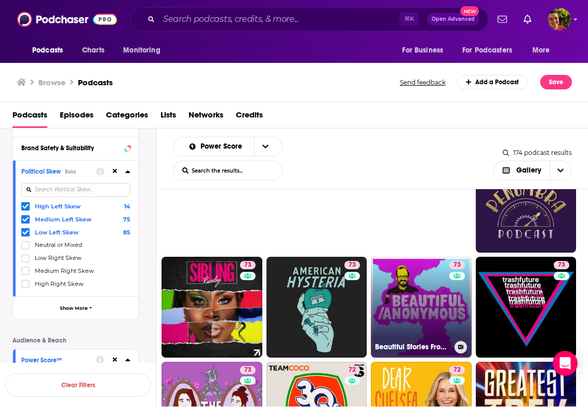
click at [435, 318] on link "73 Beautiful Stories From Anonymous People" at bounding box center [421, 307] width 101 height 101
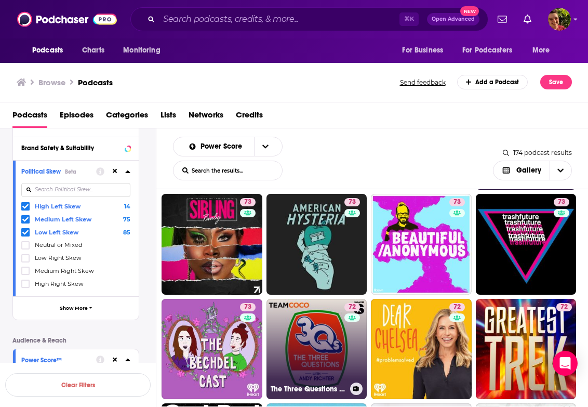
scroll to position [1137, 0]
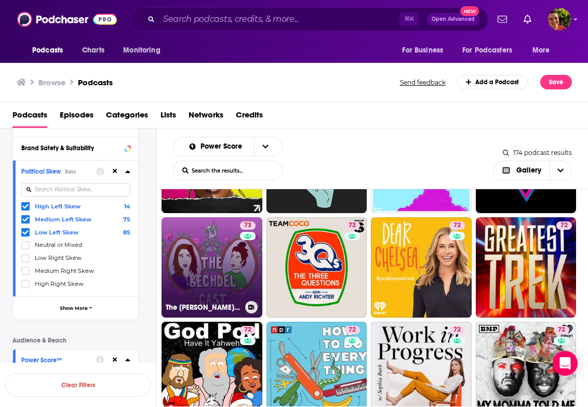
click at [236, 283] on link "73 The Bechdel Cast" at bounding box center [212, 267] width 101 height 101
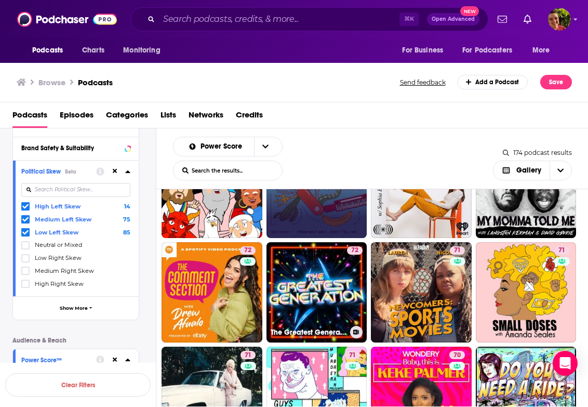
scroll to position [1353, 0]
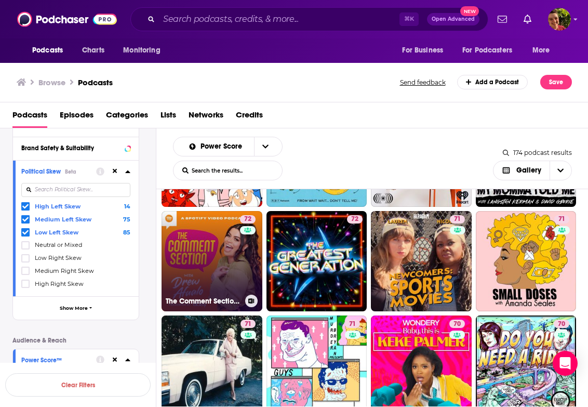
click at [228, 269] on link "72 The Comment Section with Drew Afualo" at bounding box center [212, 261] width 101 height 101
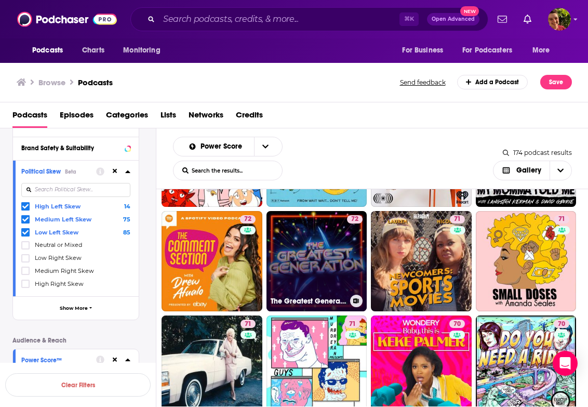
click at [316, 276] on link "72 The Greatest Generation" at bounding box center [317, 261] width 101 height 101
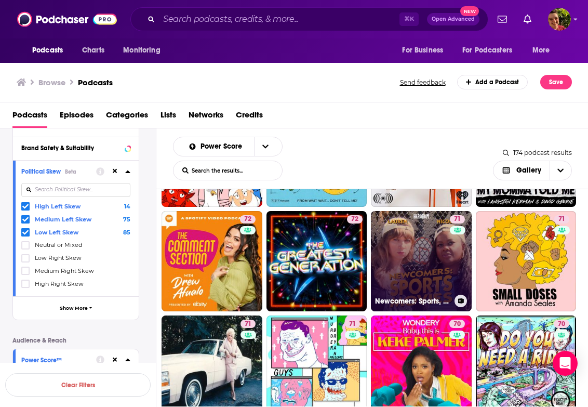
click at [405, 281] on link "71 Newcomers: Sports, with Nicole Byer and Lauren Lapkus" at bounding box center [421, 261] width 101 height 101
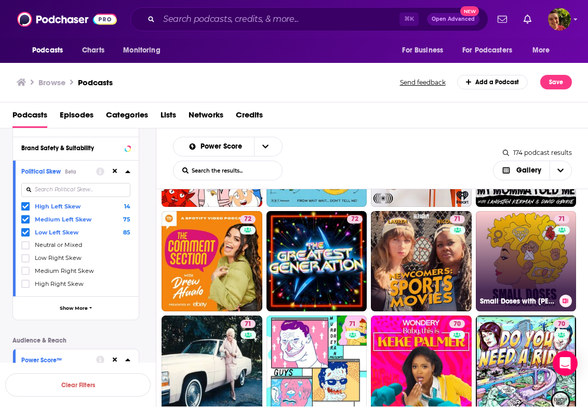
click at [505, 279] on link "71 Small Doses with Amanda Seales" at bounding box center [526, 261] width 101 height 101
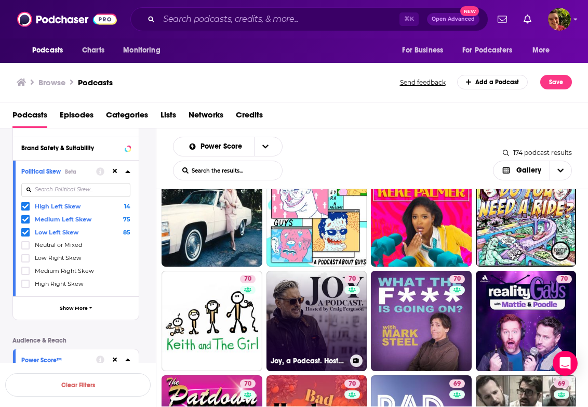
scroll to position [1572, 0]
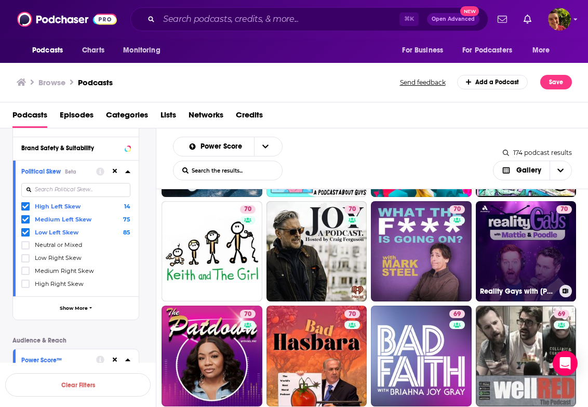
click at [513, 273] on link "70 Reality Gays with Mattie and Poodle" at bounding box center [526, 251] width 101 height 101
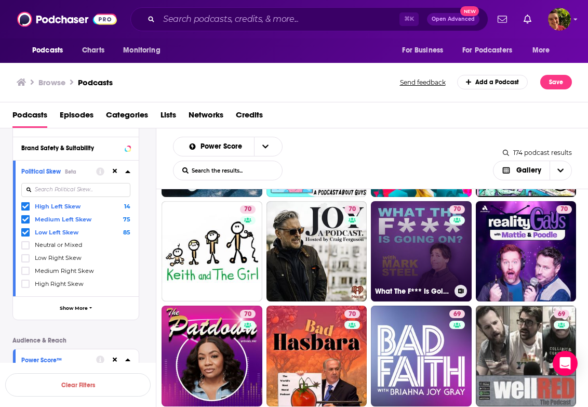
click at [442, 276] on link "70 What The F*** Is Going On? with Mark Steel" at bounding box center [421, 251] width 101 height 101
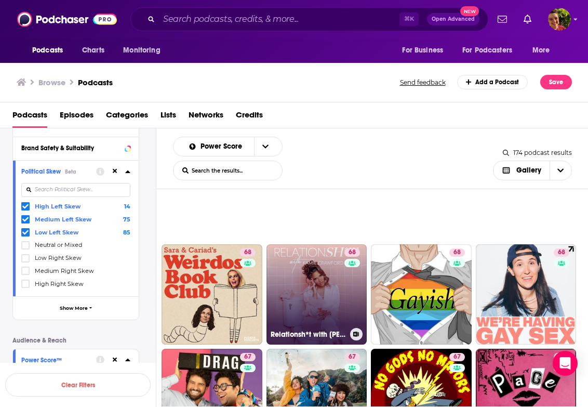
scroll to position [1844, 0]
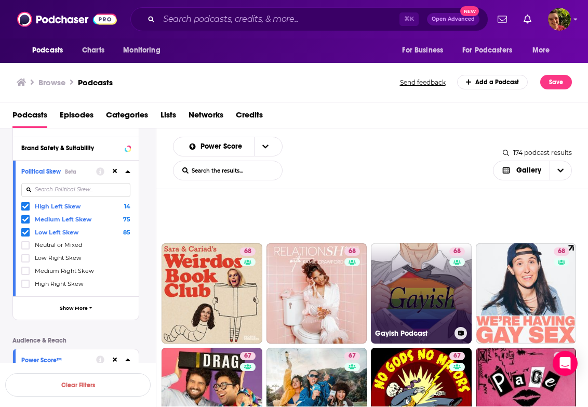
click at [408, 297] on link "68 Gayish Podcast" at bounding box center [421, 293] width 101 height 101
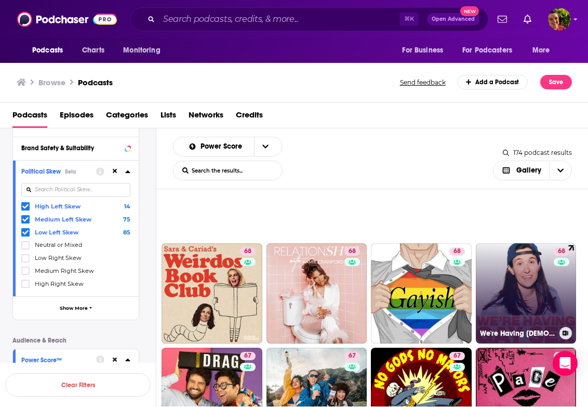
click at [526, 299] on link "68 We're Having Gay Sex" at bounding box center [526, 293] width 101 height 101
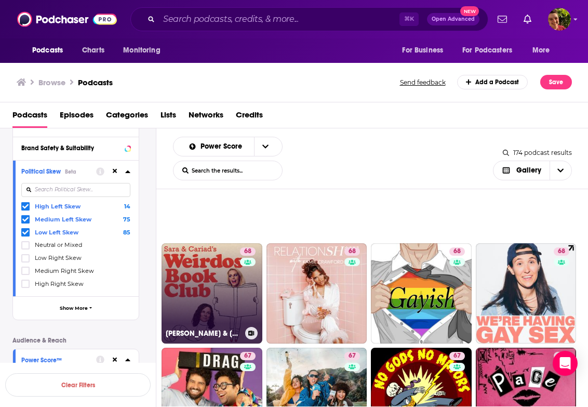
click at [230, 299] on link "68 Sara & Cariad's Weirdos Book Club" at bounding box center [212, 293] width 101 height 101
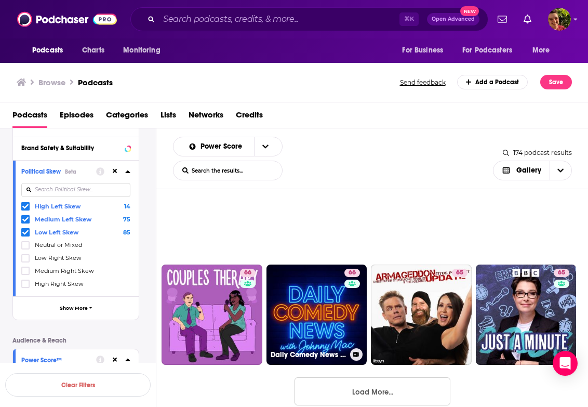
scroll to position [2452, 0]
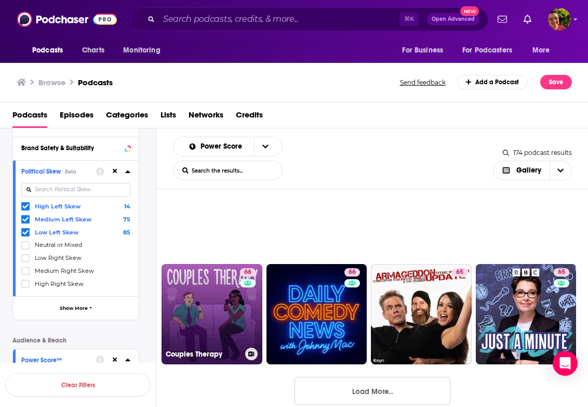
click at [209, 319] on link "66 Couples Therapy" at bounding box center [212, 314] width 101 height 101
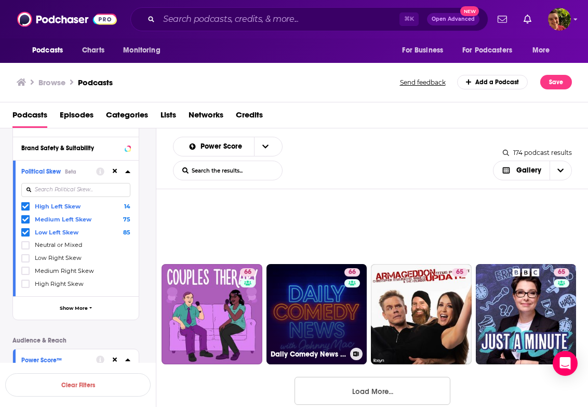
scroll to position [2467, 0]
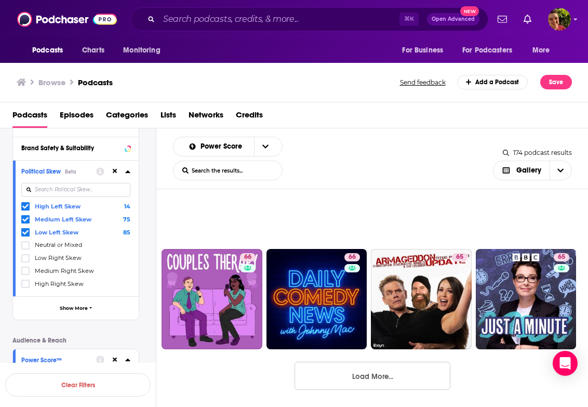
click at [375, 367] on button "Load More..." at bounding box center [373, 376] width 156 height 28
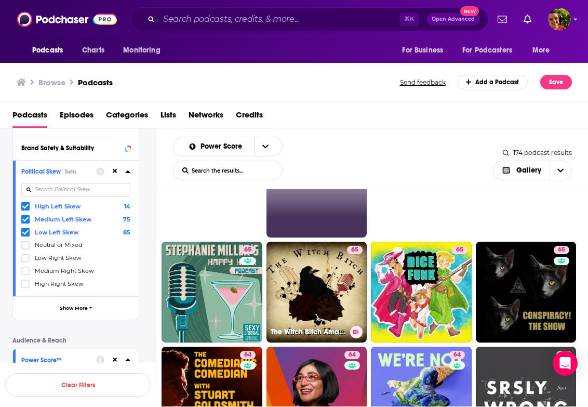
scroll to position [2685, 0]
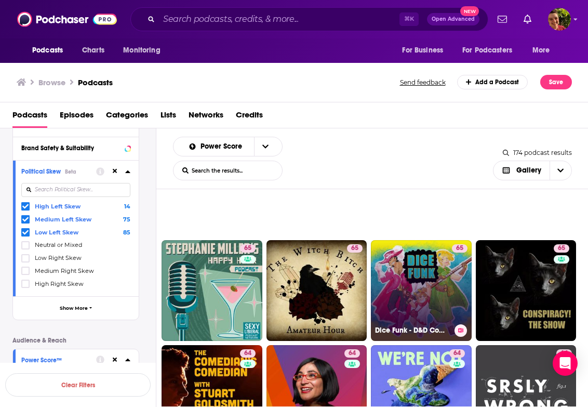
click at [421, 278] on link "65 Dice Funk - D&D Comedy" at bounding box center [421, 290] width 101 height 101
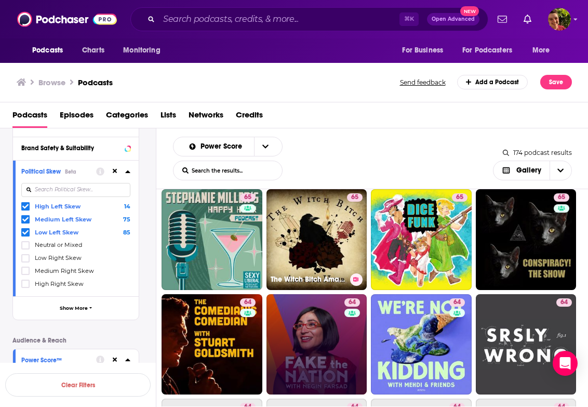
scroll to position [2772, 0]
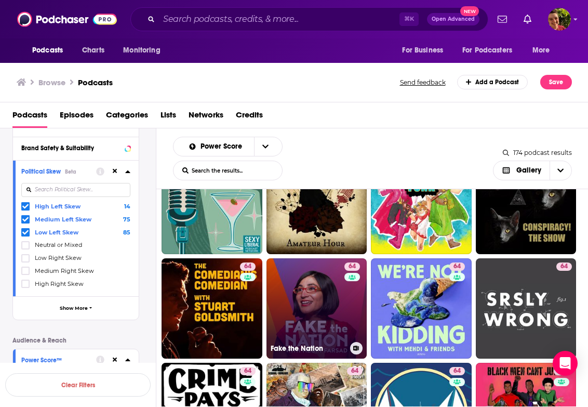
click at [317, 321] on link "64 Fake the Nation" at bounding box center [317, 308] width 101 height 101
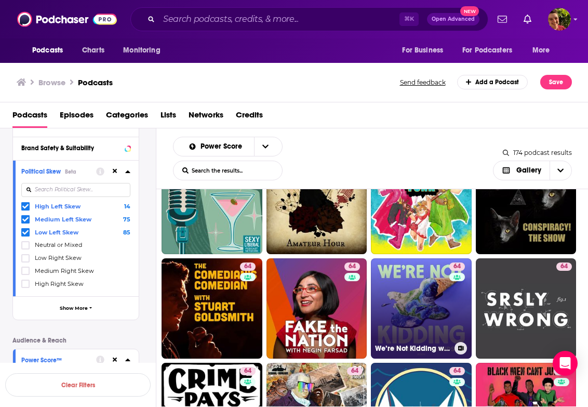
click at [393, 315] on link "64 We’re Not Kidding with Mehdi & Friends" at bounding box center [421, 308] width 101 height 101
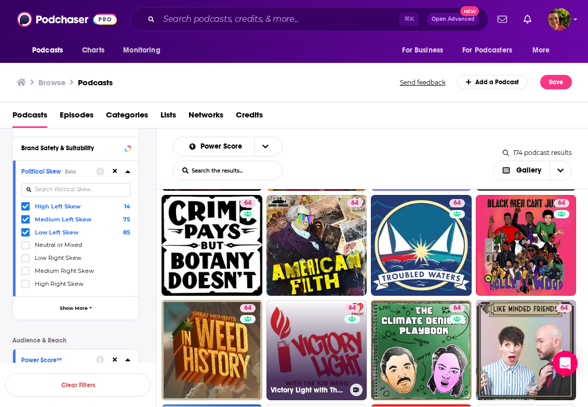
scroll to position [2938, 0]
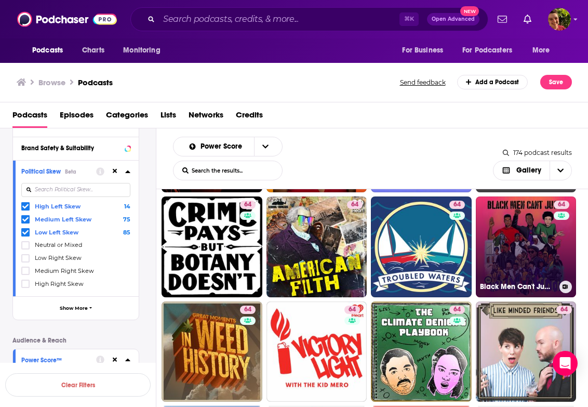
click at [527, 239] on link "64 Black Men Can't Jump [In Hollywood]" at bounding box center [526, 246] width 101 height 101
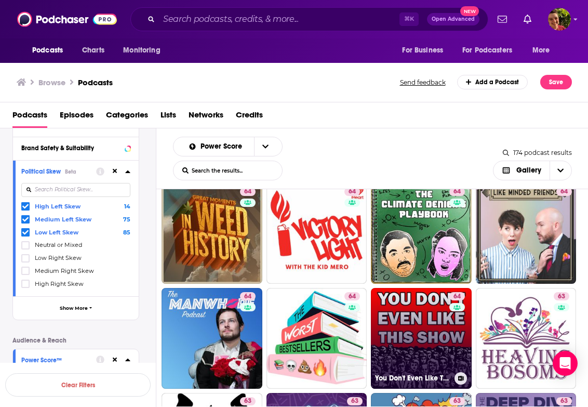
scroll to position [3034, 0]
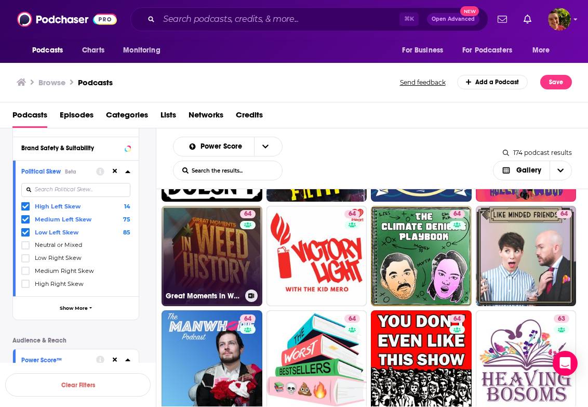
click at [220, 258] on link "64 Great Moments in Weed History" at bounding box center [212, 256] width 101 height 101
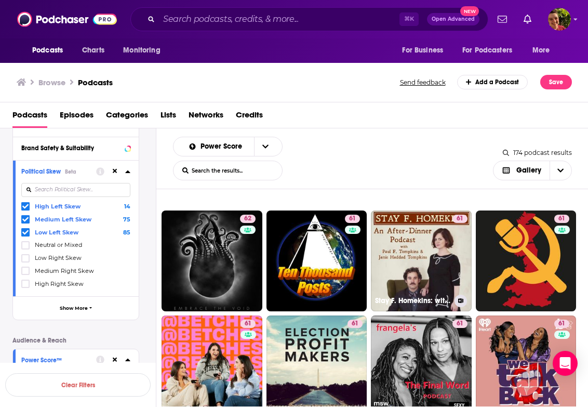
scroll to position [3989, 0]
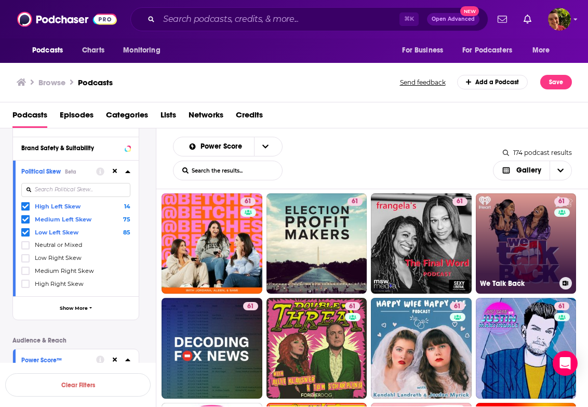
click at [516, 239] on link "61 We Talk Back" at bounding box center [526, 243] width 101 height 101
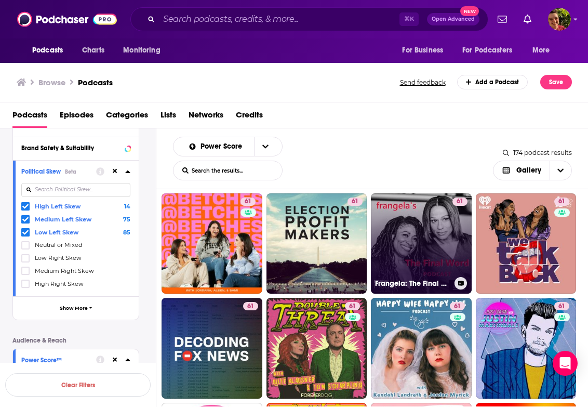
click at [432, 247] on link "61 Frangela: The Final Word" at bounding box center [421, 243] width 101 height 101
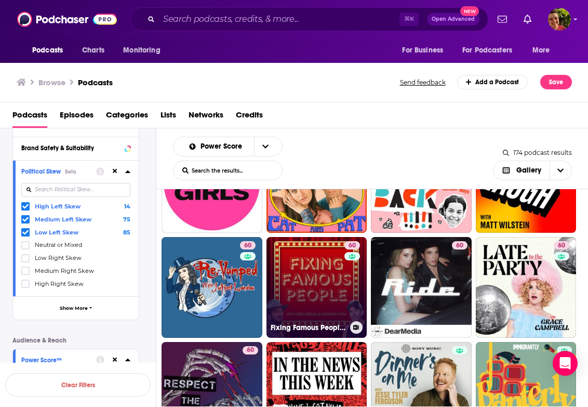
scroll to position [4430, 0]
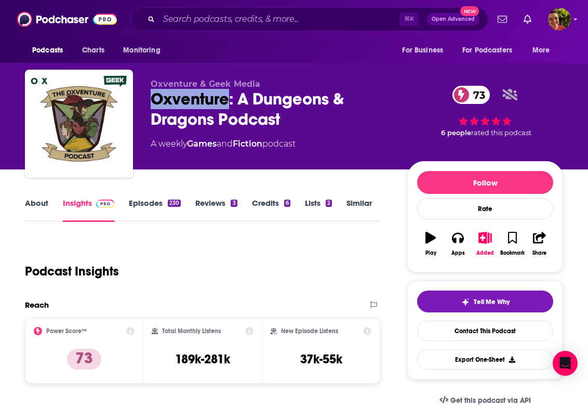
drag, startPoint x: 189, startPoint y: 103, endPoint x: 227, endPoint y: 107, distance: 38.6
click at [227, 107] on div "Oxventure: A Dungeons & Dragons Podcast 73" at bounding box center [271, 109] width 240 height 41
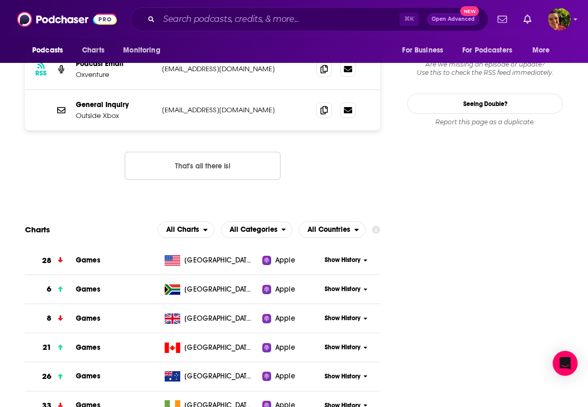
scroll to position [725, 0]
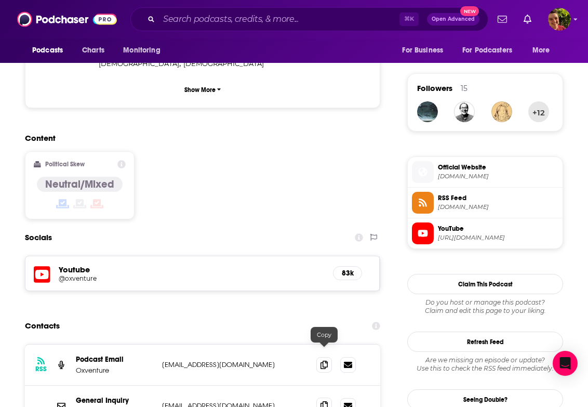
click at [325, 401] on icon at bounding box center [324, 405] width 7 height 8
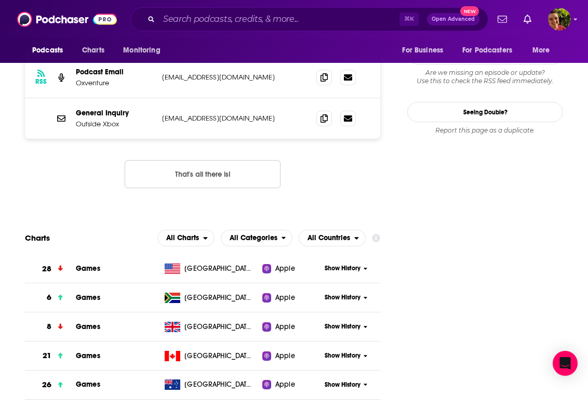
scroll to position [1025, 0]
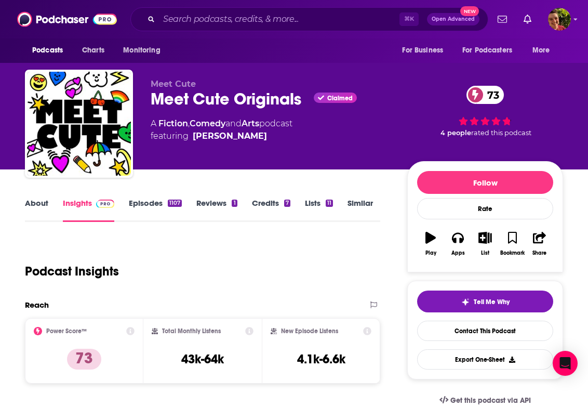
click at [206, 95] on div "Meet Cute Originals Claimed 73" at bounding box center [271, 99] width 240 height 20
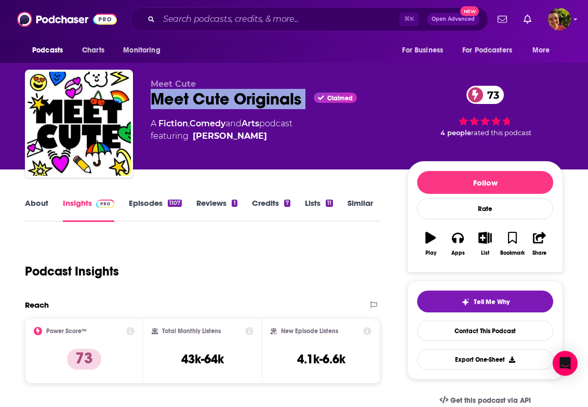
click at [206, 95] on div "Meet Cute Originals Claimed 73" at bounding box center [271, 99] width 240 height 20
copy div "Meet Cute Originals"
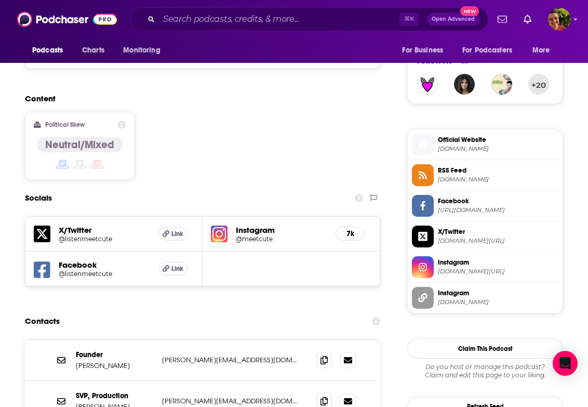
scroll to position [856, 0]
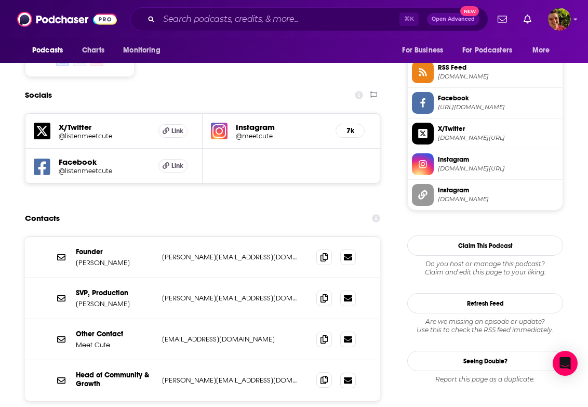
click at [328, 372] on span at bounding box center [324, 380] width 16 height 16
click at [327, 253] on icon at bounding box center [324, 257] width 7 height 8
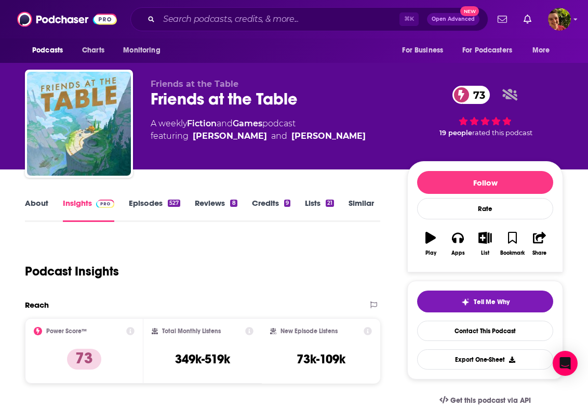
click at [213, 112] on div "Friends at the Table Friends at the Table 73 A weekly Fiction and Games podcast…" at bounding box center [271, 120] width 240 height 83
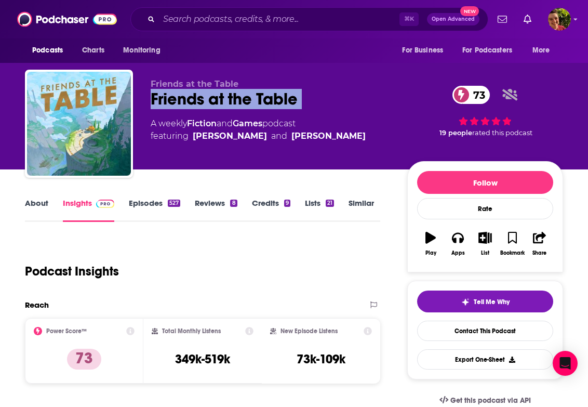
click at [213, 112] on div "Friends at the Table Friends at the Table 73 A weekly Fiction and Games podcast…" at bounding box center [271, 120] width 240 height 83
copy div "Friends at the Table 73"
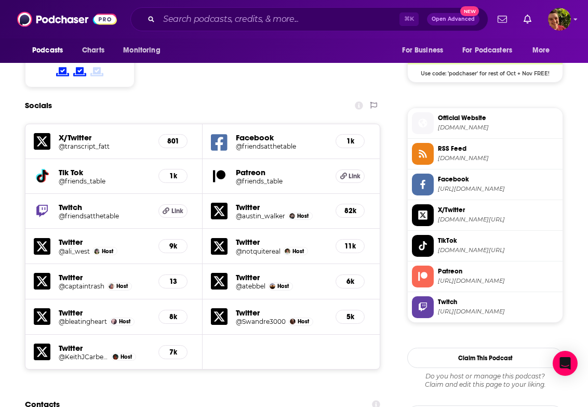
scroll to position [1039, 0]
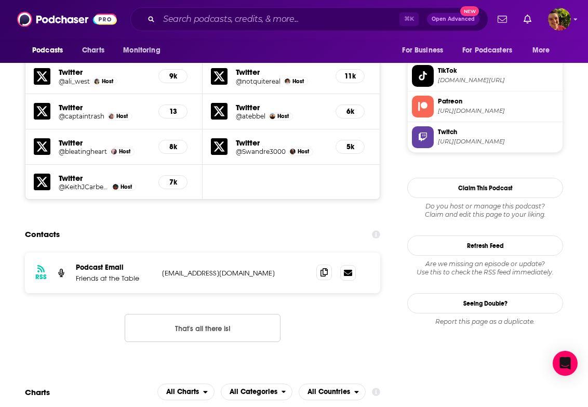
click at [329, 265] on span at bounding box center [324, 273] width 16 height 16
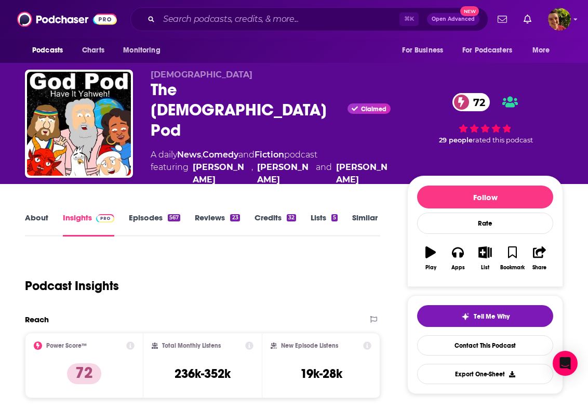
click at [180, 96] on div "The [DEMOGRAPHIC_DATA] Pod Claimed 72" at bounding box center [271, 110] width 240 height 61
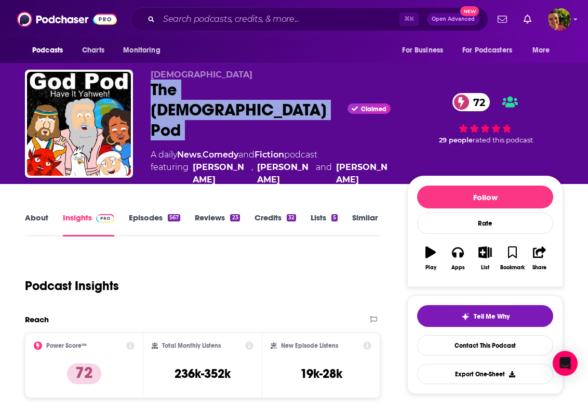
click at [180, 96] on div "The [DEMOGRAPHIC_DATA] Pod Claimed 72" at bounding box center [271, 110] width 240 height 61
copy div "The [DEMOGRAPHIC_DATA] Pod"
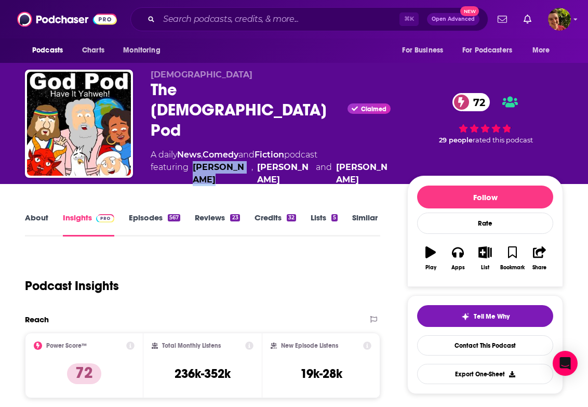
drag, startPoint x: 227, startPoint y: 157, endPoint x: 195, endPoint y: 141, distance: 36.0
click at [195, 141] on div "God The God Pod Claimed 72 A daily News , Comedy and Fiction podcast featuring …" at bounding box center [271, 128] width 240 height 116
copy link "Graham Tomlin"
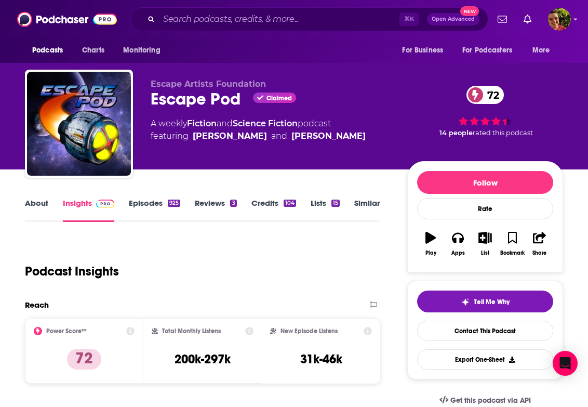
click at [205, 103] on div "Escape Pod Claimed 72" at bounding box center [271, 99] width 240 height 20
copy div "Escape Pod"
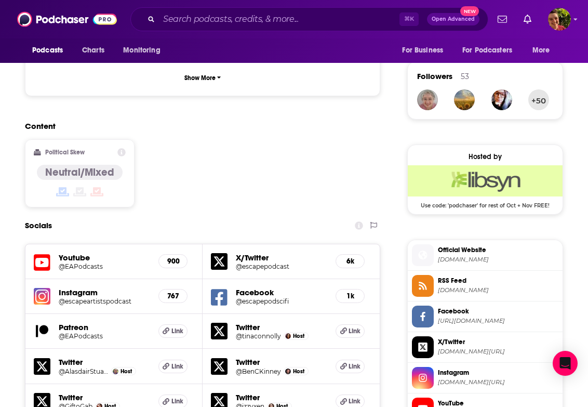
scroll to position [1010, 0]
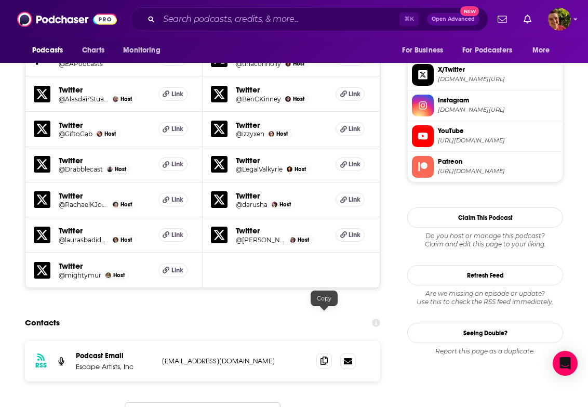
click at [327, 357] on icon at bounding box center [324, 361] width 7 height 8
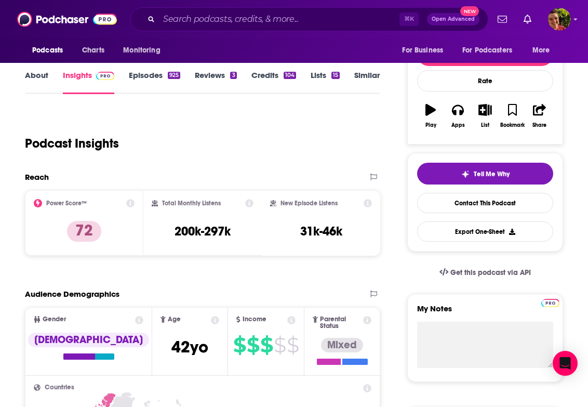
scroll to position [0, 0]
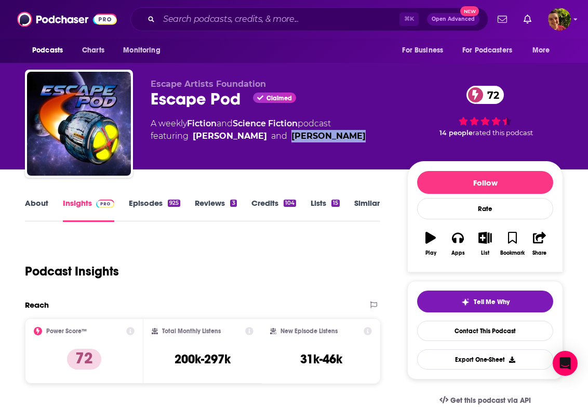
drag, startPoint x: 346, startPoint y: 151, endPoint x: 283, endPoint y: 141, distance: 63.7
click at [283, 141] on div "Escape Artists Foundation Escape Pod Claimed 72 A weekly Fiction and Science Fi…" at bounding box center [271, 120] width 240 height 83
copy link "Tina Connolly"
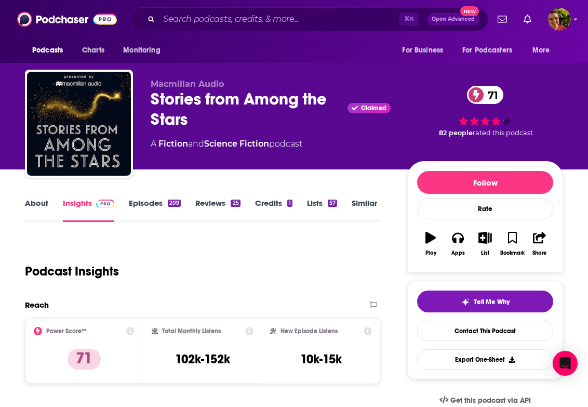
click at [189, 103] on div "Stories from Among the Stars Claimed 71" at bounding box center [271, 109] width 240 height 41
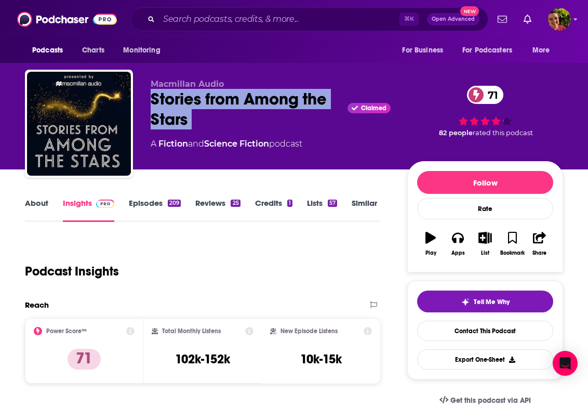
click at [189, 103] on div "Stories from Among the Stars Claimed 71" at bounding box center [271, 109] width 240 height 41
copy div "Stories from Among the Stars"
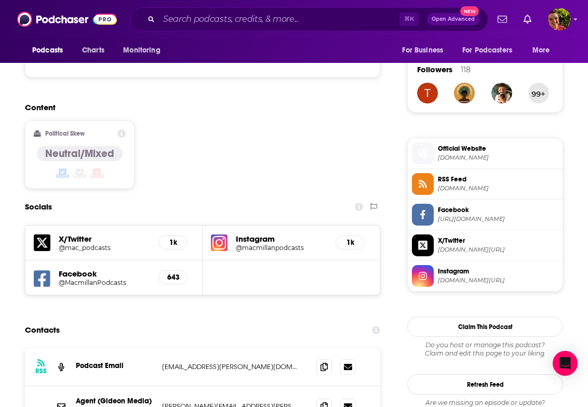
scroll to position [809, 0]
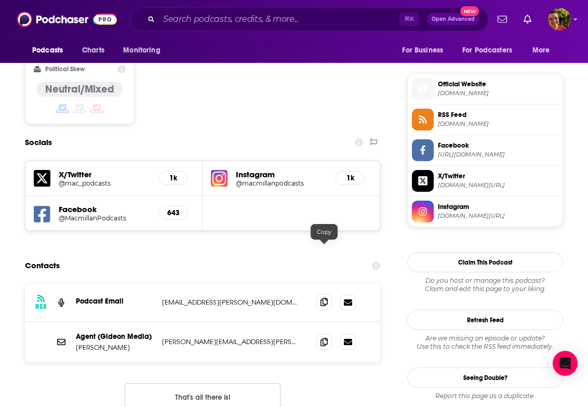
click at [327, 294] on span at bounding box center [324, 302] width 16 height 16
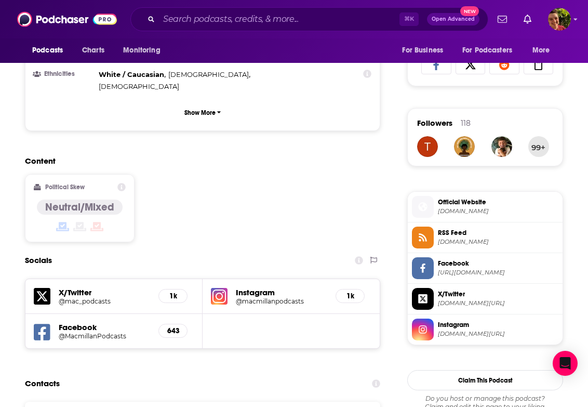
scroll to position [919, 0]
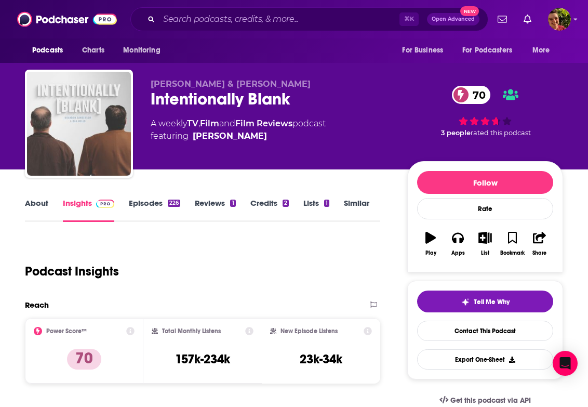
click at [229, 100] on div "Intentionally Blank 70" at bounding box center [271, 99] width 240 height 20
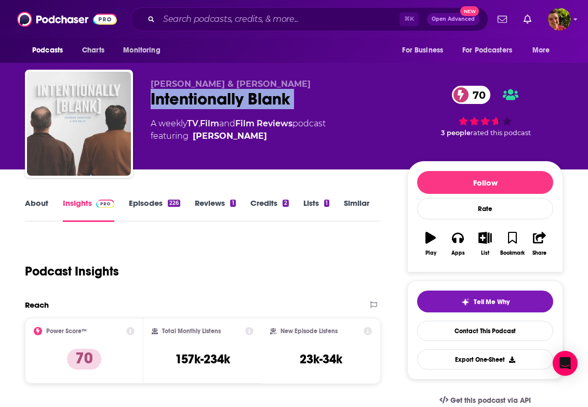
click at [229, 100] on div "Intentionally Blank 70" at bounding box center [271, 99] width 240 height 20
copy div "Intentionally Blank 70"
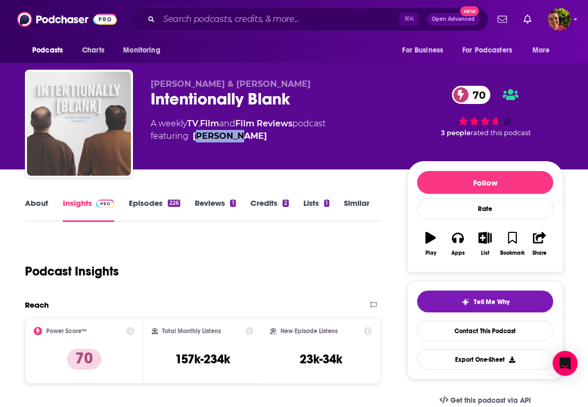
click at [203, 137] on div "[PERSON_NAME] & [PERSON_NAME] Intentionally Blank 70 A weekly TV , Film and Fil…" at bounding box center [271, 120] width 240 height 83
click at [273, 147] on div "[PERSON_NAME] & [PERSON_NAME] Intentionally Blank 70 A weekly TV , Film and Fil…" at bounding box center [271, 120] width 240 height 83
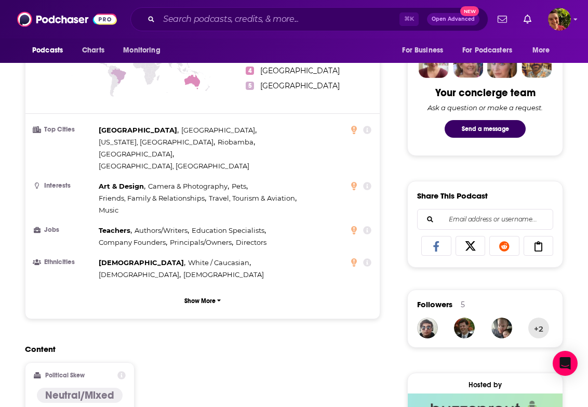
scroll to position [883, 0]
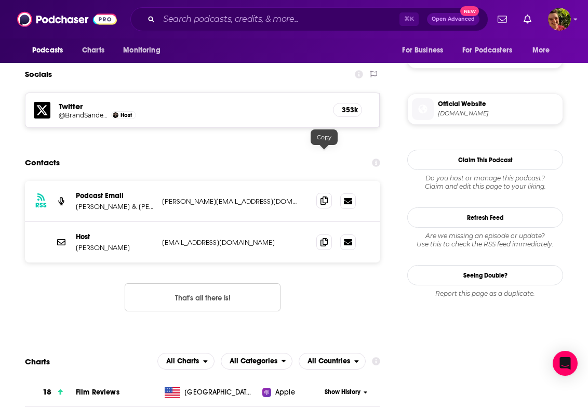
click at [323, 196] on icon at bounding box center [324, 200] width 7 height 8
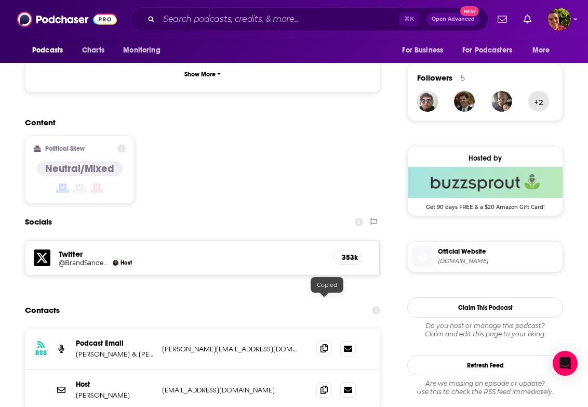
scroll to position [0, 0]
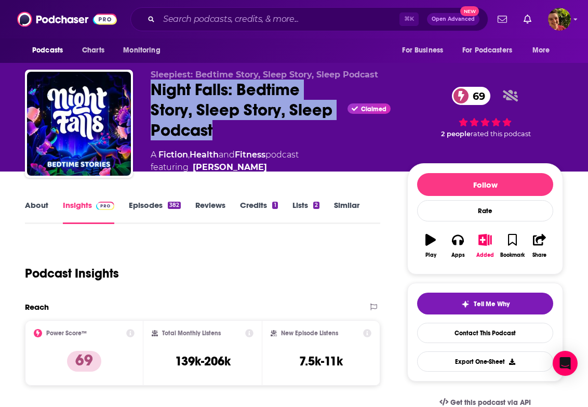
drag, startPoint x: 153, startPoint y: 94, endPoint x: 232, endPoint y: 126, distance: 85.3
click at [232, 126] on div "Night Falls: Bedtime Story, Sleep Story, Sleep Podcast Claimed 69" at bounding box center [271, 110] width 240 height 61
click at [244, 97] on div "Night Falls: Bedtime Story, Sleep Story, Sleep Podcast Claimed 69" at bounding box center [271, 110] width 240 height 61
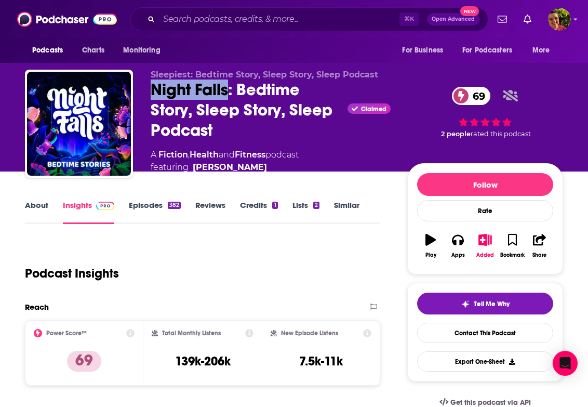
drag, startPoint x: 226, startPoint y: 91, endPoint x: 145, endPoint y: 91, distance: 81.1
click at [145, 91] on div "Sleepiest: Bedtime Story, Sleep Story, Sleep Podcast Night Falls: Bedtime Story…" at bounding box center [294, 127] width 538 height 114
copy h2 "Night Falls"
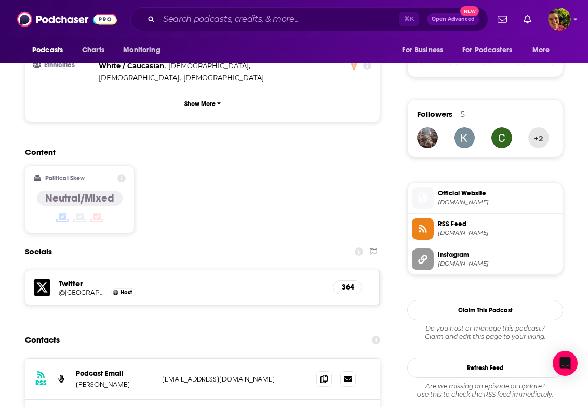
scroll to position [870, 0]
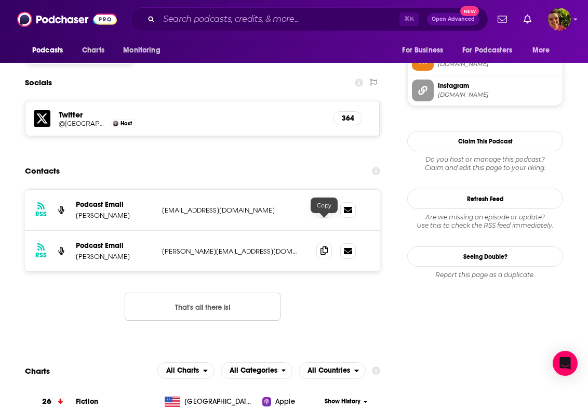
click at [328, 243] on span at bounding box center [324, 251] width 16 height 16
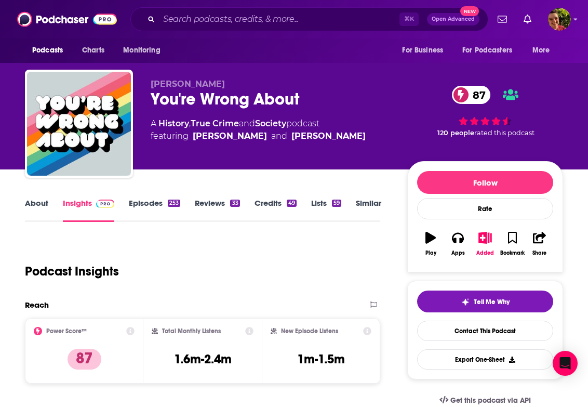
click at [279, 95] on div "You're Wrong About 87" at bounding box center [271, 99] width 240 height 20
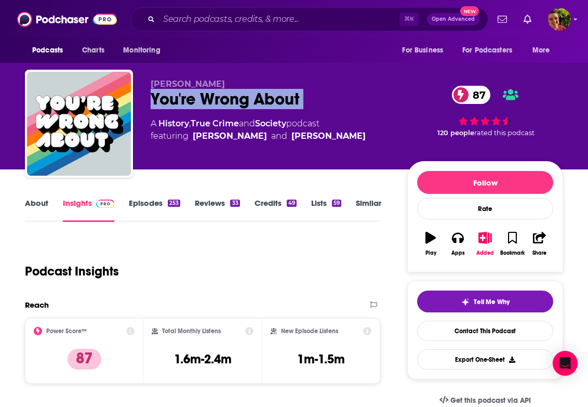
copy div "You're Wrong About 87"
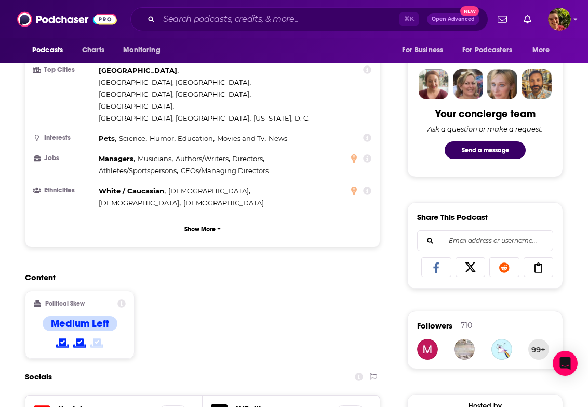
scroll to position [831, 0]
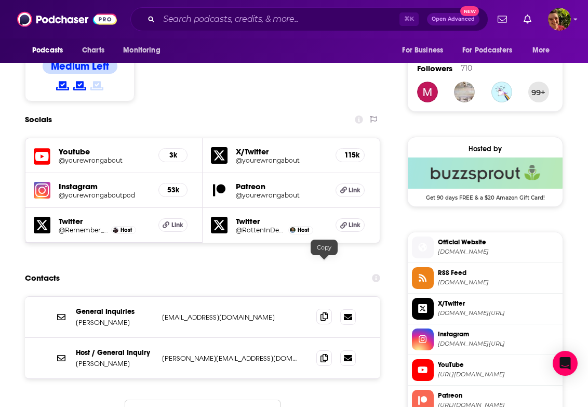
click at [325, 312] on icon at bounding box center [324, 316] width 7 height 8
click at [320, 350] on span at bounding box center [324, 358] width 16 height 16
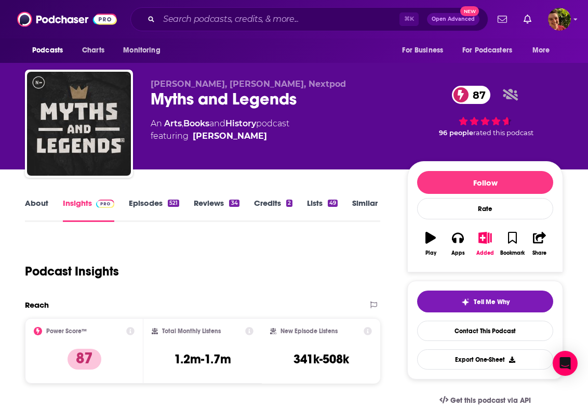
click at [266, 107] on div "Myths and Legends 87" at bounding box center [271, 99] width 240 height 20
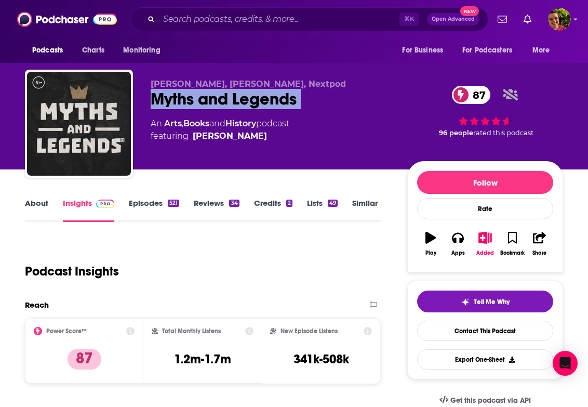
click at [266, 107] on div "Myths and Legends 87" at bounding box center [271, 99] width 240 height 20
copy div "Myths and Legends 87"
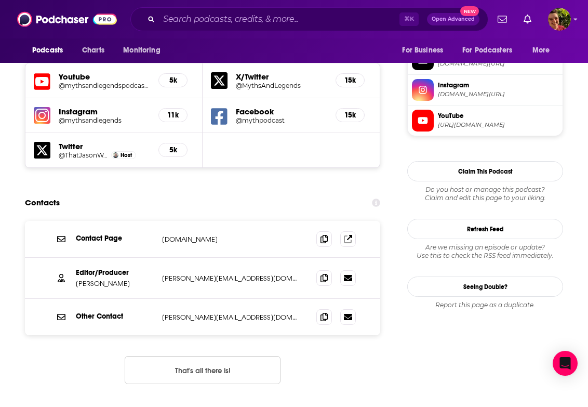
scroll to position [960, 0]
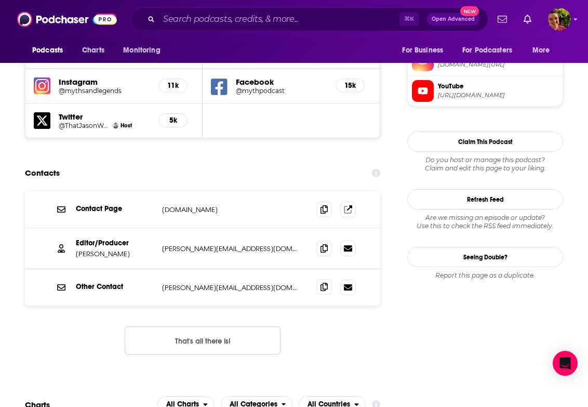
click at [321, 283] on icon at bounding box center [324, 287] width 7 height 8
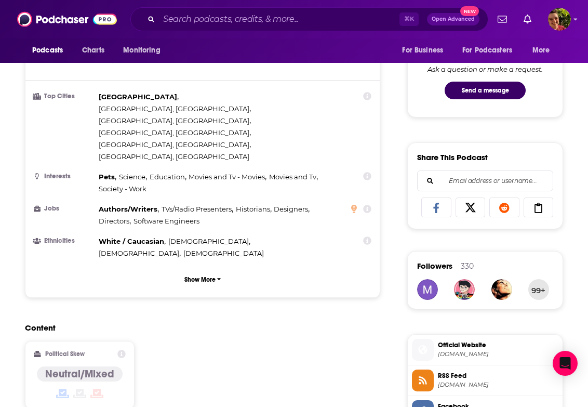
scroll to position [0, 0]
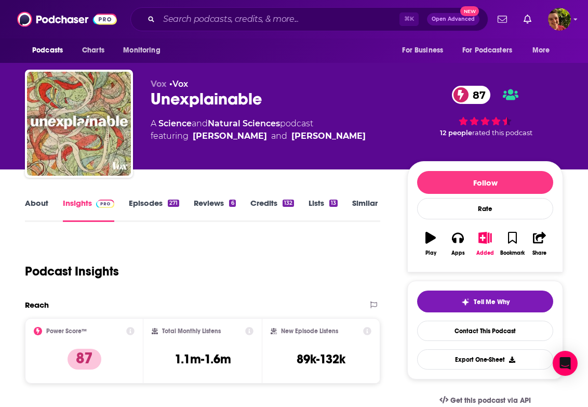
click at [247, 98] on div "Unexplainable 87" at bounding box center [271, 99] width 240 height 20
copy h2 "Unexplainable"
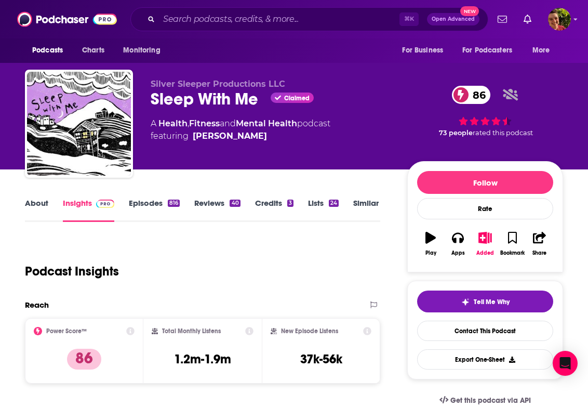
click at [248, 99] on div "Sleep With Me Claimed 86" at bounding box center [271, 99] width 240 height 20
copy div "Sleep With Me"
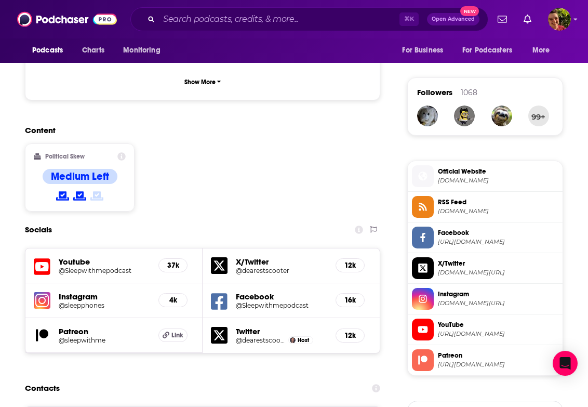
scroll to position [954, 0]
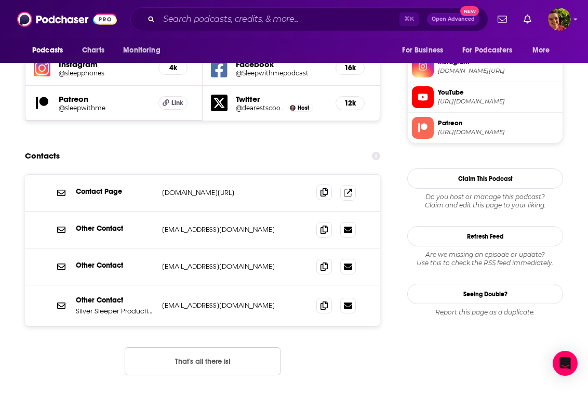
click at [322, 188] on icon at bounding box center [324, 192] width 7 height 8
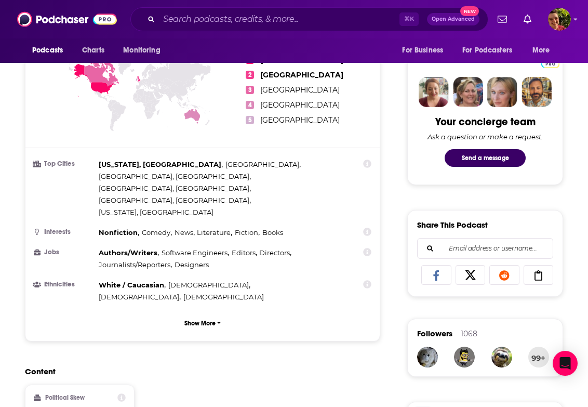
scroll to position [0, 0]
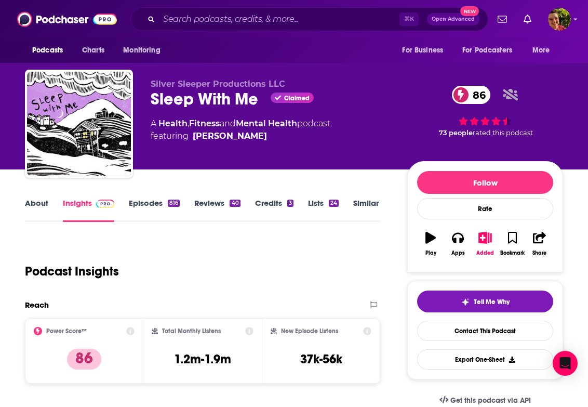
click at [233, 102] on div "Sleep With Me Claimed 86" at bounding box center [271, 99] width 240 height 20
click at [276, 133] on span "featuring Drew Ackerman" at bounding box center [241, 136] width 180 height 12
drag, startPoint x: 285, startPoint y: 143, endPoint x: 192, endPoint y: 137, distance: 93.3
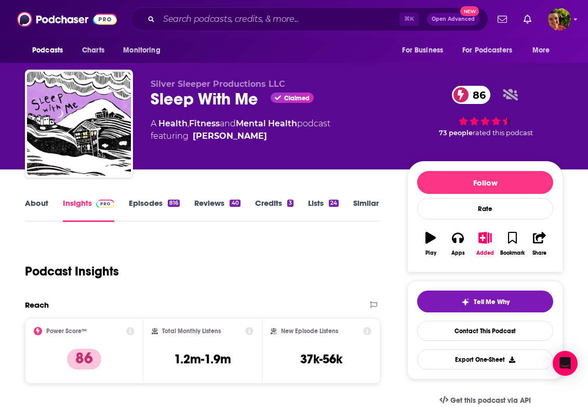
click at [192, 137] on div "Silver Sleeper Productions LLC Sleep With Me Claimed 86 A Health , Fitness and …" at bounding box center [271, 120] width 240 height 83
copy span "Drew Ackerman"
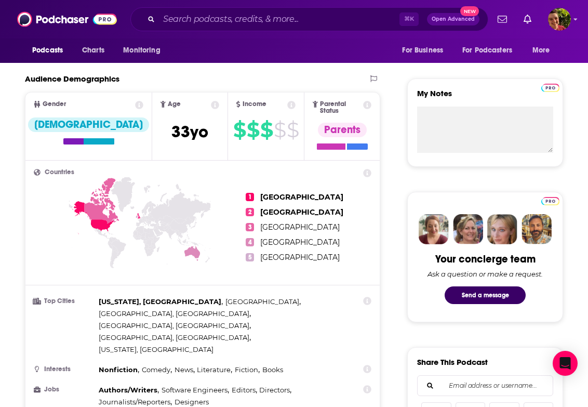
scroll to position [613, 0]
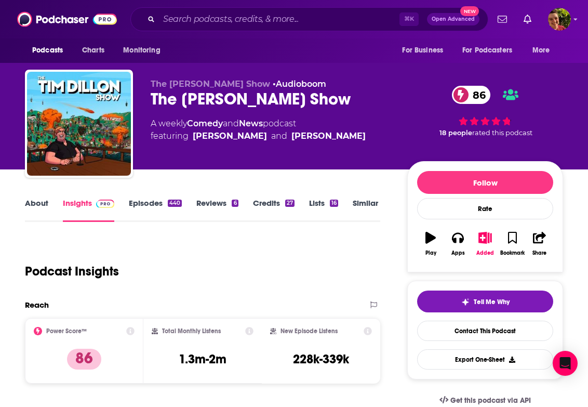
click at [268, 100] on div "The [PERSON_NAME] Show 86" at bounding box center [271, 99] width 240 height 20
click at [268, 100] on div "The Tim Dillon Show 86" at bounding box center [271, 99] width 240 height 20
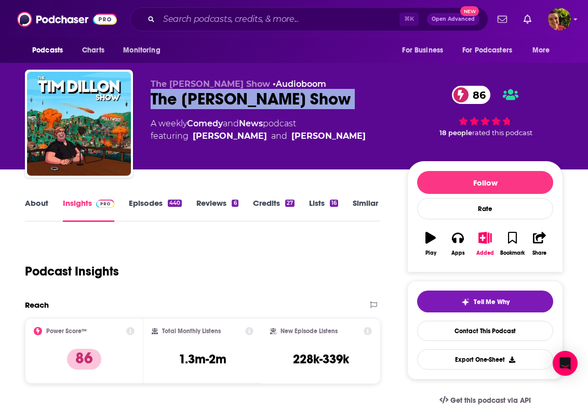
click at [268, 100] on div "The Tim Dillon Show 86" at bounding box center [271, 99] width 240 height 20
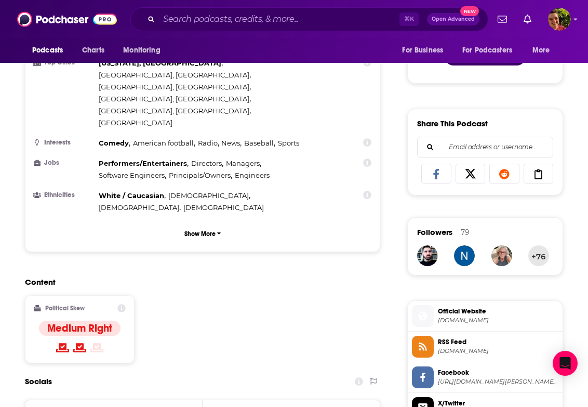
scroll to position [707, 0]
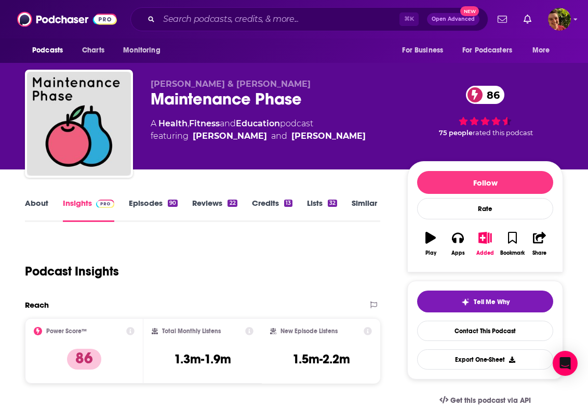
click at [237, 90] on div "Maintenance Phase 86" at bounding box center [271, 99] width 240 height 20
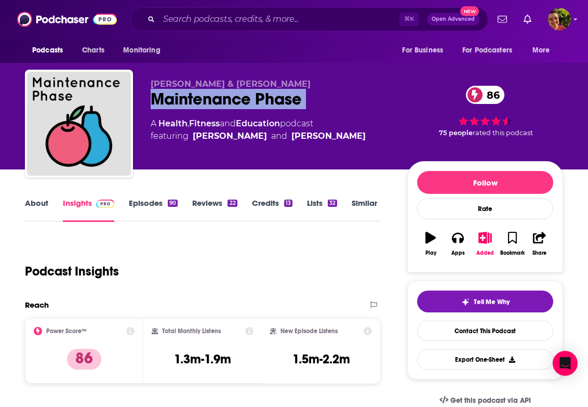
click at [237, 90] on div "Maintenance Phase 86" at bounding box center [271, 99] width 240 height 20
copy div "Maintenance Phase 86"
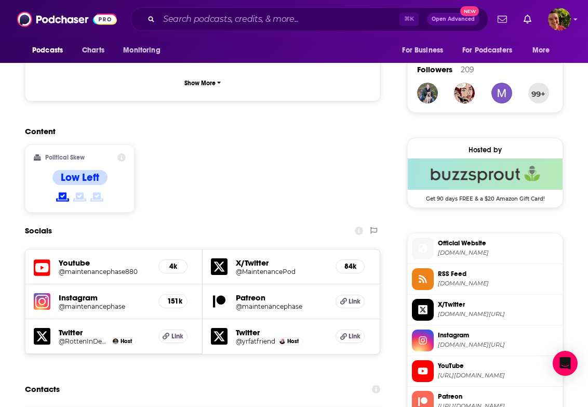
scroll to position [977, 0]
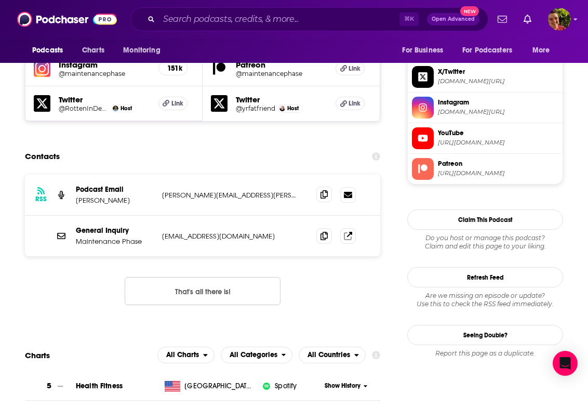
click at [324, 190] on icon at bounding box center [324, 194] width 7 height 8
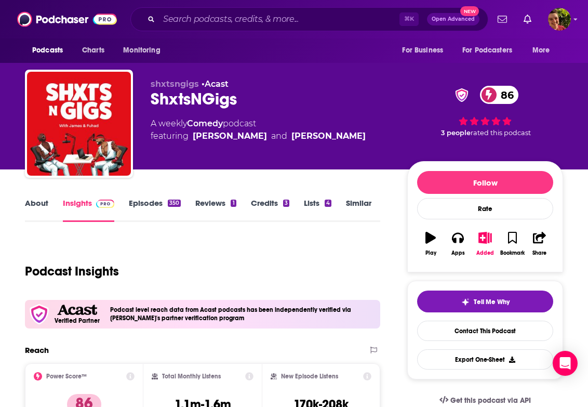
click at [213, 102] on div "ShxtsNGigs 86" at bounding box center [271, 99] width 240 height 20
copy div "ShxtsNGigs 86"
drag, startPoint x: 327, startPoint y: 137, endPoint x: 246, endPoint y: 137, distance: 81.1
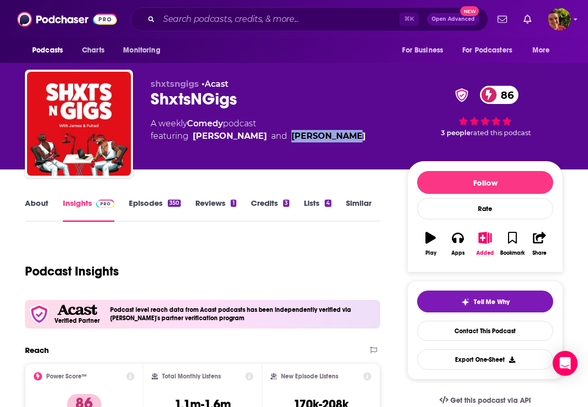
click at [246, 137] on div "A weekly Comedy podcast featuring James and Fuhad Dawodu" at bounding box center [271, 129] width 240 height 25
copy link "Fuhad Dawodu"
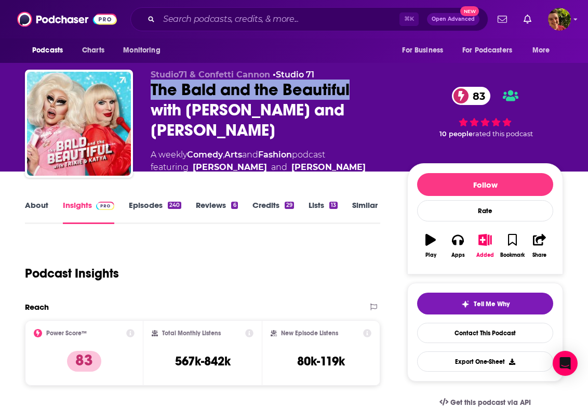
drag, startPoint x: 149, startPoint y: 101, endPoint x: 362, endPoint y: 101, distance: 213.6
click at [362, 101] on div "Studio71 & Confetti Cannon • Studio 71 The Bald and the Beautiful with Trixie a…" at bounding box center [294, 127] width 538 height 114
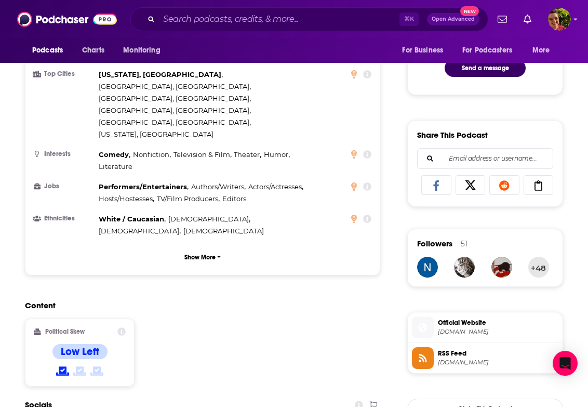
scroll to position [825, 0]
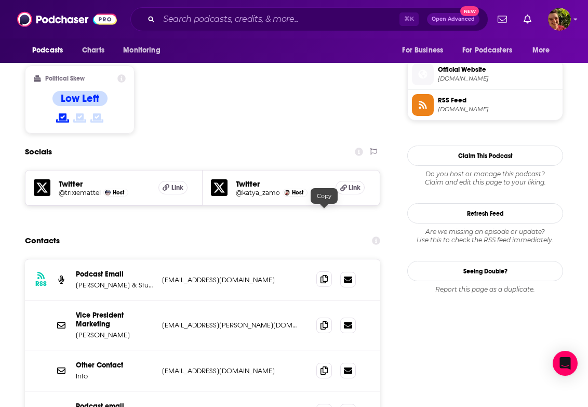
click at [324, 275] on icon at bounding box center [324, 279] width 7 height 8
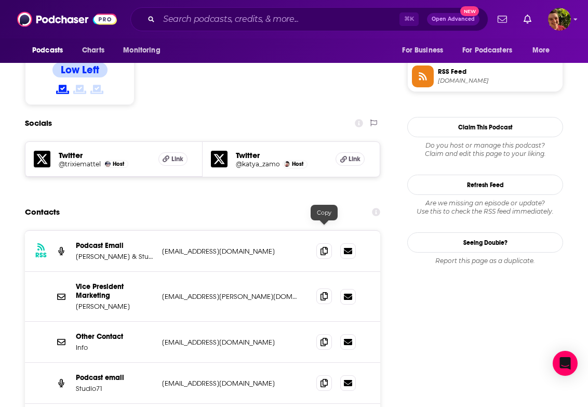
click at [328, 288] on span at bounding box center [324, 296] width 16 height 16
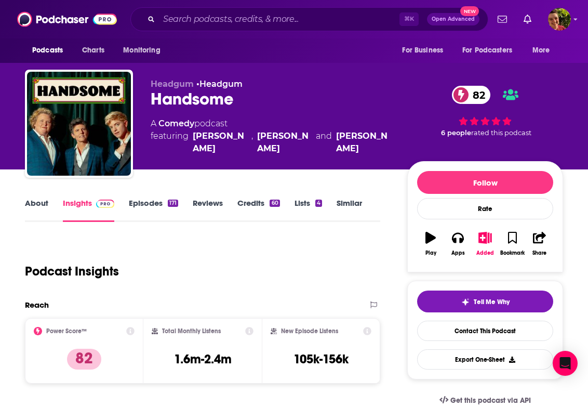
click at [195, 100] on div "Handsome 82" at bounding box center [271, 99] width 240 height 20
copy div "Handsome 82"
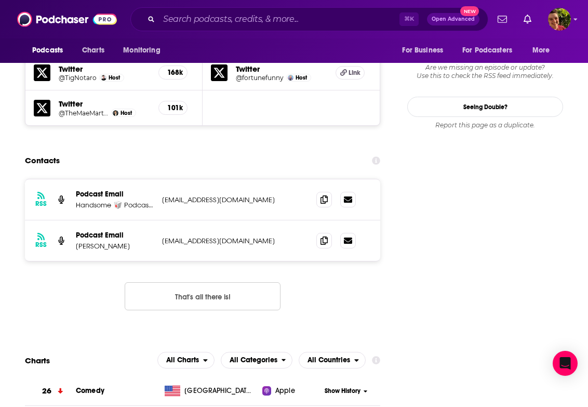
scroll to position [948, 0]
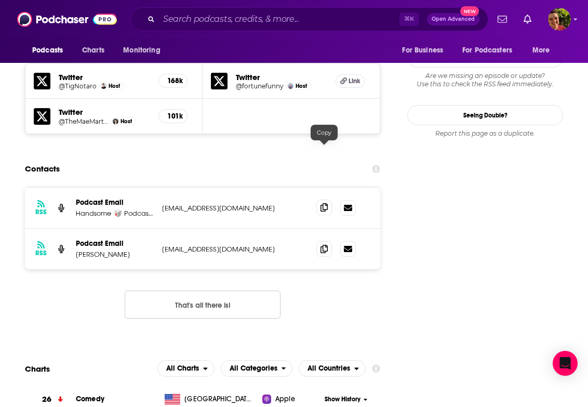
click at [321, 200] on span at bounding box center [324, 208] width 16 height 16
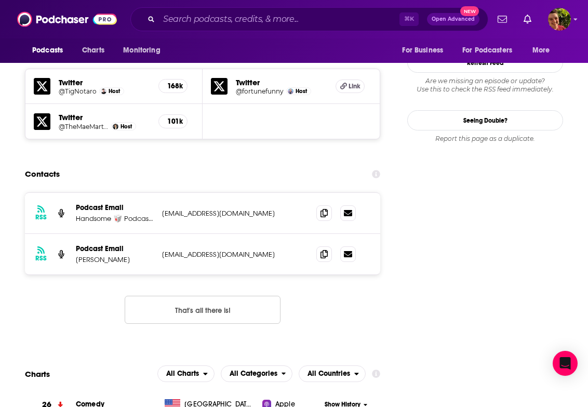
scroll to position [978, 0]
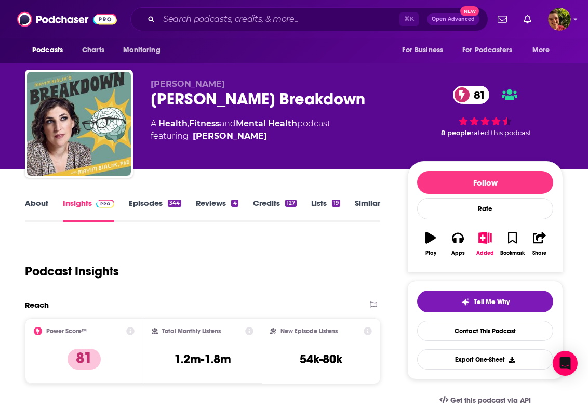
click at [198, 97] on div "[PERSON_NAME] Breakdown 81" at bounding box center [271, 99] width 240 height 20
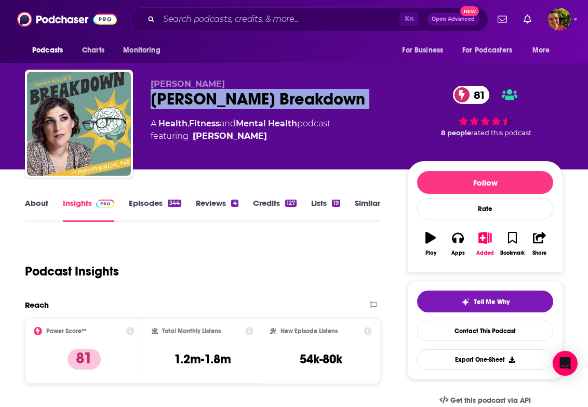
click at [198, 97] on div "[PERSON_NAME] Breakdown 81" at bounding box center [271, 99] width 240 height 20
copy div "Mayim Bialik's Breakdown 81"
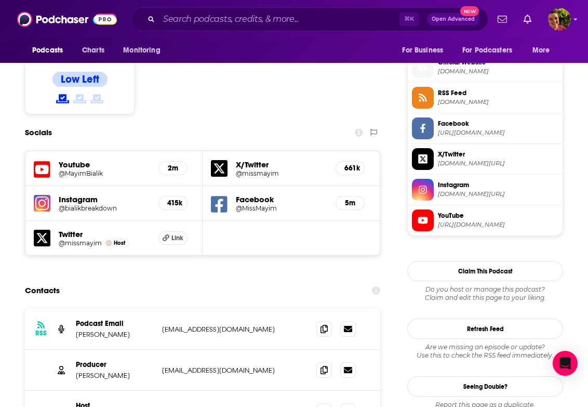
scroll to position [913, 0]
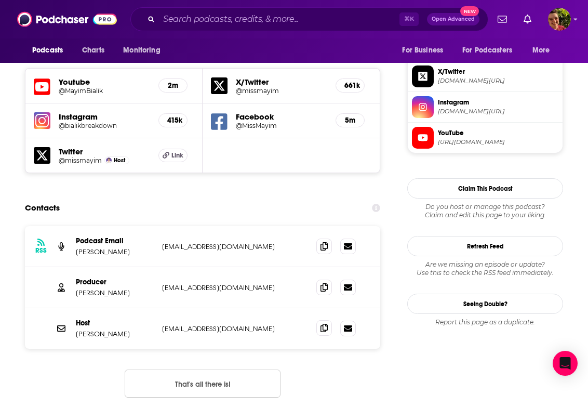
click at [323, 324] on icon at bounding box center [324, 328] width 7 height 8
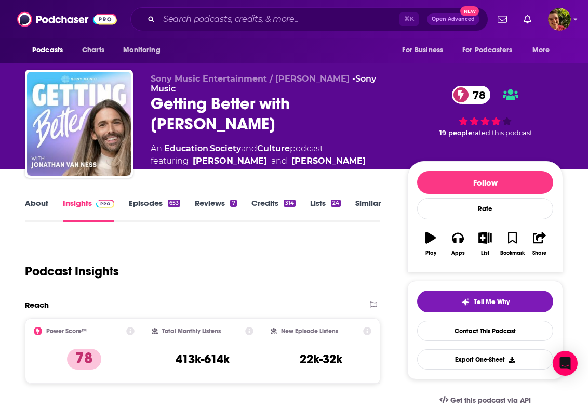
click at [172, 123] on div "Getting Better with Jonathan Van Ness 78" at bounding box center [271, 114] width 240 height 41
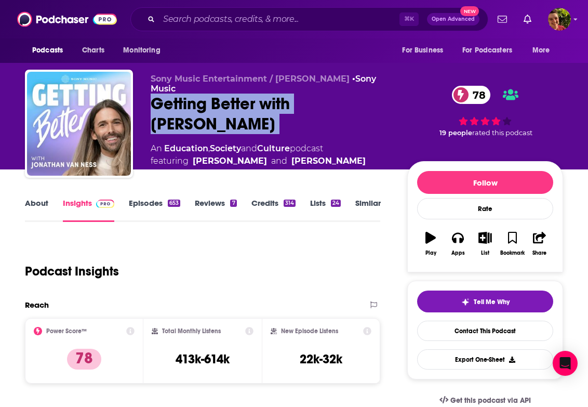
click at [165, 114] on div "Getting Better with Jonathan Van Ness 78" at bounding box center [271, 114] width 240 height 41
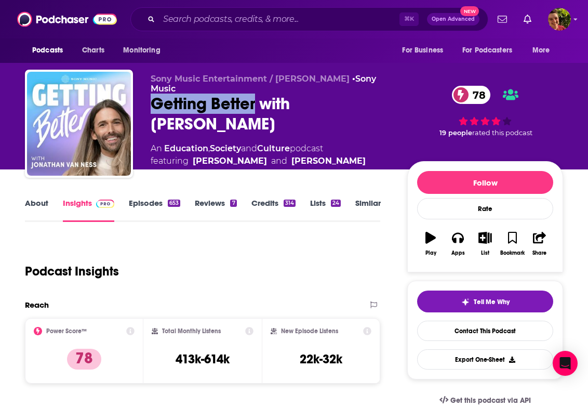
drag, startPoint x: 151, startPoint y: 105, endPoint x: 255, endPoint y: 105, distance: 103.9
click at [255, 105] on div "Sony Music Entertainment / Jonathan Van Ness • Sony Music Getting Better with J…" at bounding box center [294, 126] width 538 height 112
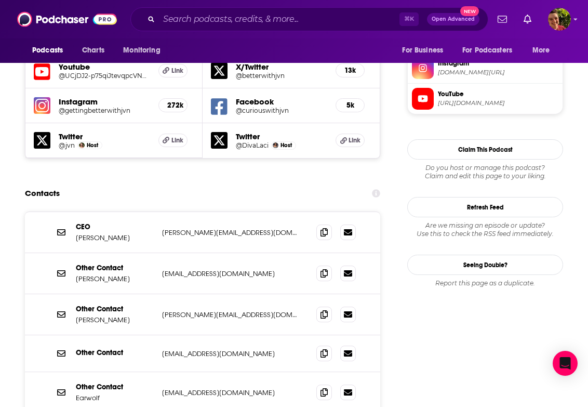
scroll to position [953, 0]
click at [321, 227] on icon at bounding box center [324, 231] width 7 height 8
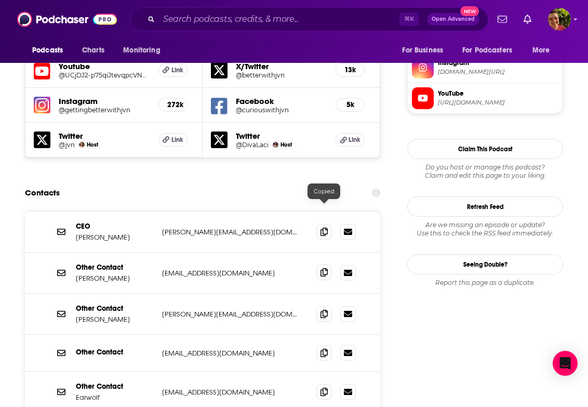
click at [327, 265] on span at bounding box center [324, 273] width 16 height 16
click at [325, 227] on icon at bounding box center [324, 231] width 7 height 8
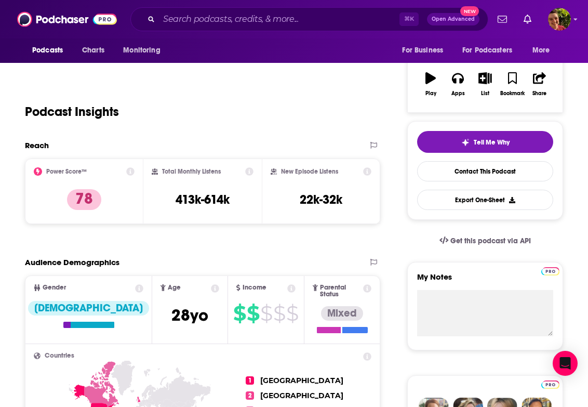
scroll to position [0, 0]
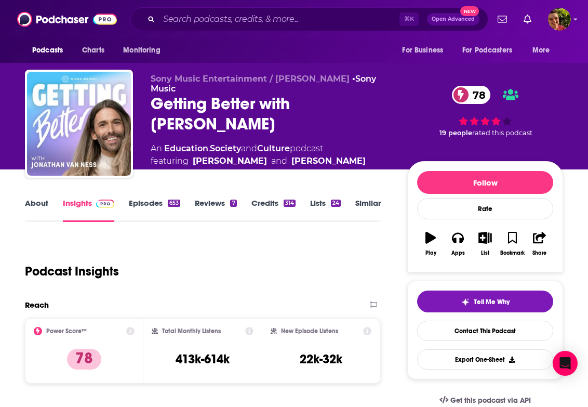
click at [227, 117] on div "Getting Better with Jonathan Van Ness 78" at bounding box center [271, 114] width 240 height 41
click at [227, 118] on div "Getting Better with Jonathan Van Ness 78" at bounding box center [271, 114] width 240 height 41
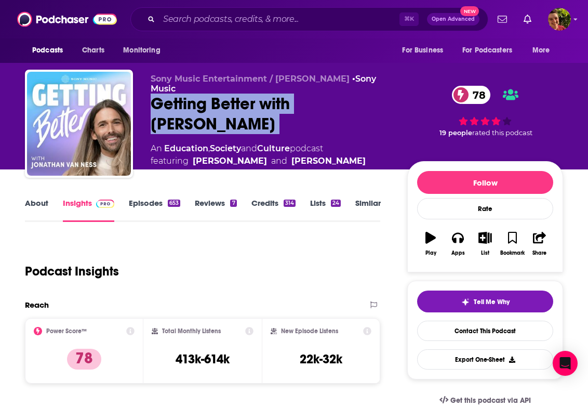
click at [227, 118] on div "Getting Better with Jonathan Van Ness 78" at bounding box center [271, 114] width 240 height 41
copy div "Getting Better with Jonathan Van Ness 78"
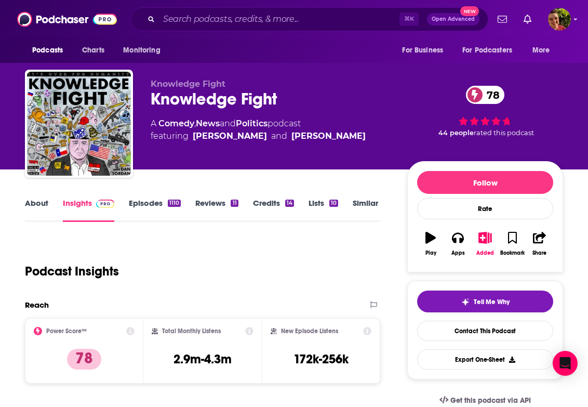
click at [181, 94] on div "Knowledge Fight 78" at bounding box center [271, 99] width 240 height 20
copy div "Knowledge Fight 78"
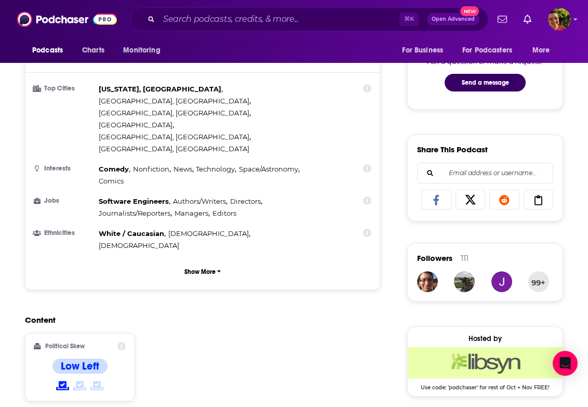
scroll to position [751, 0]
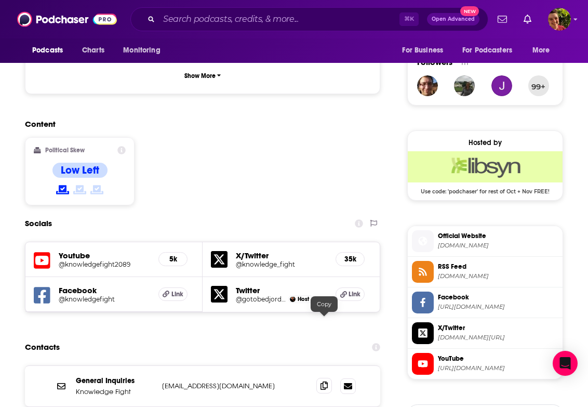
click at [323, 381] on icon at bounding box center [324, 385] width 7 height 8
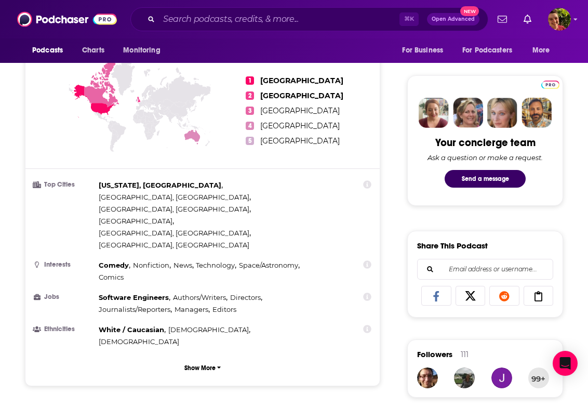
scroll to position [0, 0]
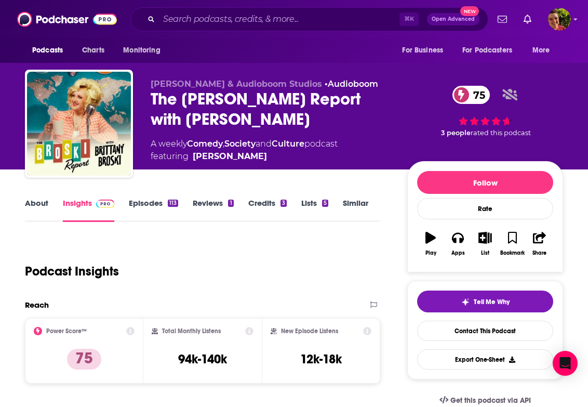
click at [191, 101] on div "The [PERSON_NAME] Report with [PERSON_NAME] 75" at bounding box center [271, 109] width 240 height 41
click at [191, 101] on div "The Broski Report with Brittany Broski 75" at bounding box center [271, 109] width 240 height 41
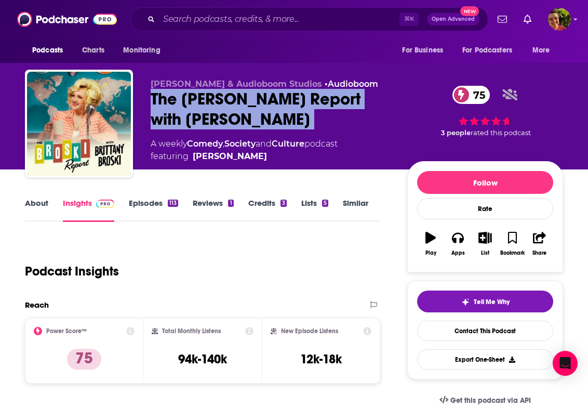
copy div "The Broski Report with Brittany Broski 75"
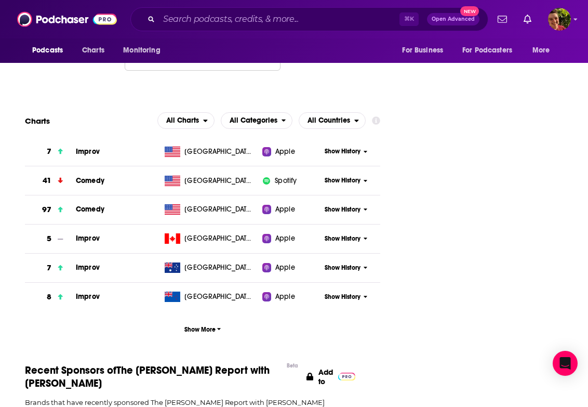
scroll to position [970, 0]
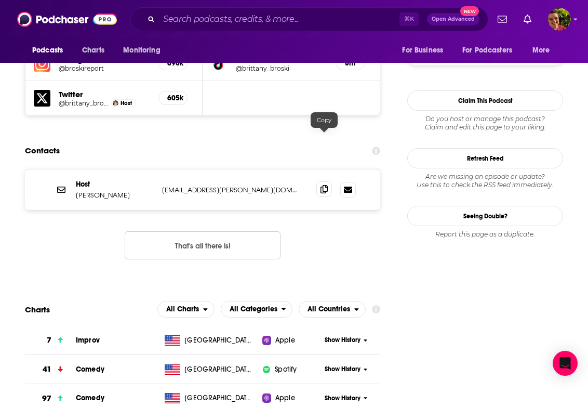
click at [324, 185] on icon at bounding box center [324, 189] width 7 height 8
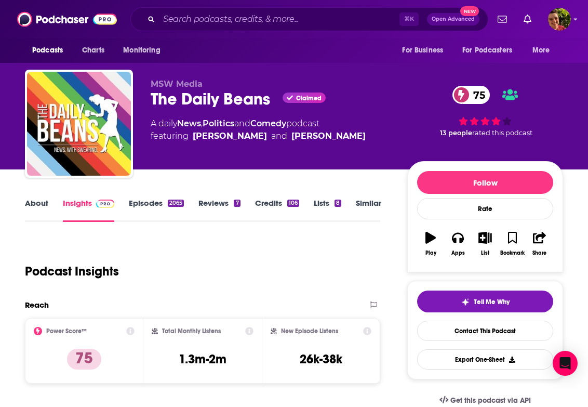
click at [167, 102] on div "The Daily Beans Claimed 75" at bounding box center [271, 99] width 240 height 20
copy div "The Daily Beans"
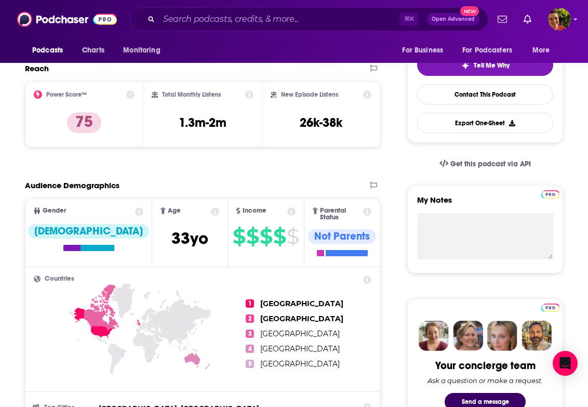
scroll to position [825, 0]
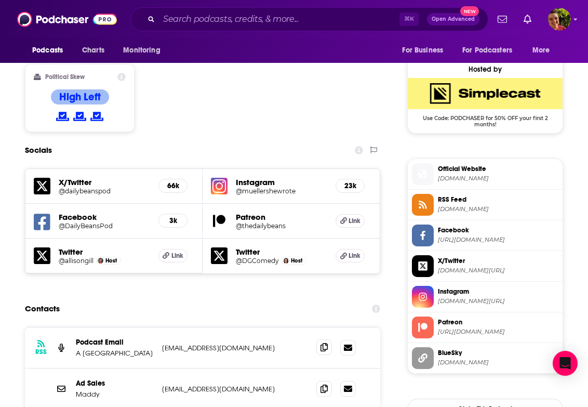
click at [322, 343] on icon at bounding box center [324, 347] width 7 height 8
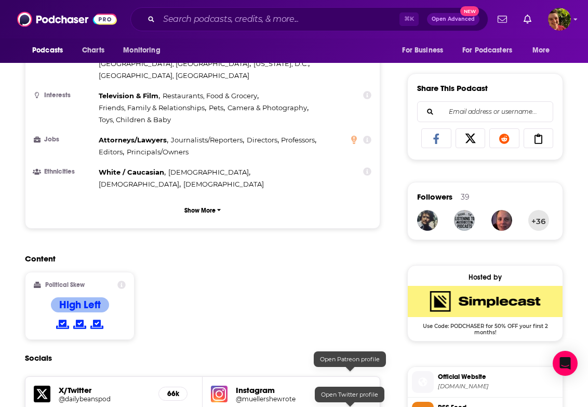
scroll to position [0, 0]
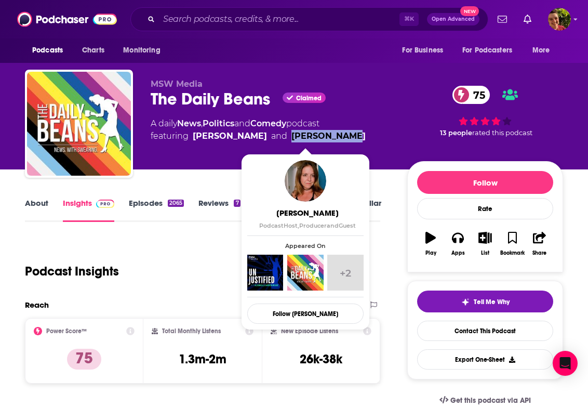
drag, startPoint x: 338, startPoint y: 142, endPoint x: 285, endPoint y: 142, distance: 53.5
click at [285, 142] on div "A daily News , Politics and Comedy podcast featuring Dana Goldberg and Allison …" at bounding box center [271, 129] width 240 height 25
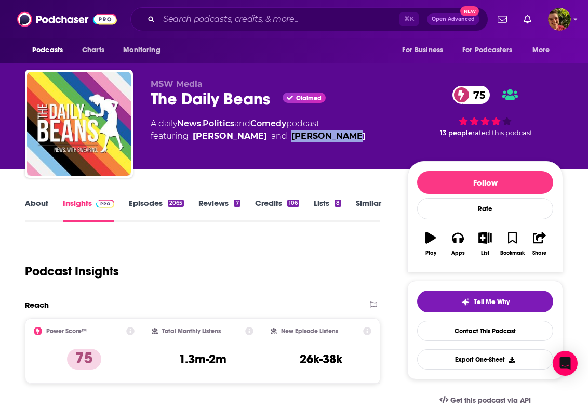
copy link "Allison Gill"
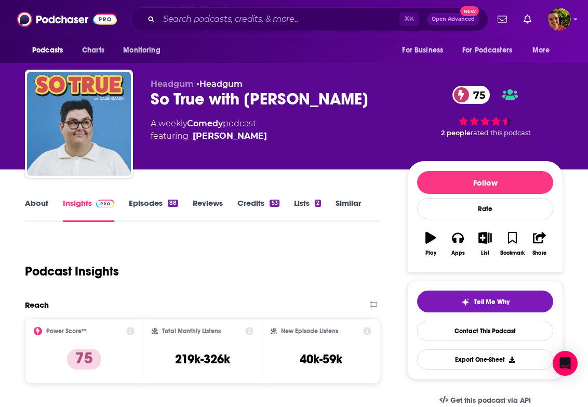
click at [174, 103] on div "So True with [PERSON_NAME] 75" at bounding box center [271, 99] width 240 height 20
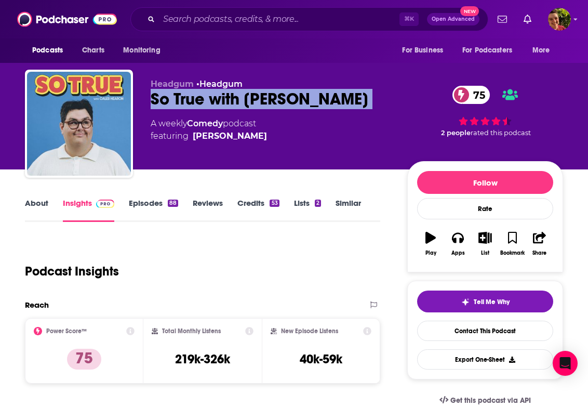
click at [174, 103] on div "So True with [PERSON_NAME] 75" at bounding box center [271, 99] width 240 height 20
copy div "So True with [PERSON_NAME] 75"
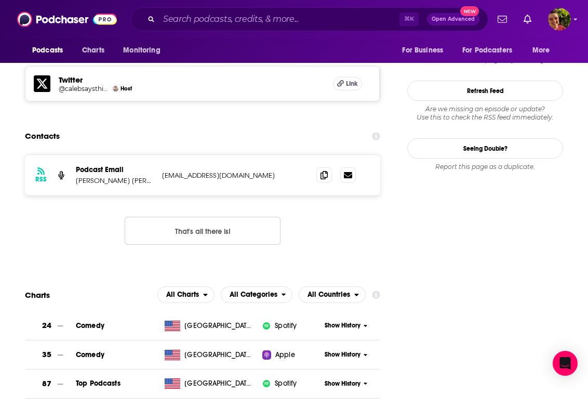
scroll to position [912, 0]
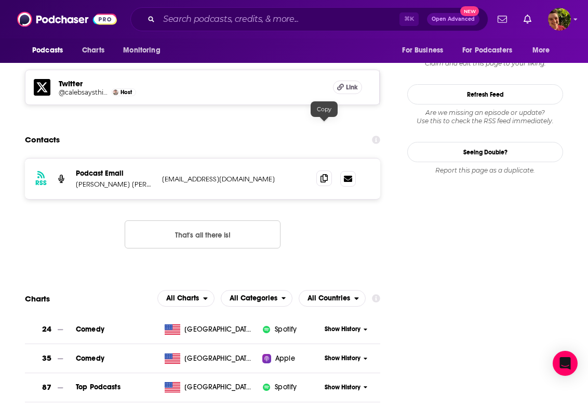
click at [327, 174] on icon at bounding box center [324, 178] width 7 height 8
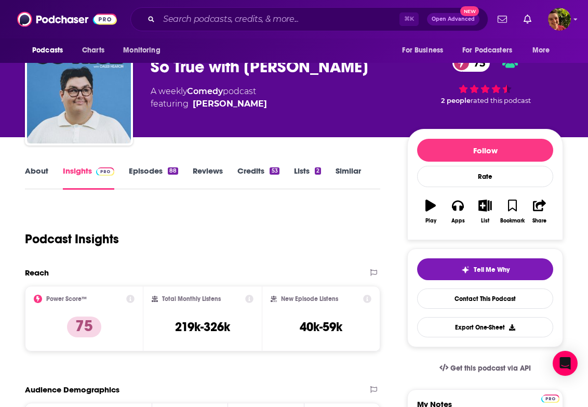
scroll to position [0, 0]
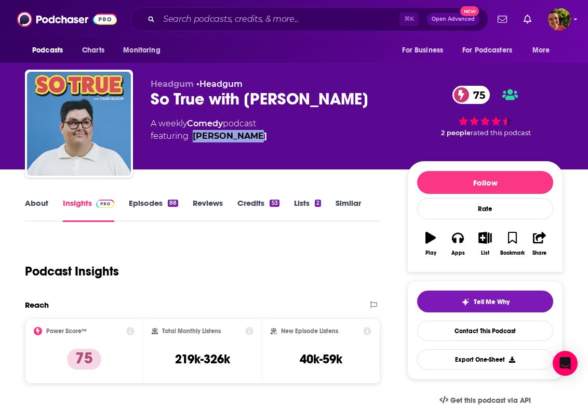
drag, startPoint x: 280, startPoint y: 157, endPoint x: 194, endPoint y: 140, distance: 86.8
click at [194, 140] on div "Headgum • Headgum So True with Caleb Hearon 75 A weekly Comedy podcast featurin…" at bounding box center [271, 120] width 240 height 83
copy link "Caleb Hearon"
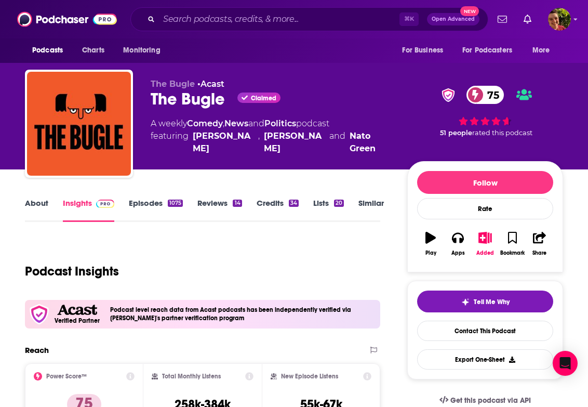
click at [193, 104] on div "The Bugle Claimed 75" at bounding box center [271, 99] width 240 height 20
copy div "The Bugle"
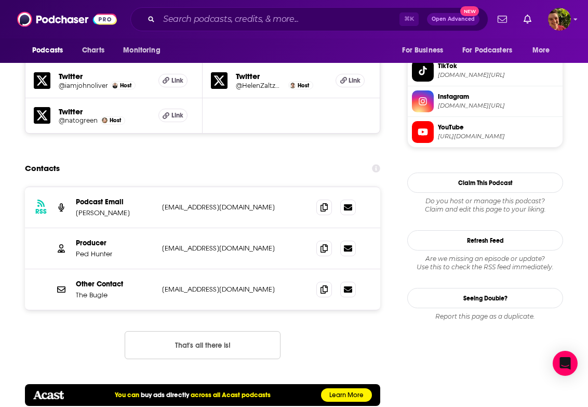
scroll to position [1044, 0]
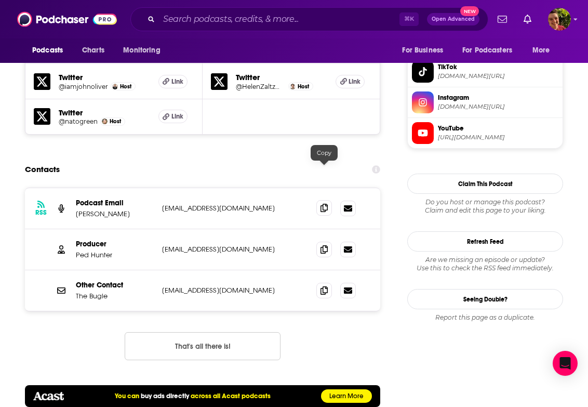
click at [324, 204] on icon at bounding box center [324, 208] width 7 height 8
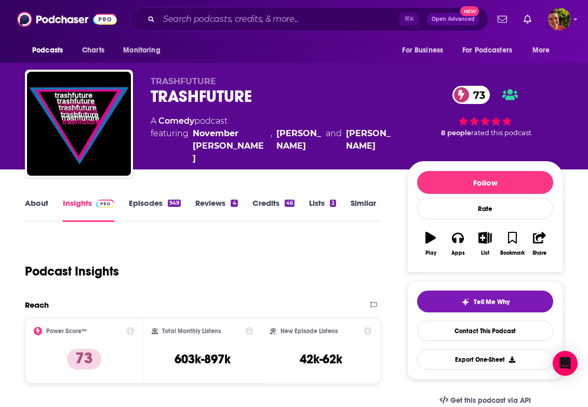
click at [175, 101] on div "TRASHFUTURE 73" at bounding box center [271, 96] width 240 height 20
copy div "TRASHFUTURE 73"
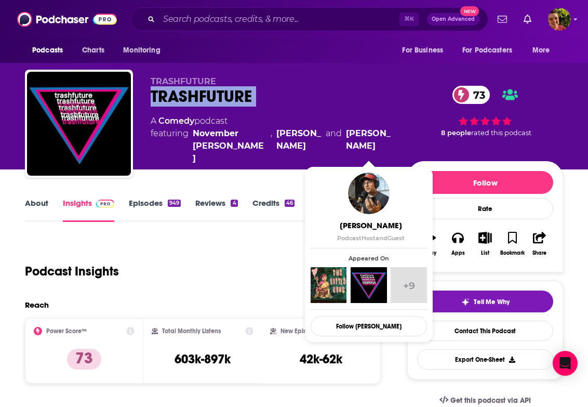
drag, startPoint x: 411, startPoint y: 150, endPoint x: 350, endPoint y: 137, distance: 62.1
click at [350, 137] on div "TRASHFUTURE TRASHFUTURE 73 A Comedy podcast featuring November Kelly , Hussein …" at bounding box center [357, 125] width 413 height 99
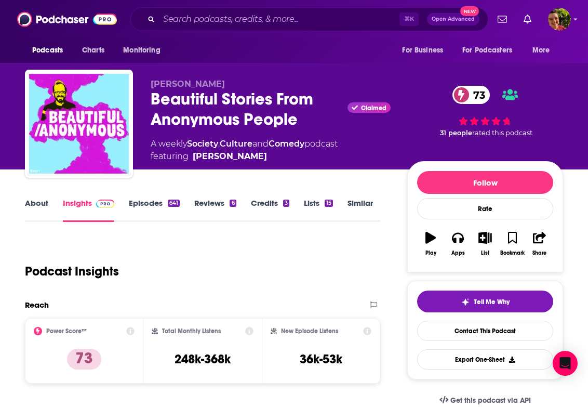
click at [214, 93] on div "Beautiful Stories From Anonymous People Claimed 73" at bounding box center [271, 109] width 240 height 41
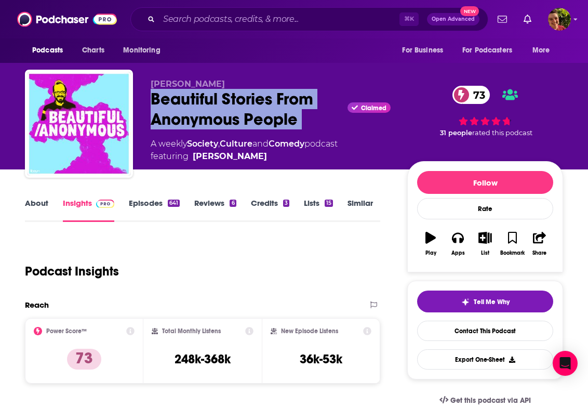
click at [214, 93] on div "Beautiful Stories From Anonymous People Claimed 73" at bounding box center [271, 109] width 240 height 41
copy div "Beautiful Stories From Anonymous People"
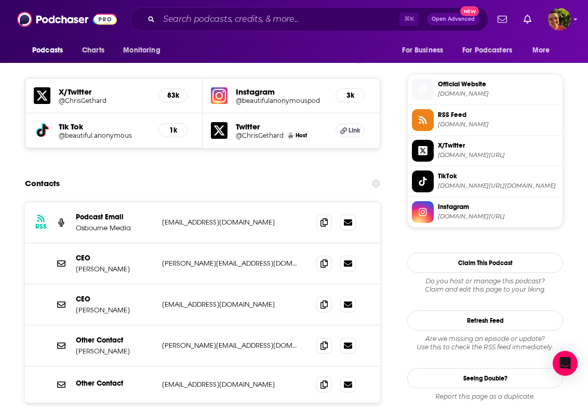
scroll to position [1036, 0]
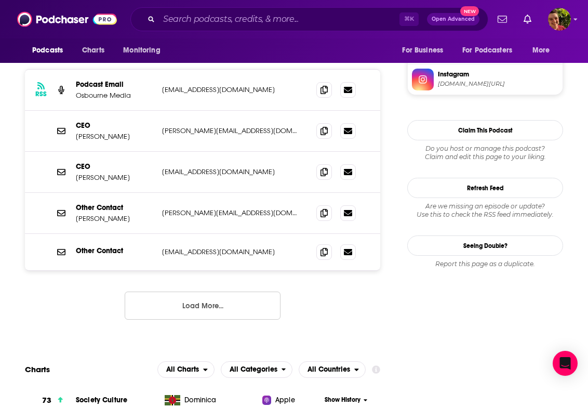
click at [220, 292] on button "Load More..." at bounding box center [203, 306] width 156 height 28
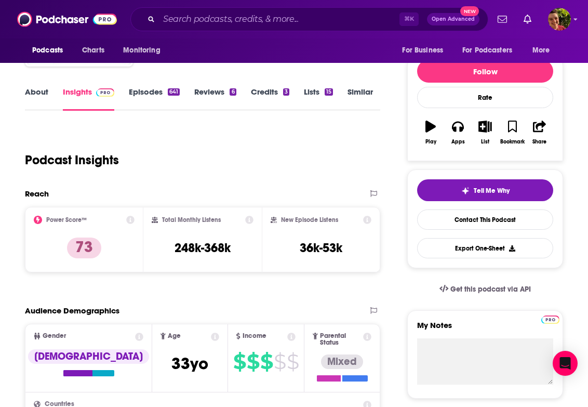
scroll to position [0, 0]
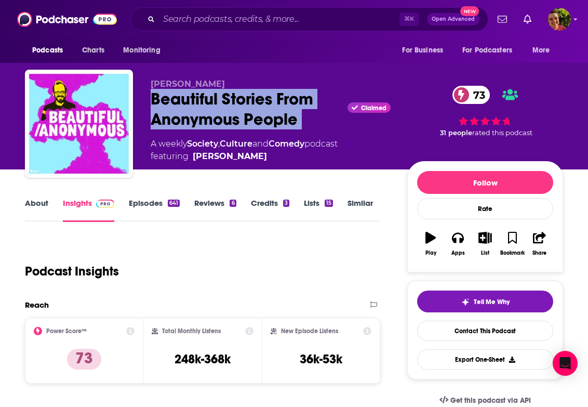
copy div "Beautiful Stories From Anonymous People"
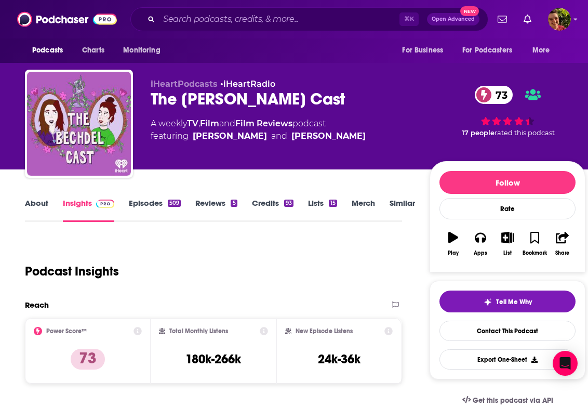
click at [197, 93] on div "The [PERSON_NAME] Cast 73" at bounding box center [282, 99] width 262 height 20
click at [197, 93] on div "The Bechdel Cast 73" at bounding box center [282, 99] width 262 height 20
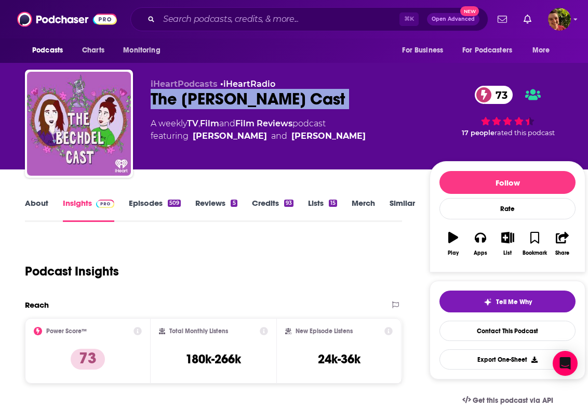
click at [197, 93] on div "The Bechdel Cast 73" at bounding box center [282, 99] width 262 height 20
copy div "The Bechdel Cast 73"
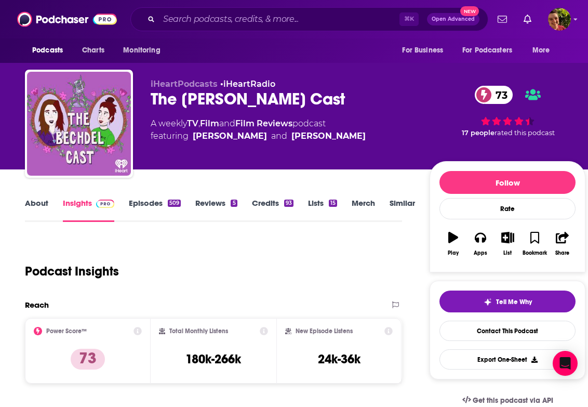
click at [584, 222] on div "Follow Rate Play Apps List Bookmark Share" at bounding box center [508, 216] width 156 height 111
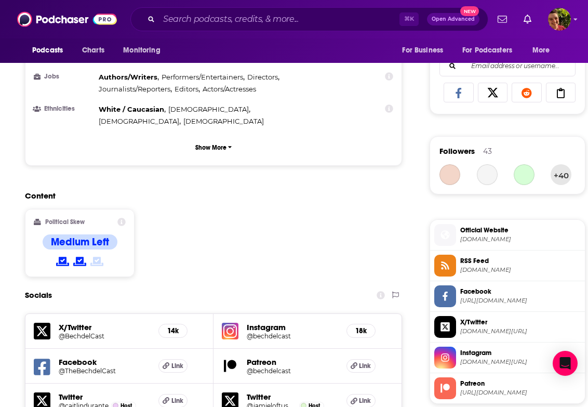
scroll to position [963, 0]
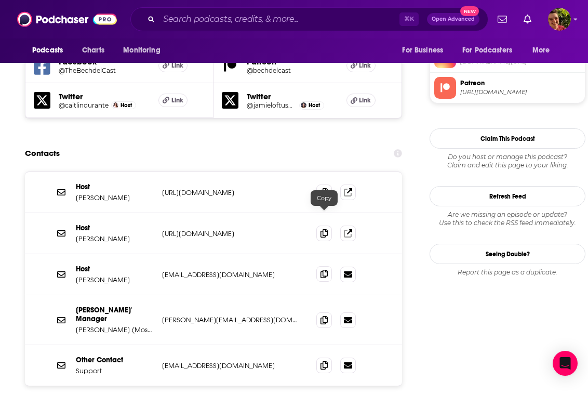
click at [324, 270] on icon at bounding box center [324, 274] width 7 height 8
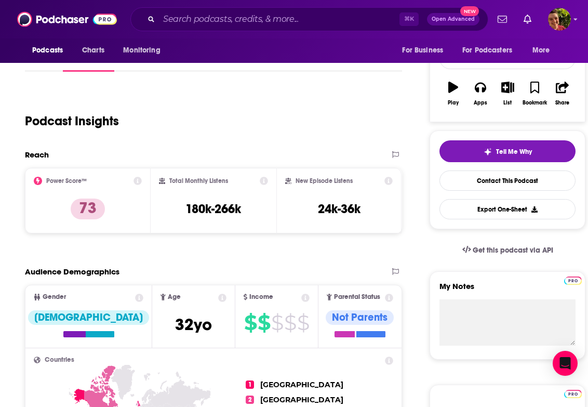
scroll to position [0, 0]
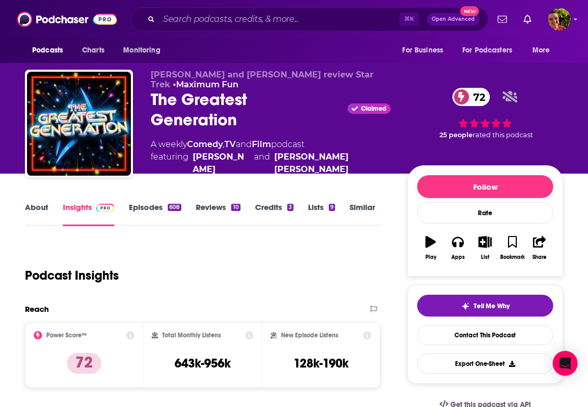
click at [213, 118] on div "The Greatest Generation Claimed 72" at bounding box center [271, 109] width 240 height 41
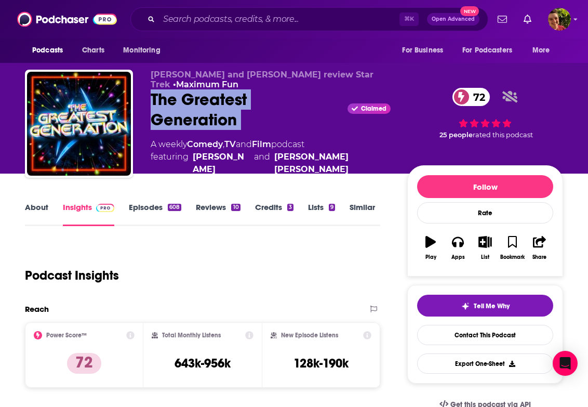
click at [213, 118] on div "The Greatest Generation Claimed 72" at bounding box center [271, 109] width 240 height 41
copy div "The Greatest Generation"
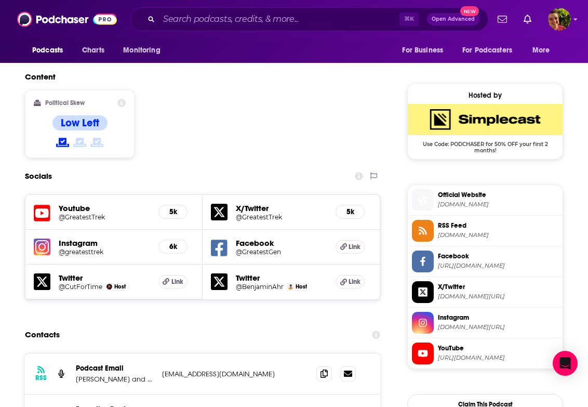
scroll to position [824, 0]
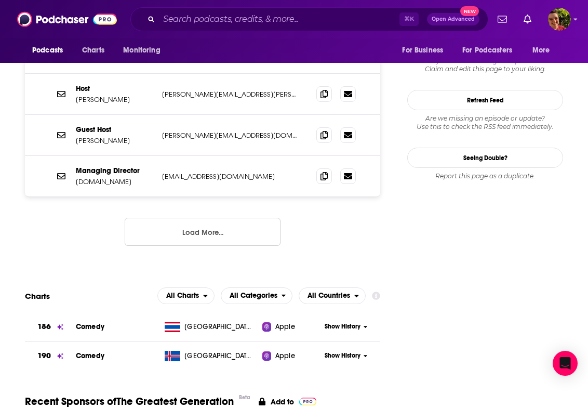
scroll to position [1215, 0]
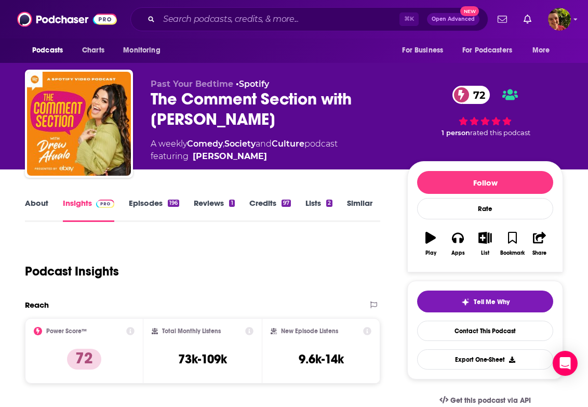
click at [192, 105] on div "The Comment Section with [PERSON_NAME] 72" at bounding box center [271, 109] width 240 height 41
click at [192, 105] on div "The Comment Section with Drew Afualo 72" at bounding box center [271, 109] width 240 height 41
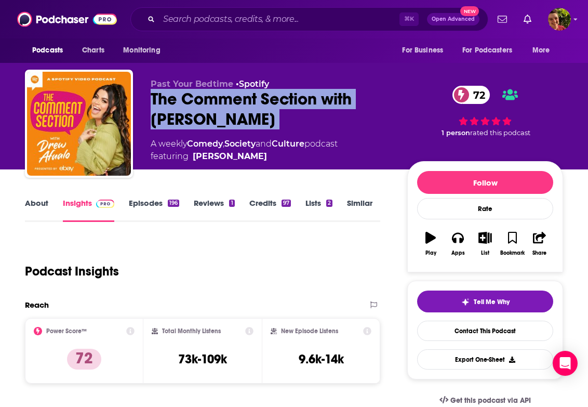
click at [192, 105] on div "The Comment Section with Drew Afualo 72" at bounding box center [271, 109] width 240 height 41
copy div "The Comment Section with Drew Afualo 72"
click at [248, 125] on div "The Comment Section with Drew Afualo 72" at bounding box center [271, 109] width 240 height 41
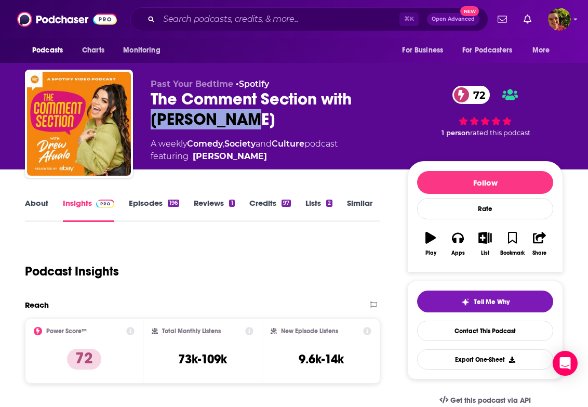
drag, startPoint x: 258, startPoint y: 125, endPoint x: 150, endPoint y: 125, distance: 107.6
click at [151, 125] on div "The Comment Section with Drew Afualo 72" at bounding box center [271, 109] width 240 height 41
copy h2 "Drew Afualo"
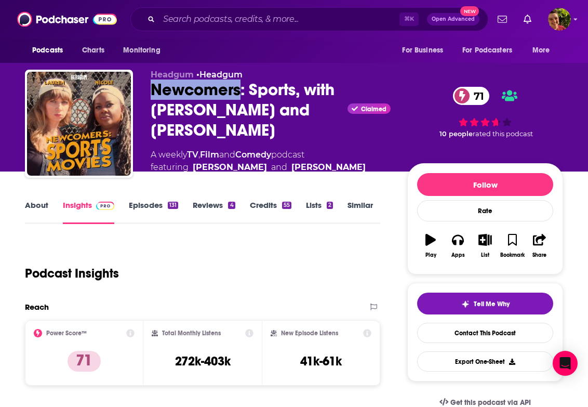
drag, startPoint x: 149, startPoint y: 93, endPoint x: 239, endPoint y: 92, distance: 89.9
click at [239, 92] on div "Headgum • Headgum Newcomers: Sports, with [PERSON_NAME] and [PERSON_NAME] Claim…" at bounding box center [294, 127] width 538 height 114
copy h2 "Newcomers"
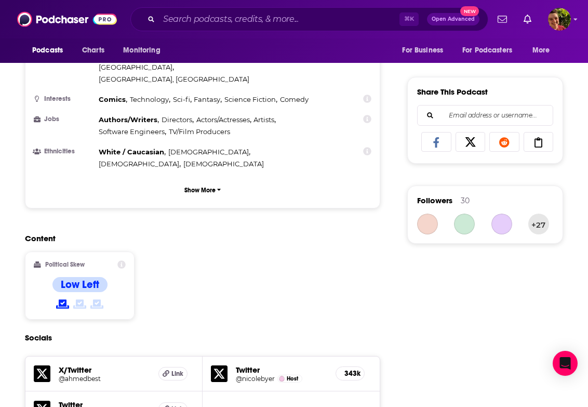
scroll to position [767, 0]
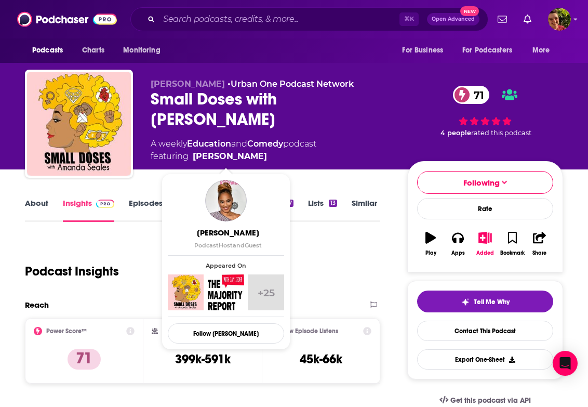
click at [340, 262] on div "Podcast Insights" at bounding box center [198, 265] width 347 height 53
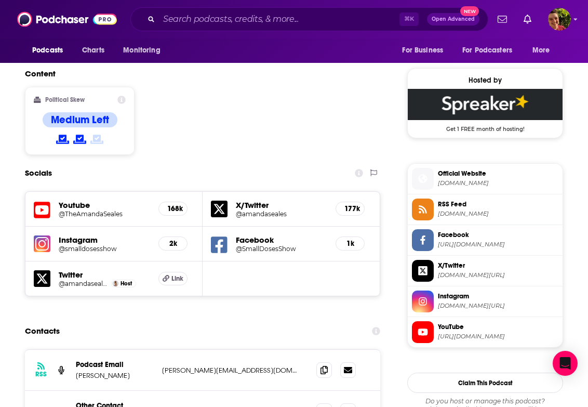
scroll to position [1019, 0]
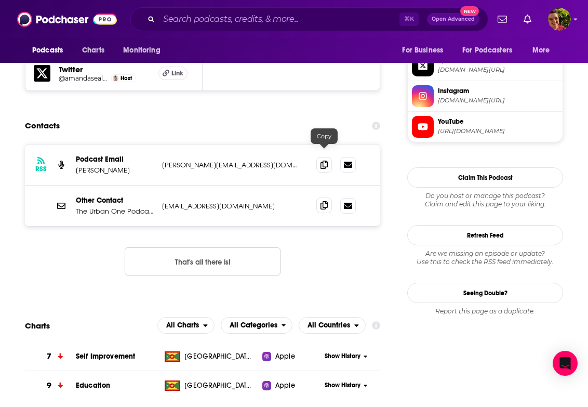
click at [323, 201] on icon at bounding box center [324, 205] width 7 height 8
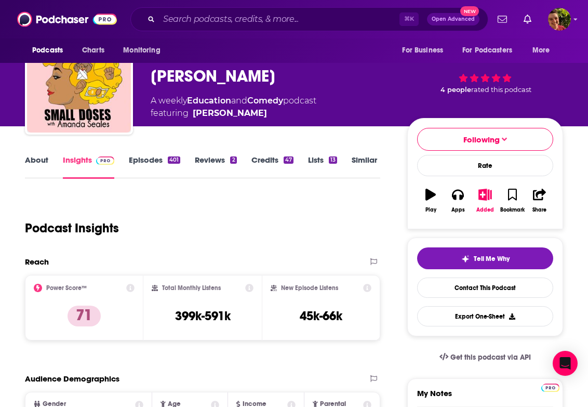
scroll to position [0, 0]
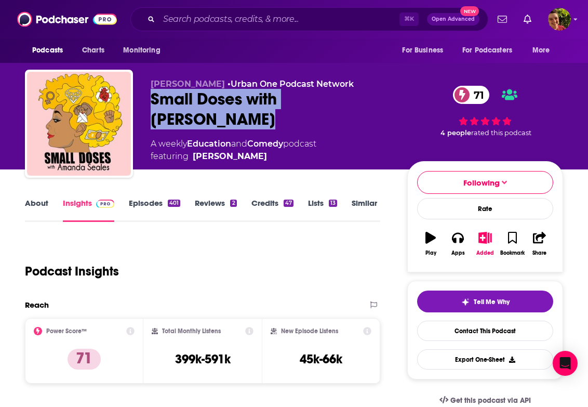
drag, startPoint x: 221, startPoint y: 130, endPoint x: 143, endPoint y: 104, distance: 82.0
click at [143, 104] on div "Amanda Seales • Urban One Podcast Network Small Doses with Amanda Seales 71 A w…" at bounding box center [294, 126] width 538 height 112
copy h2 "Small Doses with Amanda Seales"
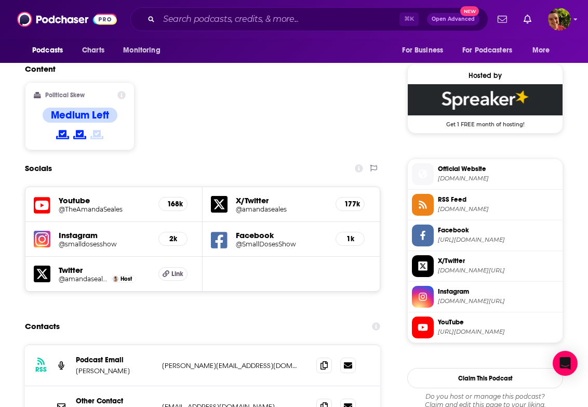
scroll to position [896, 0]
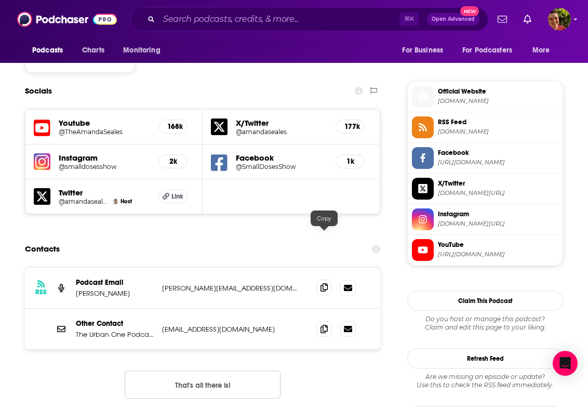
click at [322, 283] on icon at bounding box center [324, 287] width 7 height 8
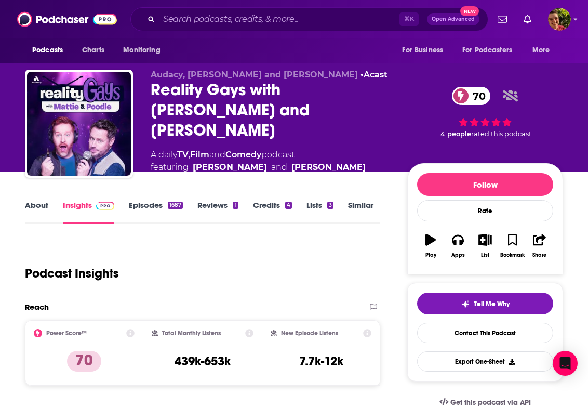
click at [240, 104] on div "Reality Gays with [PERSON_NAME] and [PERSON_NAME] 70" at bounding box center [271, 110] width 240 height 61
click at [240, 104] on div "Reality Gays with Mattie and Poodle 70" at bounding box center [271, 110] width 240 height 61
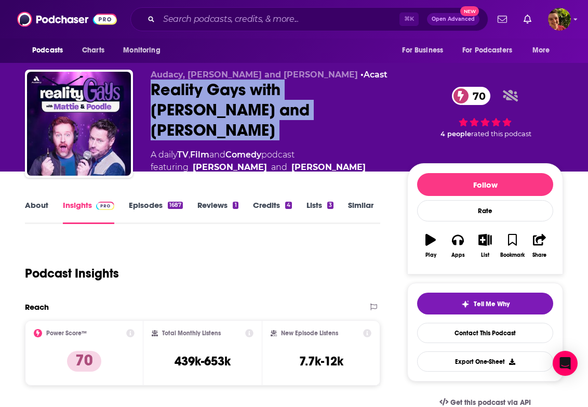
click at [240, 104] on div "Reality Gays with Mattie and Poodle 70" at bounding box center [271, 110] width 240 height 61
copy div "Reality Gays with Mattie and Poodle 70"
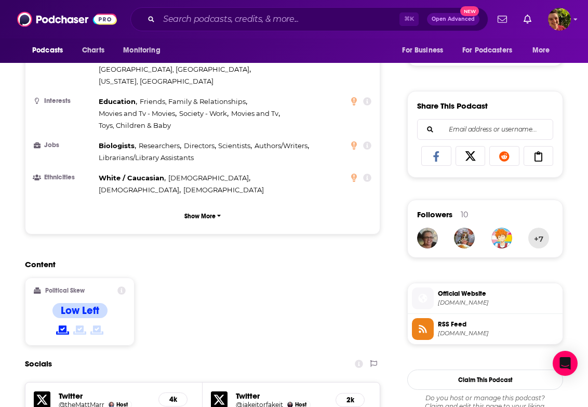
scroll to position [834, 0]
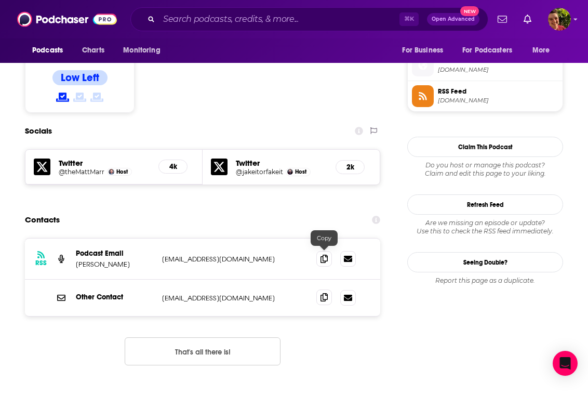
click at [329, 289] on span at bounding box center [324, 297] width 16 height 16
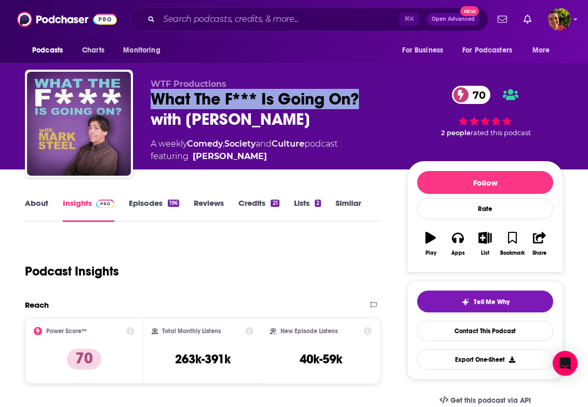
drag, startPoint x: 152, startPoint y: 100, endPoint x: 365, endPoint y: 91, distance: 213.2
click at [365, 91] on div "What The F*** Is Going On? with [PERSON_NAME] 70" at bounding box center [271, 109] width 240 height 41
copy h2 "What The F*** Is Going On?"
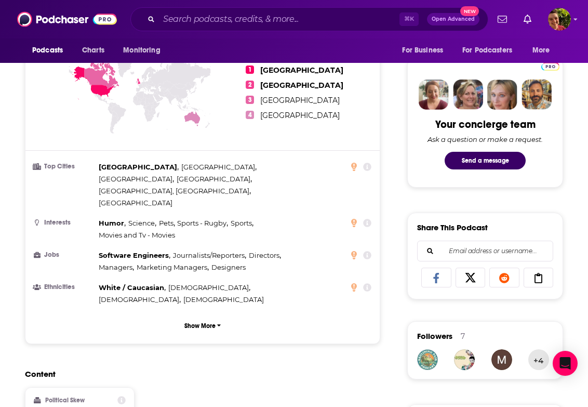
scroll to position [683, 0]
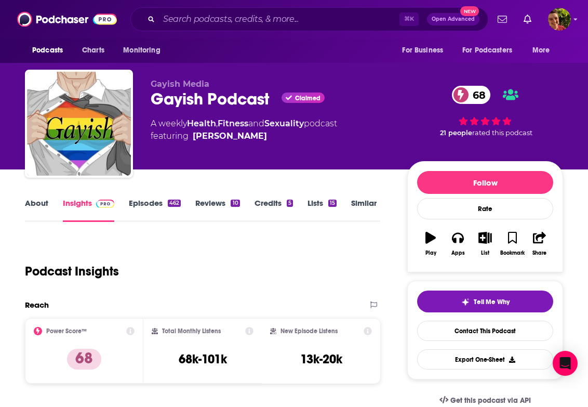
click at [196, 105] on div "Gayish Podcast Claimed 68" at bounding box center [271, 99] width 240 height 20
copy div "Gayish Podcast"
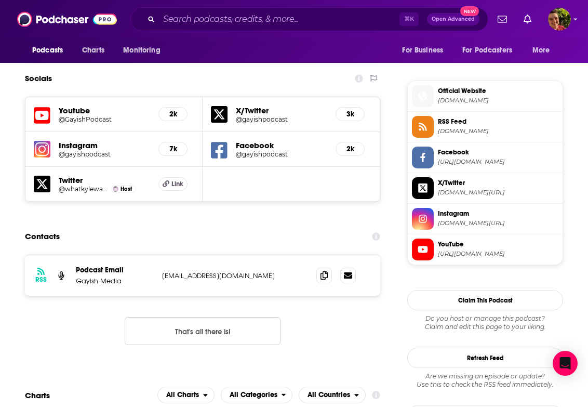
scroll to position [948, 0]
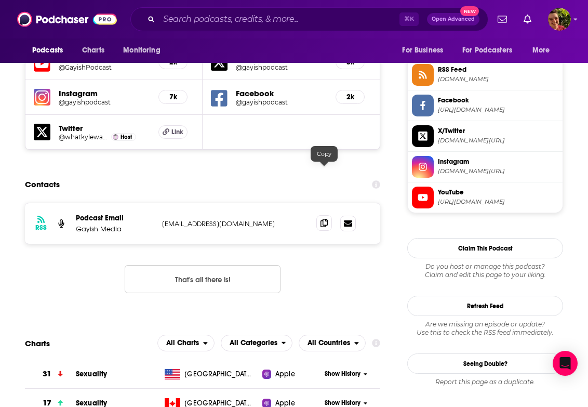
click at [321, 219] on icon at bounding box center [324, 223] width 7 height 8
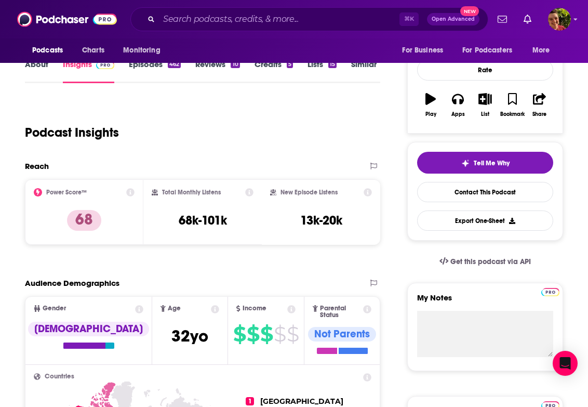
scroll to position [0, 0]
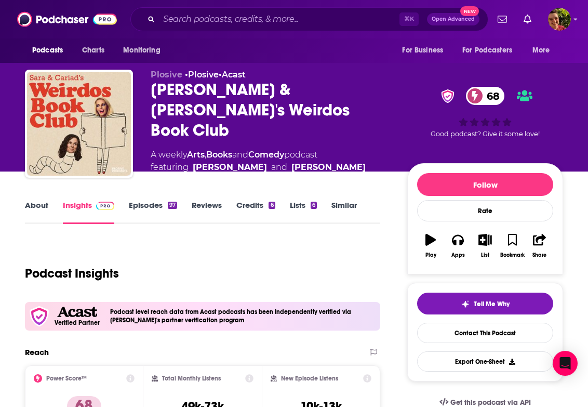
click at [218, 101] on div "[PERSON_NAME] & [PERSON_NAME]'s Weirdos Book Club 68" at bounding box center [271, 110] width 240 height 61
click at [218, 101] on div "Sara & Cariad's Weirdos Book Club 68" at bounding box center [271, 110] width 240 height 61
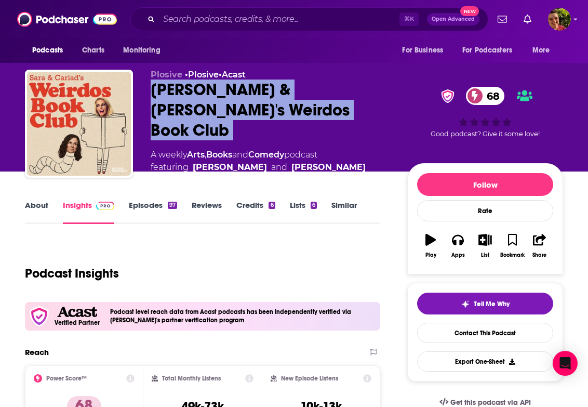
click at [218, 101] on div "Sara & Cariad's Weirdos Book Club 68" at bounding box center [271, 110] width 240 height 61
copy div "Sara & Cariad's Weirdos Book Club 68"
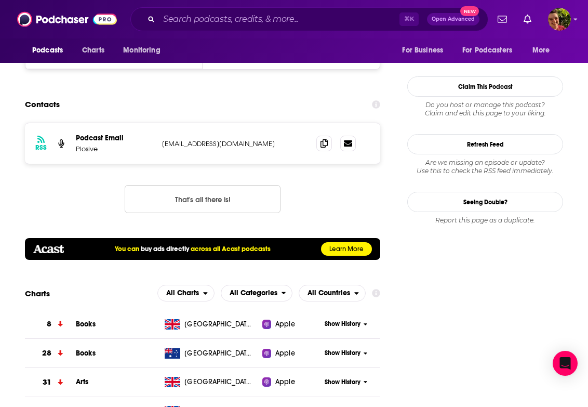
scroll to position [982, 0]
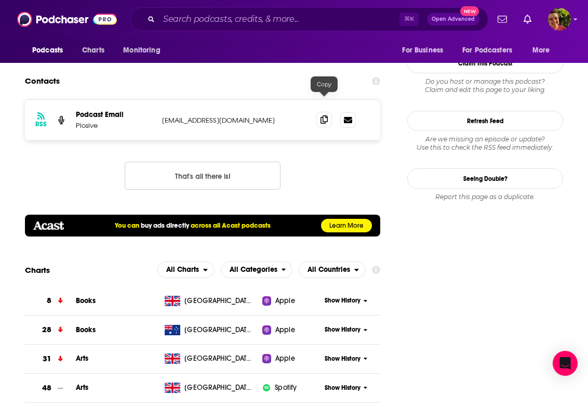
click at [321, 112] on span at bounding box center [324, 120] width 16 height 16
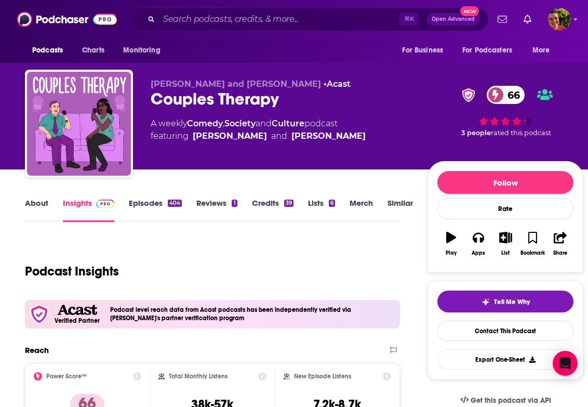
click at [216, 98] on div "Couples Therapy 66" at bounding box center [281, 99] width 260 height 20
copy div "Couples Therapy 66"
click at [585, 162] on div "Naomi and Andy • Acast Couples Therapy 66 A weekly Comedy , Society and Culture…" at bounding box center [304, 113] width 574 height 112
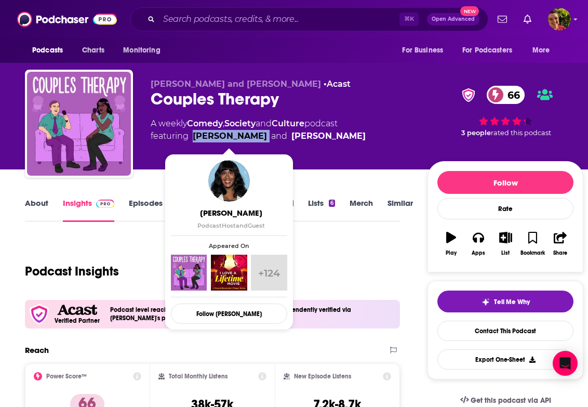
drag, startPoint x: 268, startPoint y: 139, endPoint x: 193, endPoint y: 140, distance: 74.8
click at [193, 140] on span "featuring Naomi Ekperigin and Andy Beckerman" at bounding box center [258, 136] width 215 height 12
copy link "Naomi Ekperigin"
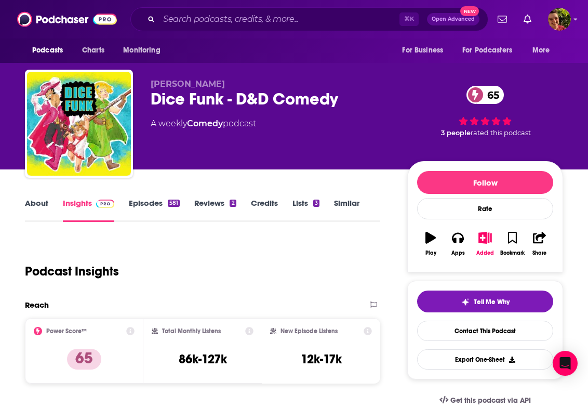
click at [199, 103] on div "Dice Funk - D&D Comedy 65" at bounding box center [271, 99] width 240 height 20
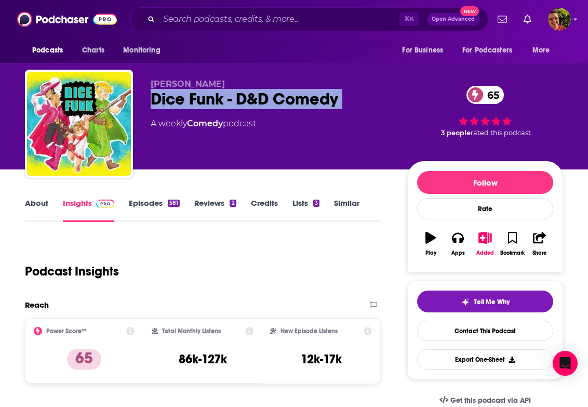
click at [199, 103] on div "Dice Funk - D&D Comedy 65" at bounding box center [271, 99] width 240 height 20
click at [189, 103] on div "Dice Funk - D&D Comedy 65" at bounding box center [271, 99] width 240 height 20
drag, startPoint x: 168, startPoint y: 100, endPoint x: 220, endPoint y: 100, distance: 52.0
click at [220, 100] on div "Austin Yorski Dice Funk - D&D Comedy 65 A weekly Comedy podcast 65 3 people rat…" at bounding box center [294, 126] width 538 height 112
copy h2 "Dice Funk"
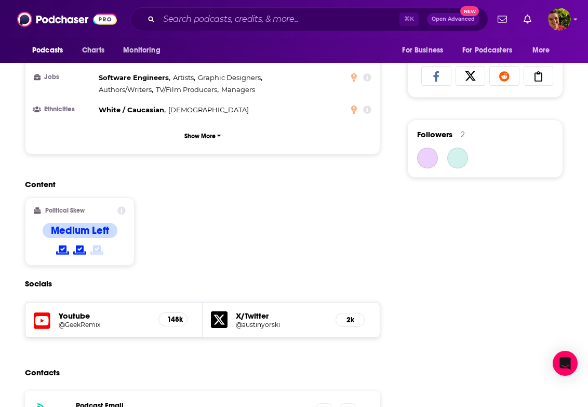
scroll to position [732, 0]
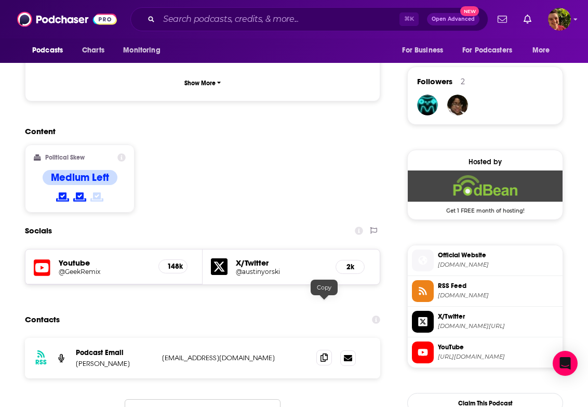
click at [327, 353] on icon at bounding box center [324, 357] width 7 height 8
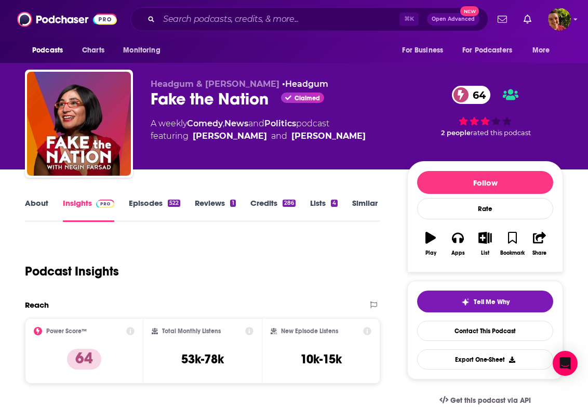
click at [204, 100] on div "Fake the Nation Claimed 64" at bounding box center [271, 99] width 240 height 20
copy div "Fake the Nation"
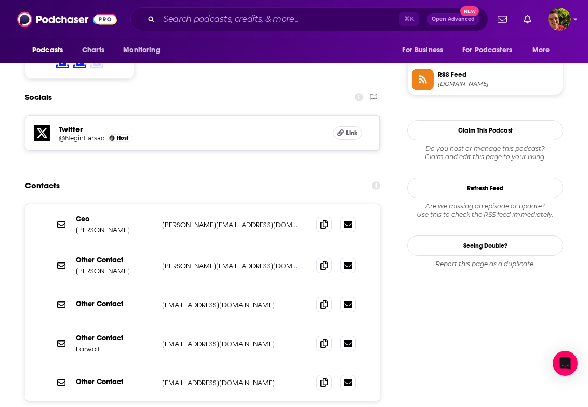
scroll to position [850, 0]
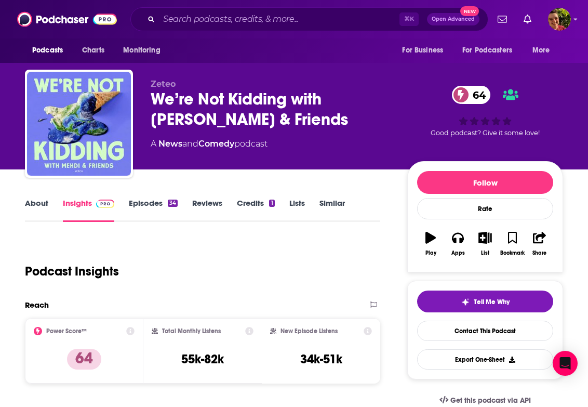
click at [213, 105] on div "We’re Not Kidding with [PERSON_NAME] & Friends 64" at bounding box center [271, 109] width 240 height 41
click at [212, 107] on div "We’re Not Kidding with [PERSON_NAME] & Friends 64" at bounding box center [271, 109] width 240 height 41
copy h2 "Not"
click at [212, 107] on div "We’re Not Kidding with [PERSON_NAME] & Friends 64" at bounding box center [271, 109] width 240 height 41
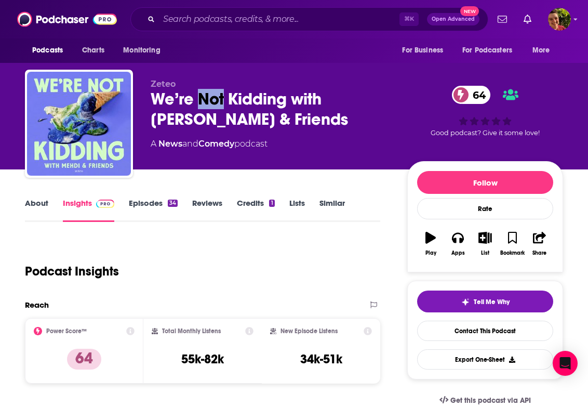
click at [212, 107] on div "We’re Not Kidding with Mehdi & Friends 64" at bounding box center [271, 109] width 240 height 41
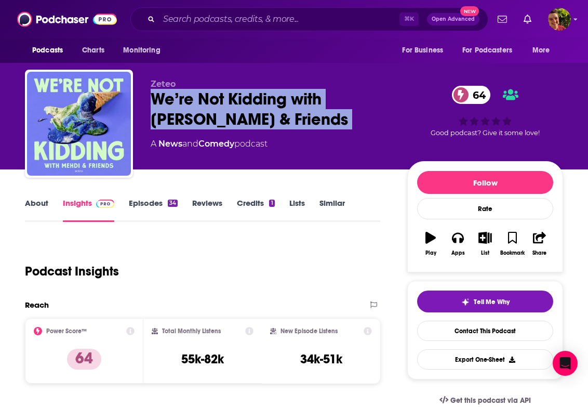
click at [212, 107] on div "We’re Not Kidding with Mehdi & Friends 64" at bounding box center [271, 109] width 240 height 41
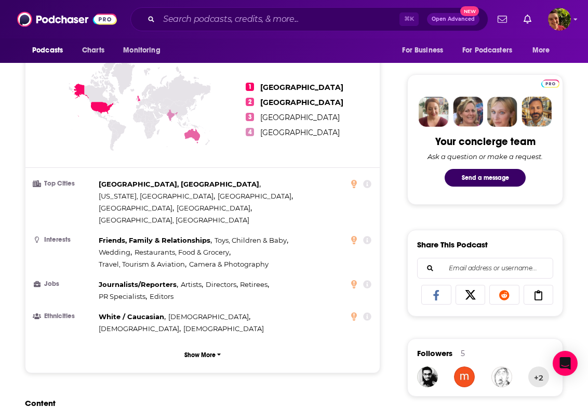
scroll to position [718, 0]
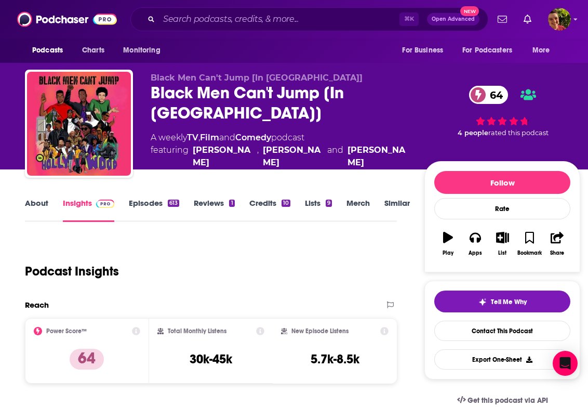
click at [233, 112] on div "Black Men Can't Jump [In [GEOGRAPHIC_DATA]] 64" at bounding box center [279, 103] width 257 height 41
click at [233, 112] on div "Black Men Can't Jump [In Hollywood] 64" at bounding box center [279, 103] width 257 height 41
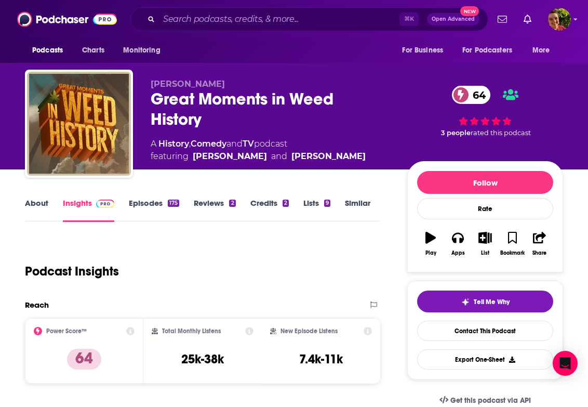
click at [209, 106] on div "Great Moments in Weed History 64" at bounding box center [271, 109] width 240 height 41
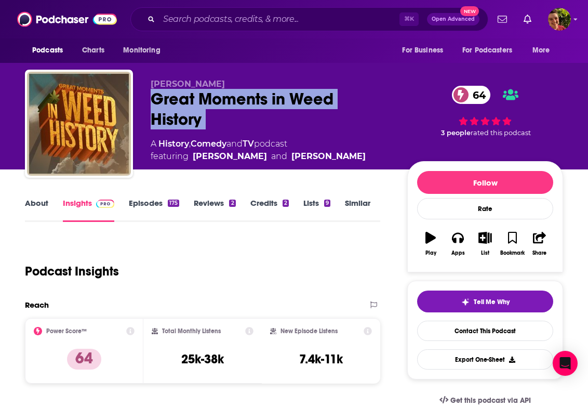
click at [209, 106] on div "Great Moments in Weed History 64" at bounding box center [271, 109] width 240 height 41
copy div "Great Moments in Weed History 64"
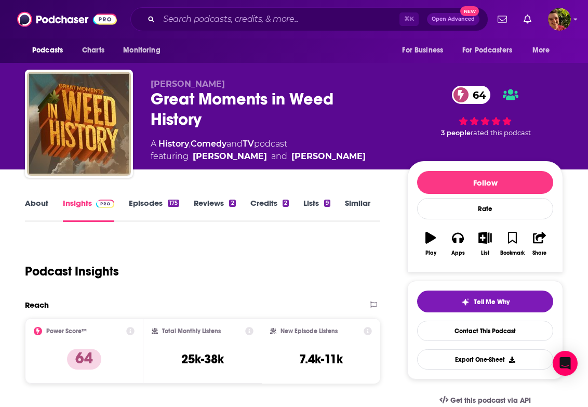
click at [363, 141] on div "A History , Comedy and TV podcast featuring David Bienenstock and Abdullah Saeed" at bounding box center [258, 150] width 215 height 25
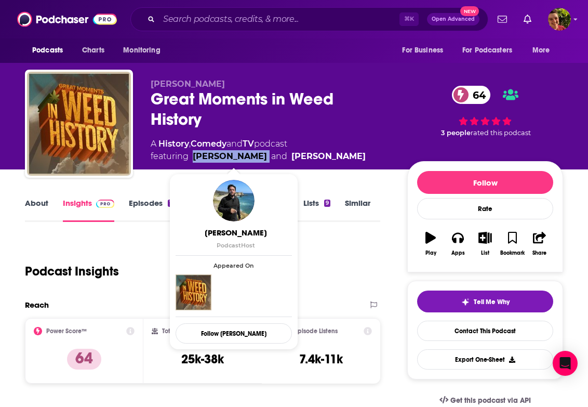
drag, startPoint x: 277, startPoint y: 157, endPoint x: 193, endPoint y: 161, distance: 84.3
click at [193, 161] on span "featuring David Bienenstock and Abdullah Saeed" at bounding box center [258, 156] width 215 height 12
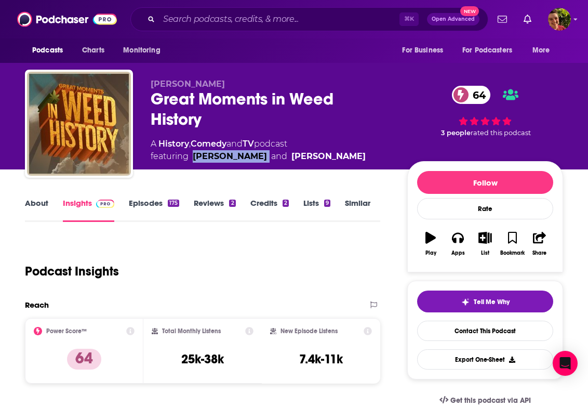
copy link "David Bienenstock"
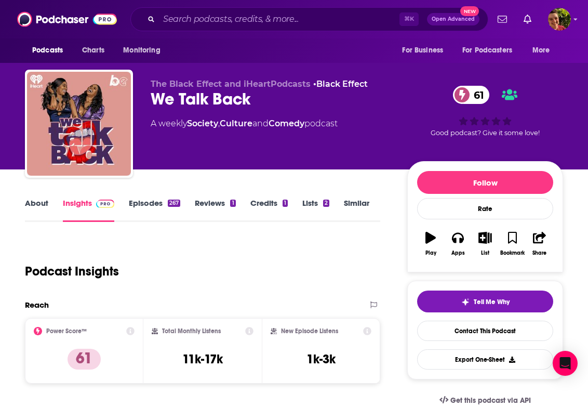
click at [239, 98] on div "We Talk Back 61" at bounding box center [271, 99] width 240 height 20
copy div "We Talk Back 61"
click at [247, 160] on div "The Black Effect and iHeartPodcasts • Black Effect We Talk Back 61 A weekly Soc…" at bounding box center [271, 120] width 240 height 83
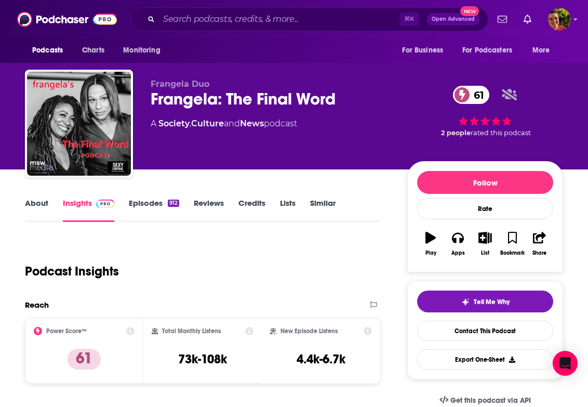
click at [313, 102] on div "Frangela: The Final Word 61" at bounding box center [271, 99] width 240 height 20
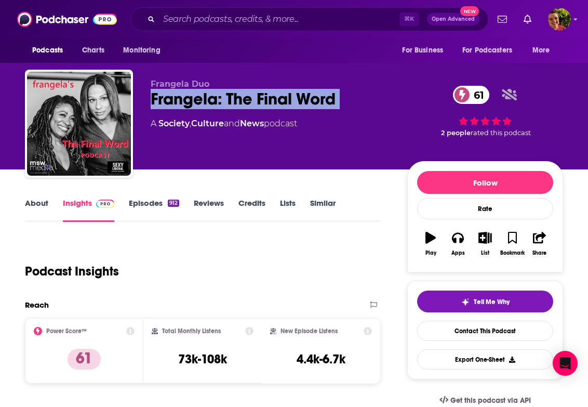
click at [313, 102] on div "Frangela: The Final Word 61" at bounding box center [271, 99] width 240 height 20
click at [181, 114] on div "Frangela Duo Frangela: The Final Word 61 A Society , Culture and News podcast" at bounding box center [271, 120] width 240 height 83
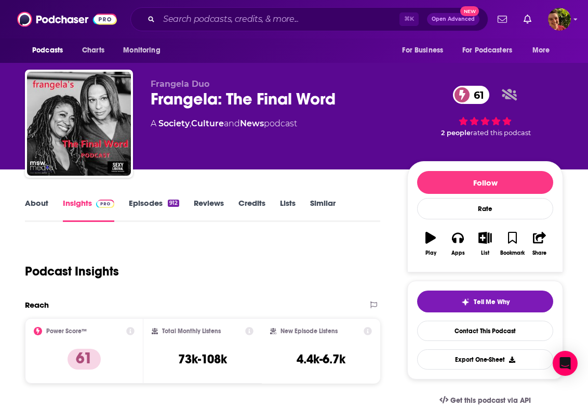
click at [176, 103] on div "Frangela: The Final Word 61" at bounding box center [271, 99] width 240 height 20
copy h2 "Frangela"
click at [253, 142] on div "Frangela Duo Frangela: The Final Word 61 A Society , Culture and News podcast" at bounding box center [271, 120] width 240 height 83
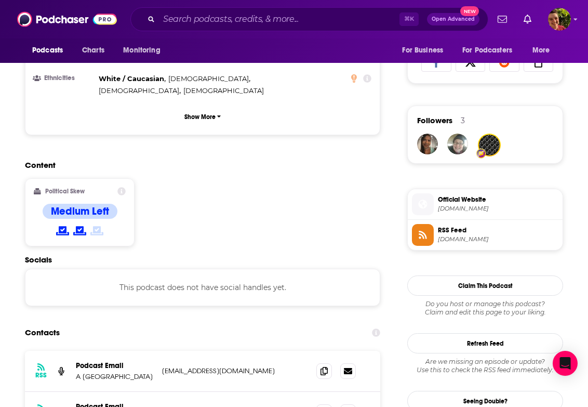
scroll to position [757, 0]
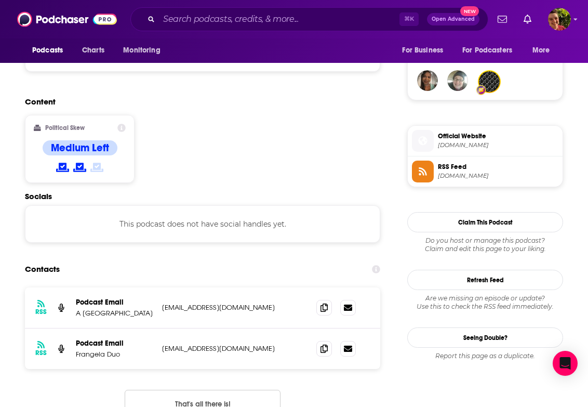
click at [96, 350] on p "Frangela Duo" at bounding box center [115, 354] width 78 height 9
copy p "Frangela Duo"
